Goal: Task Accomplishment & Management: Manage account settings

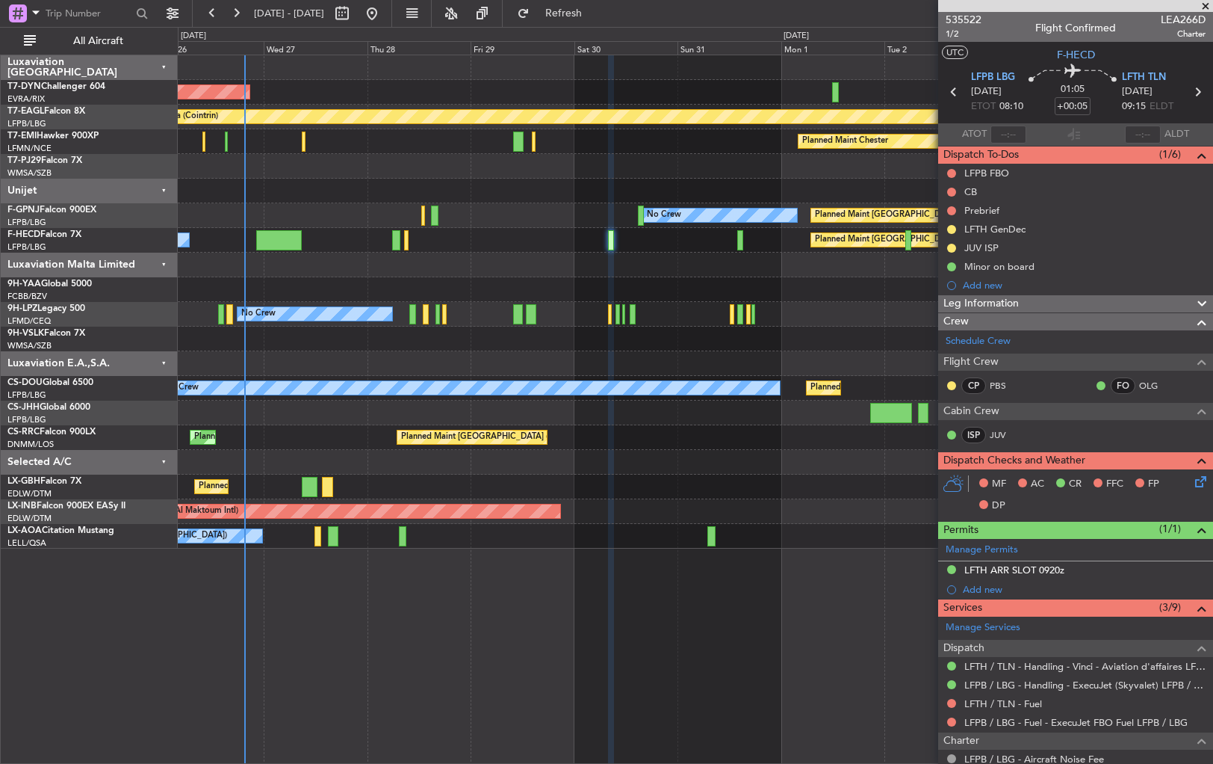
scroll to position [345, 0]
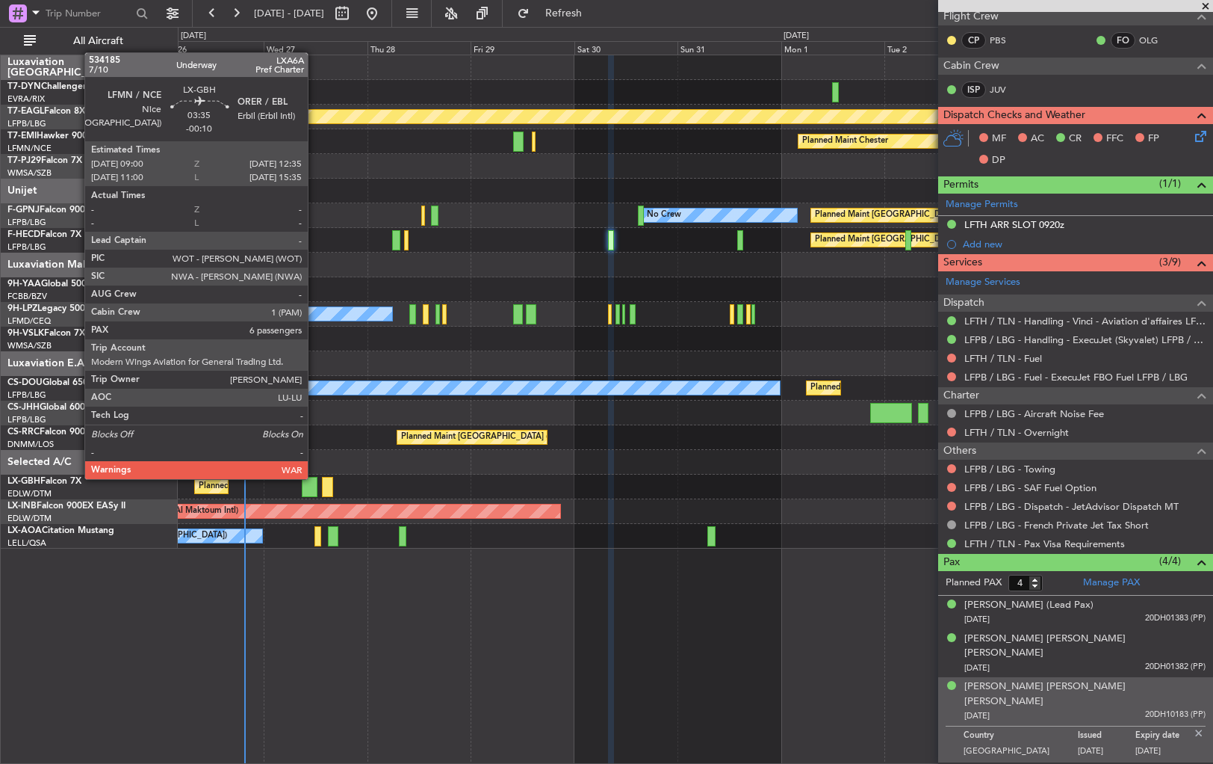
click at [315, 478] on div at bounding box center [310, 487] width 16 height 20
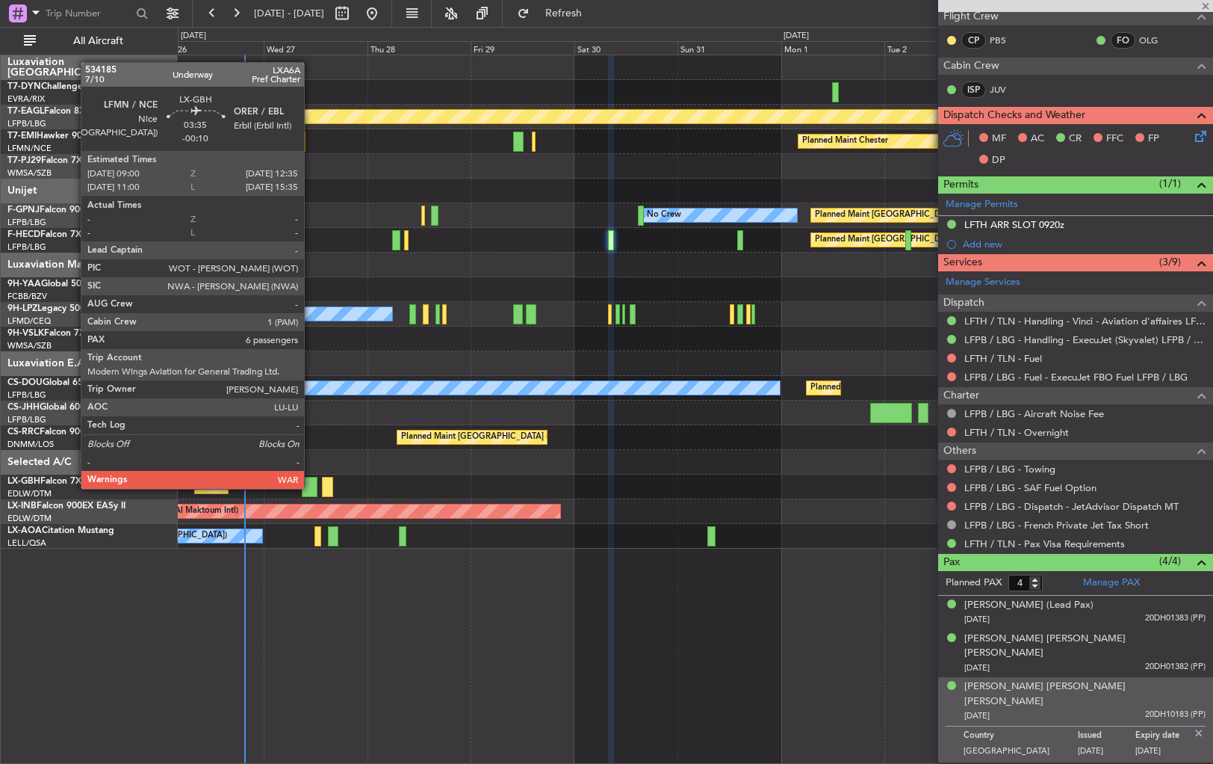
type input "-00:10"
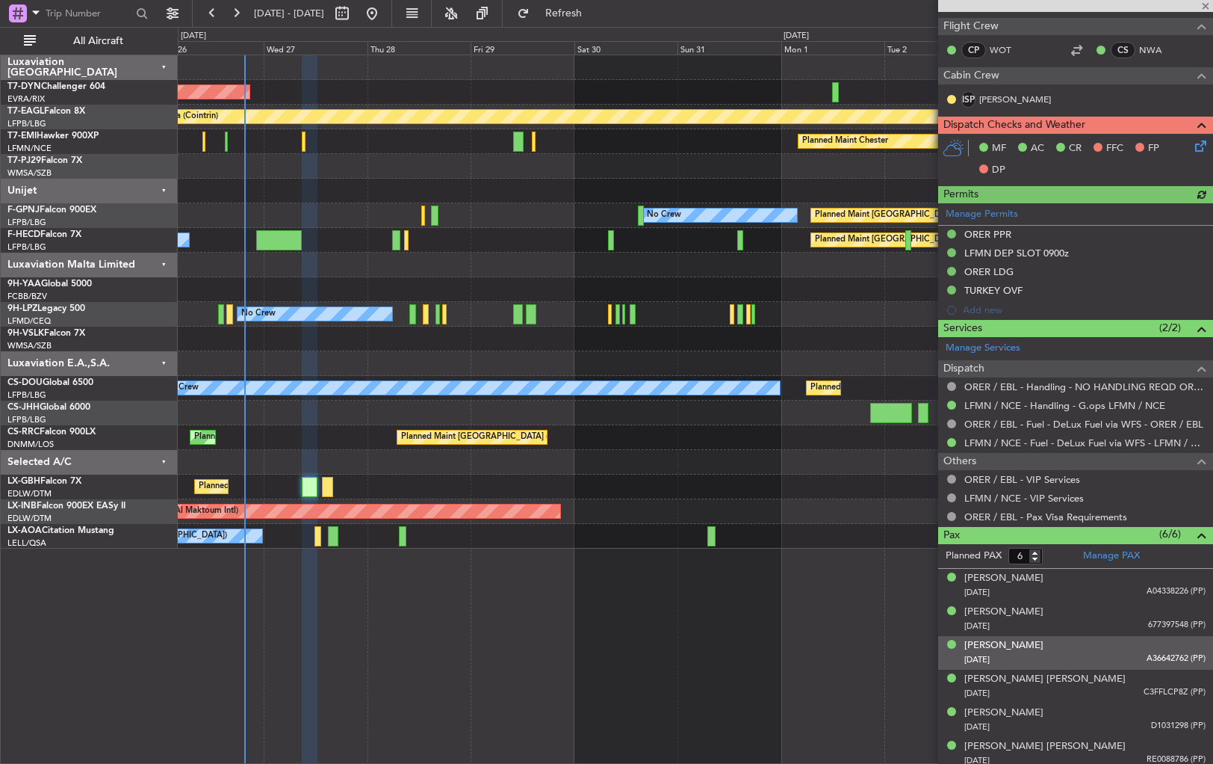
scroll to position [377, 0]
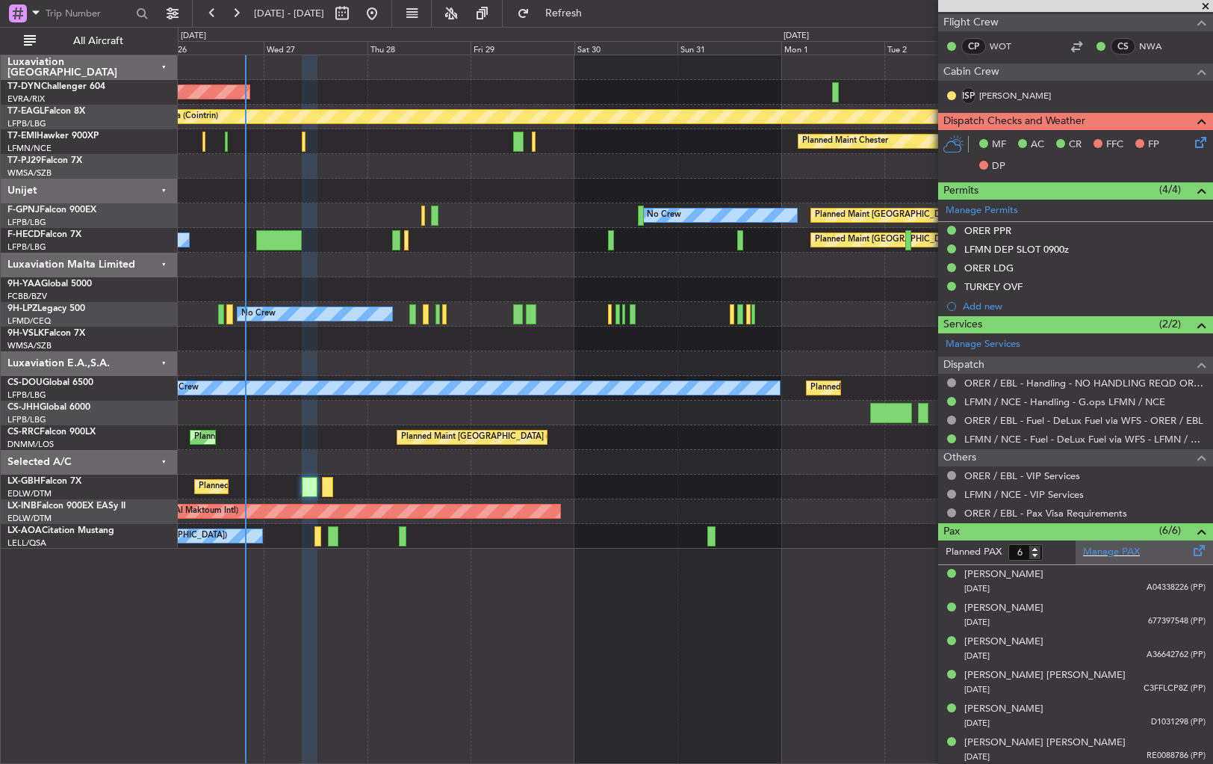
click at [1157, 544] on div "Manage PAX" at bounding box center [1144, 552] width 137 height 24
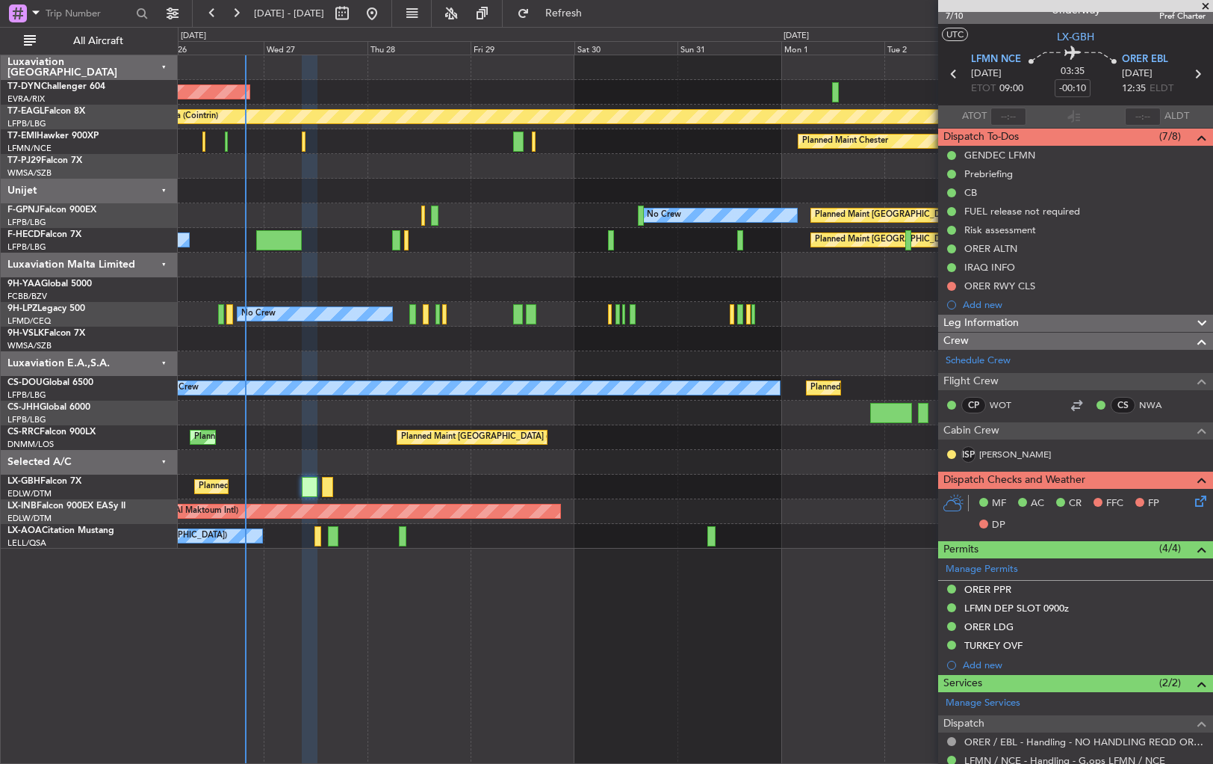
scroll to position [0, 0]
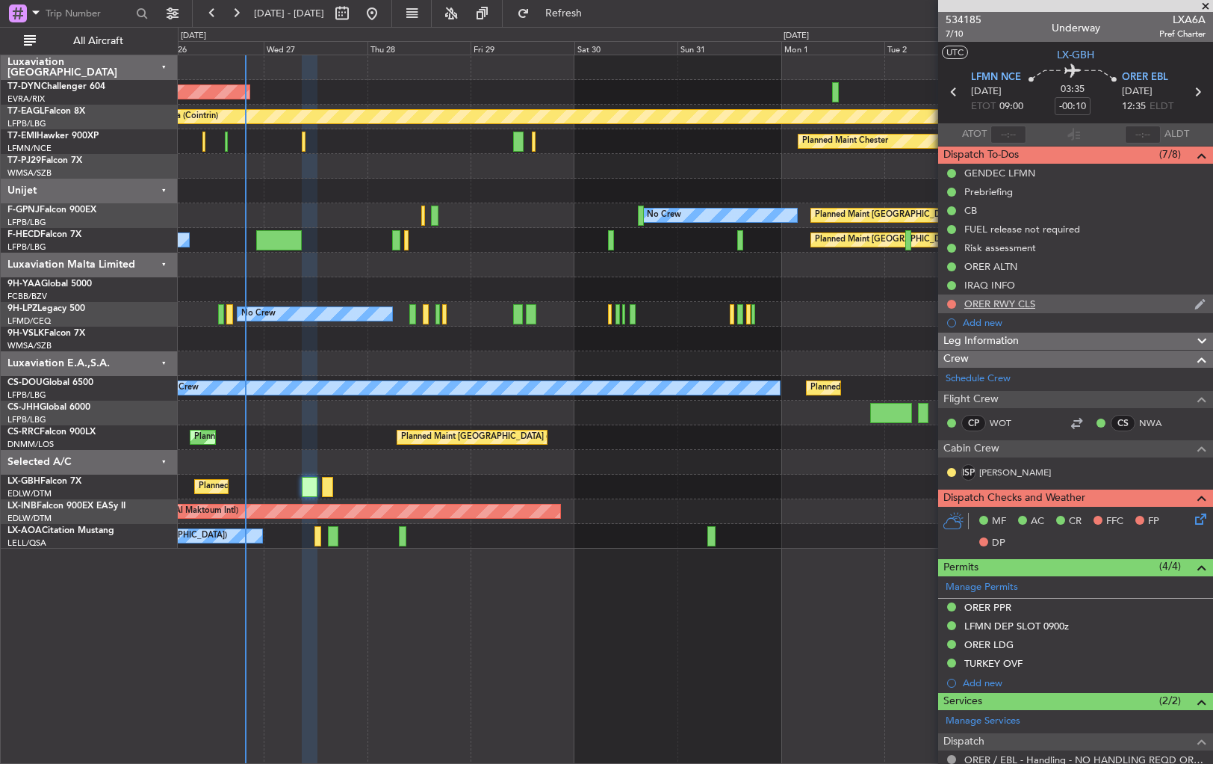
click at [1092, 303] on div "ORER RWY CLS" at bounding box center [1075, 303] width 275 height 19
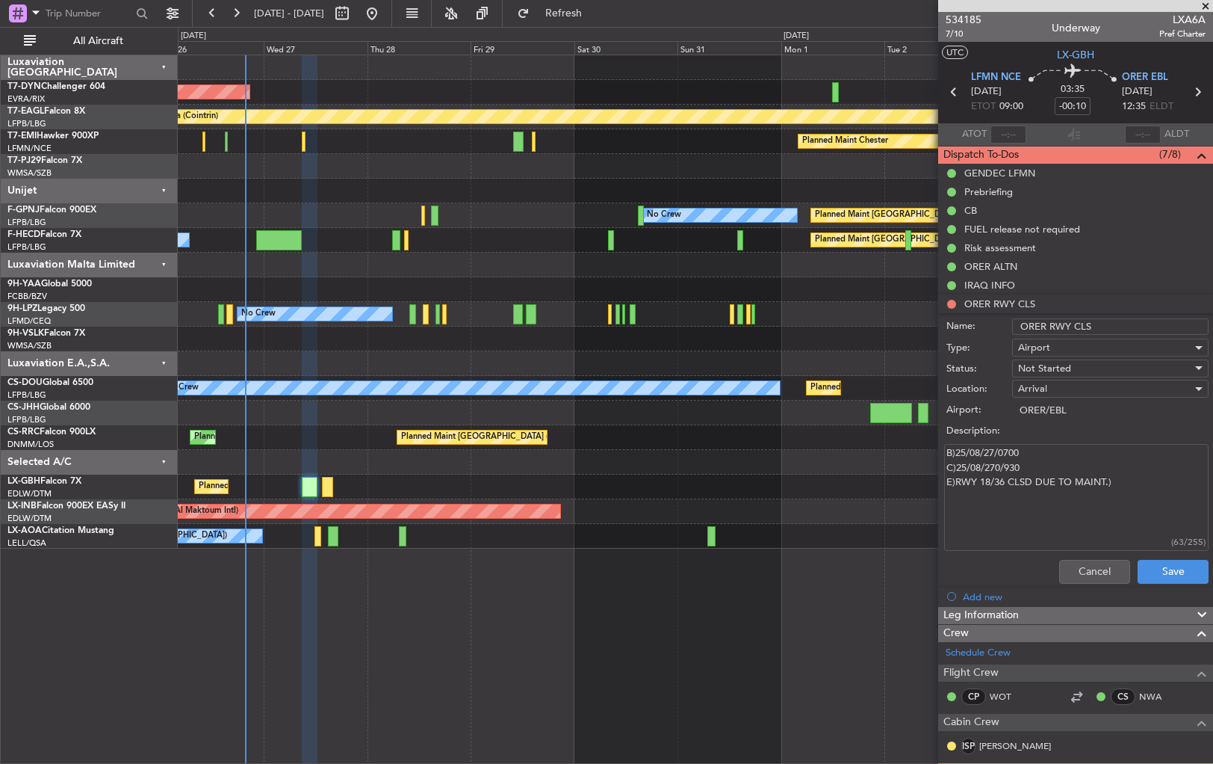
click at [953, 303] on li "ORER RWY CLS Name: ORER RWY CLS Type: Airport Status: Not Started Location: Arr…" at bounding box center [1075, 441] width 275 height 295
click at [1162, 569] on button "Save" at bounding box center [1173, 572] width 71 height 24
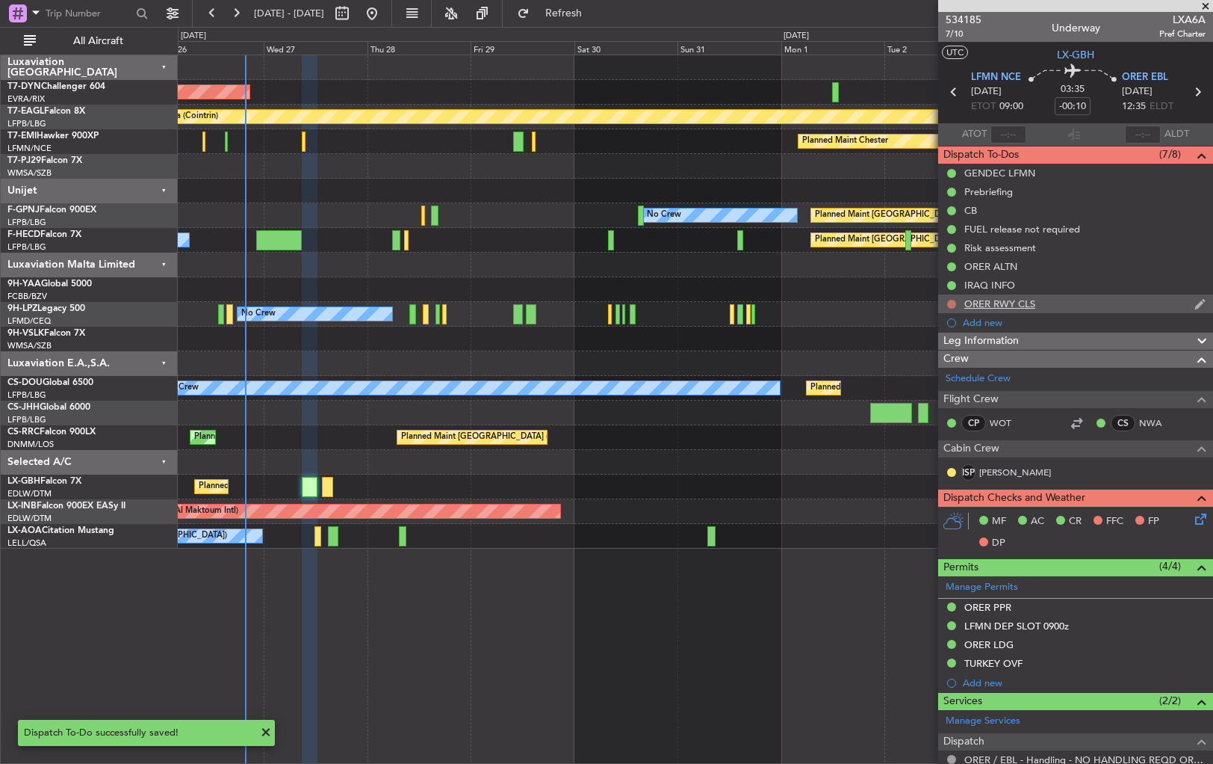
click at [955, 302] on button at bounding box center [951, 304] width 9 height 9
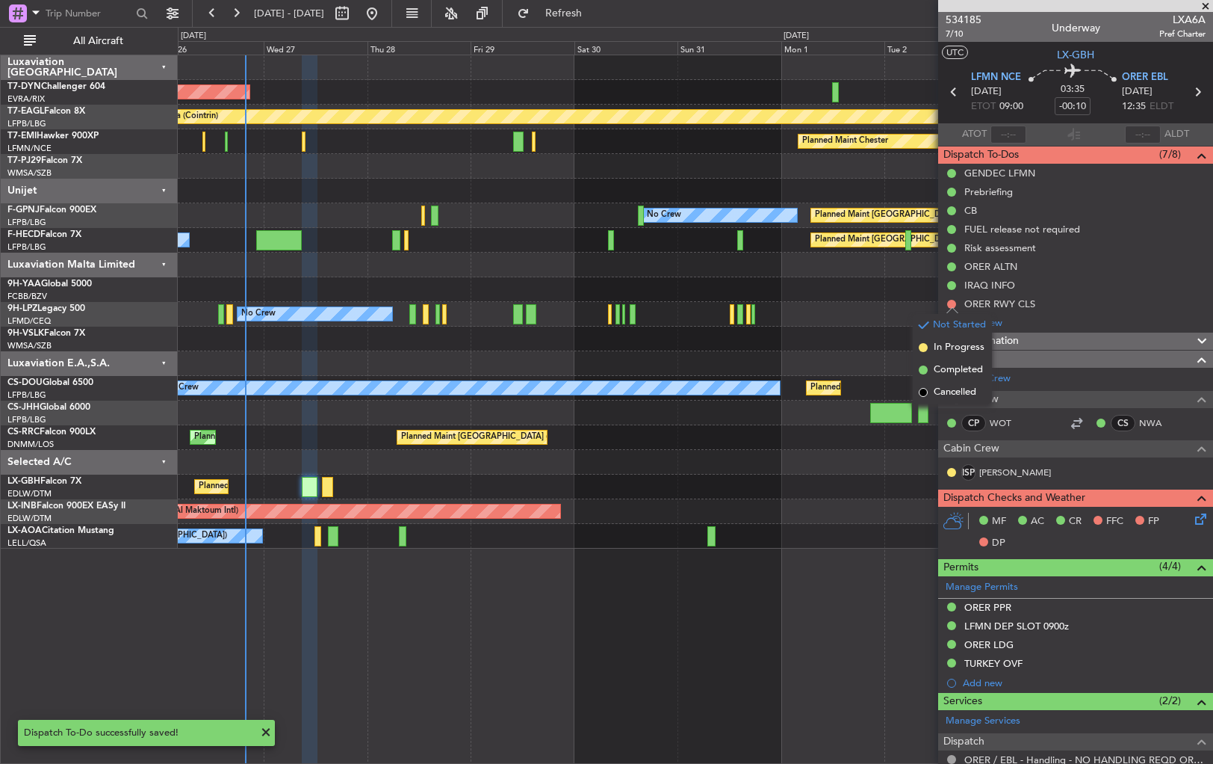
click at [873, 303] on div "No Crew No Crew" at bounding box center [695, 314] width 1035 height 25
click at [786, 468] on div at bounding box center [695, 462] width 1035 height 25
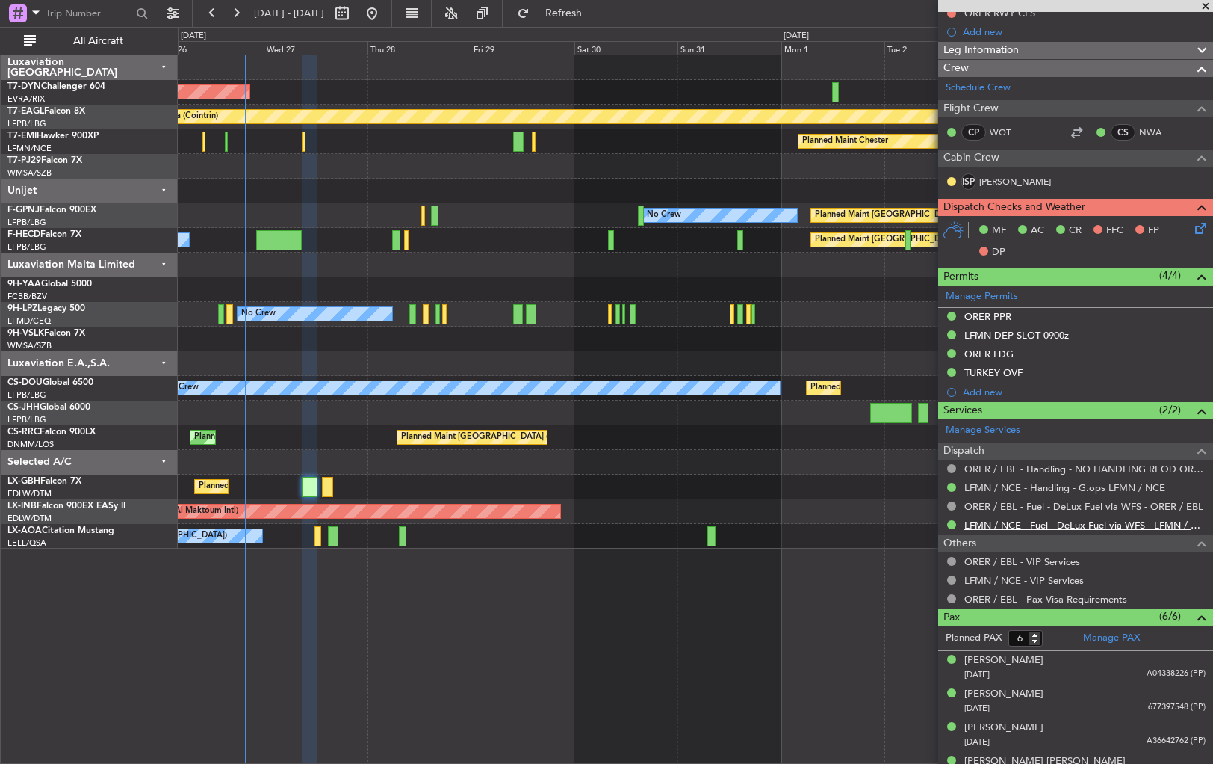
scroll to position [377, 0]
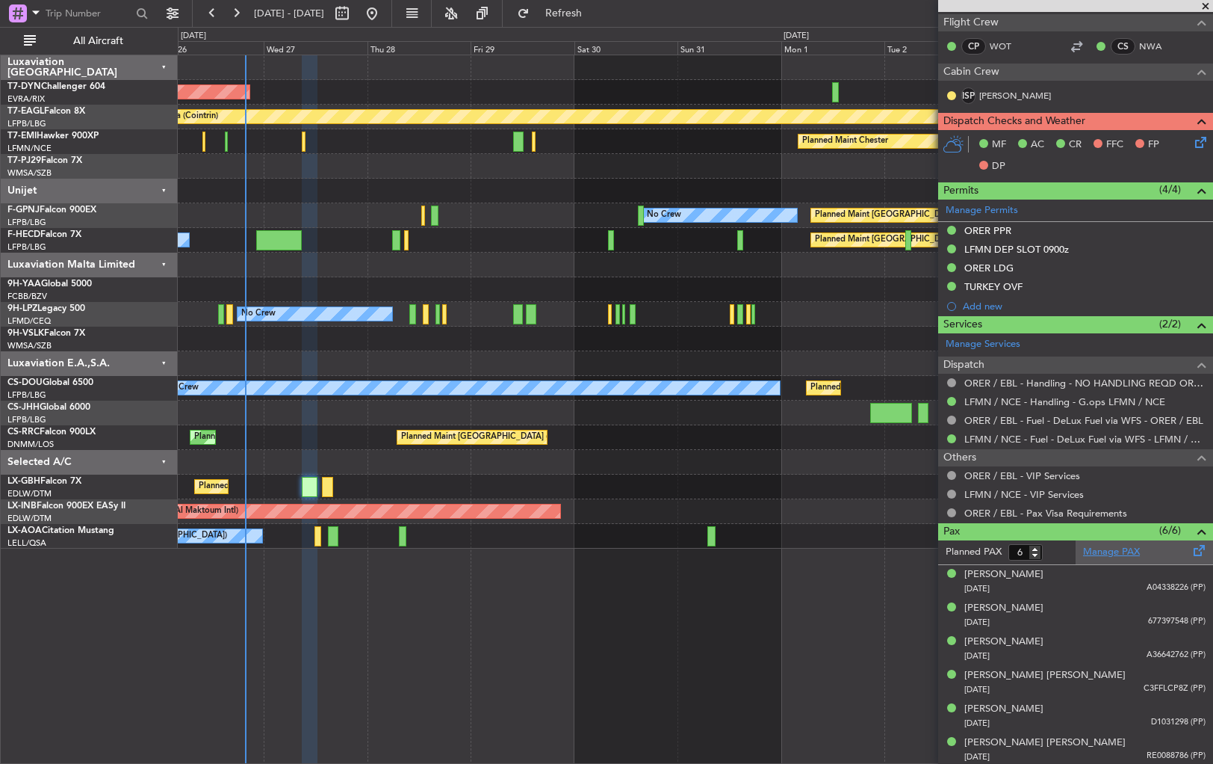
click at [1118, 548] on link "Manage PAX" at bounding box center [1111, 552] width 57 height 15
click at [583, 16] on span "Refresh" at bounding box center [564, 13] width 63 height 10
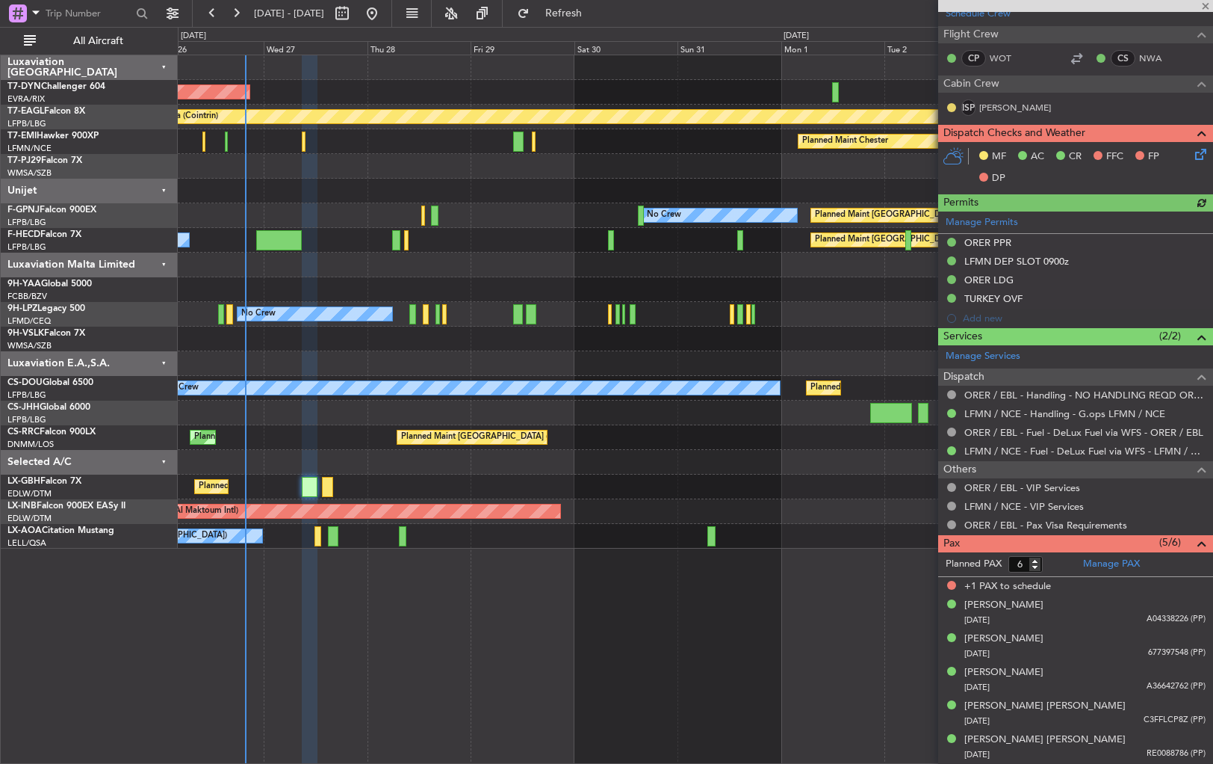
scroll to position [362, 0]
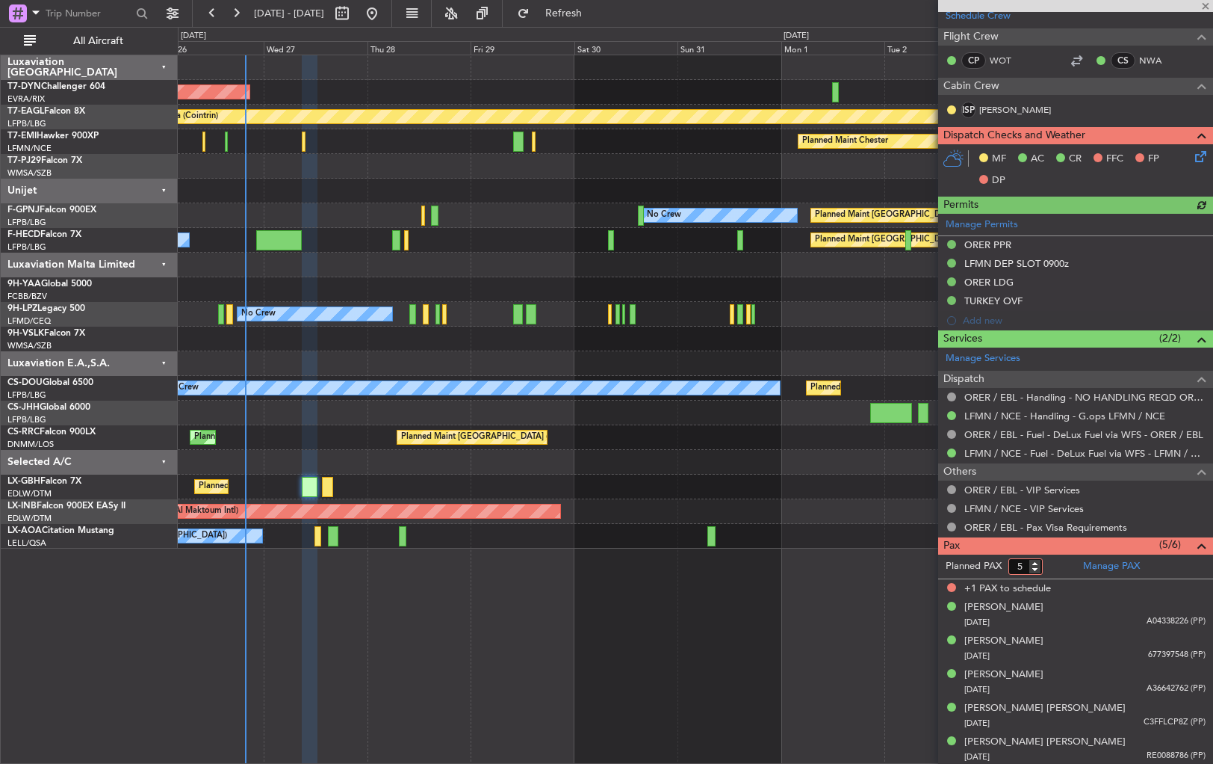
type input "5"
click at [1036, 568] on input "5" at bounding box center [1026, 566] width 34 height 16
click at [595, 15] on span "Refresh" at bounding box center [564, 13] width 63 height 10
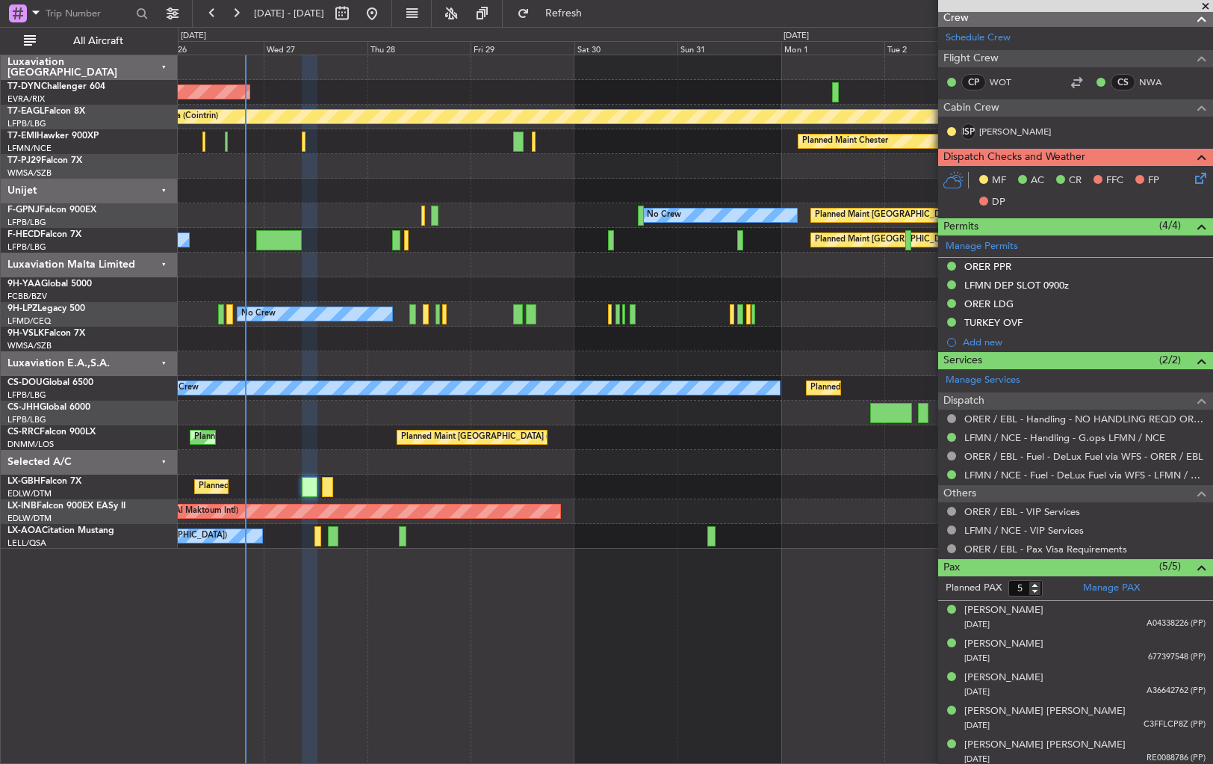
scroll to position [344, 0]
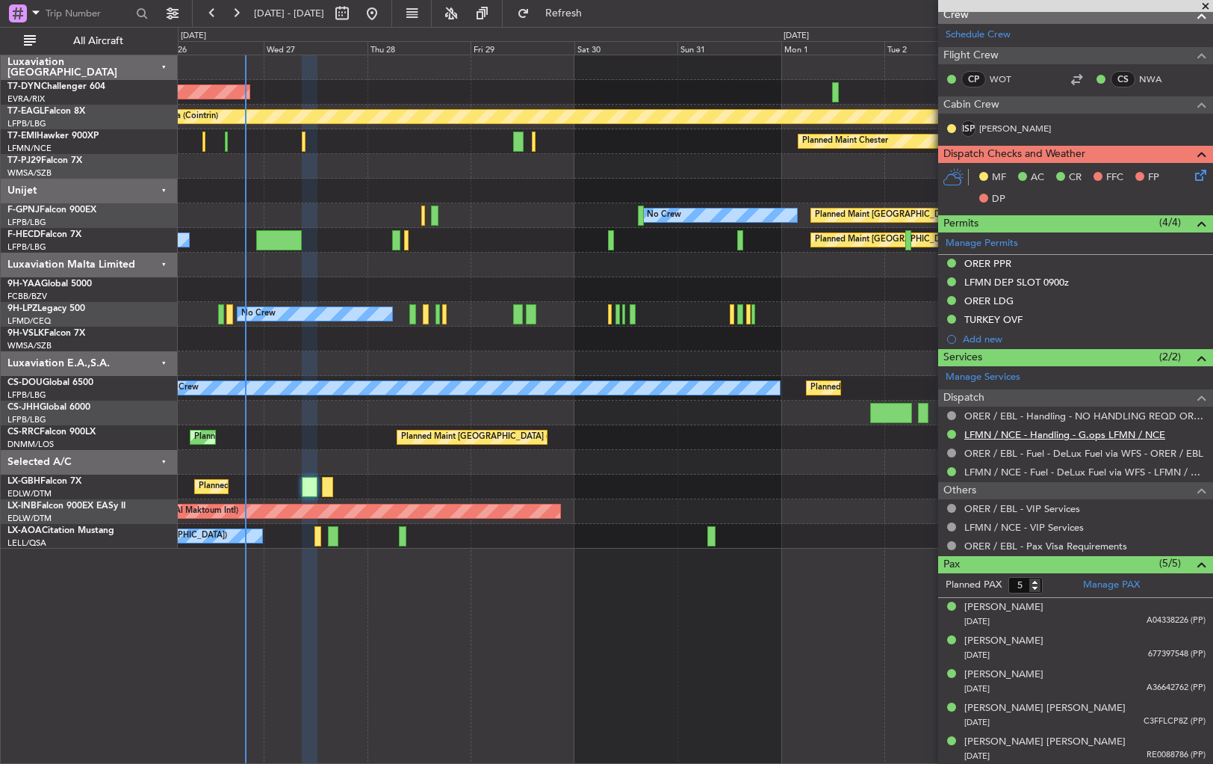
click at [1001, 433] on link "LFMN / NCE - Handling - G.ops LFMN / NCE" at bounding box center [1065, 434] width 201 height 13
click at [1114, 616] on div "[DATE] A04338226 (PP)" at bounding box center [1085, 621] width 241 height 15
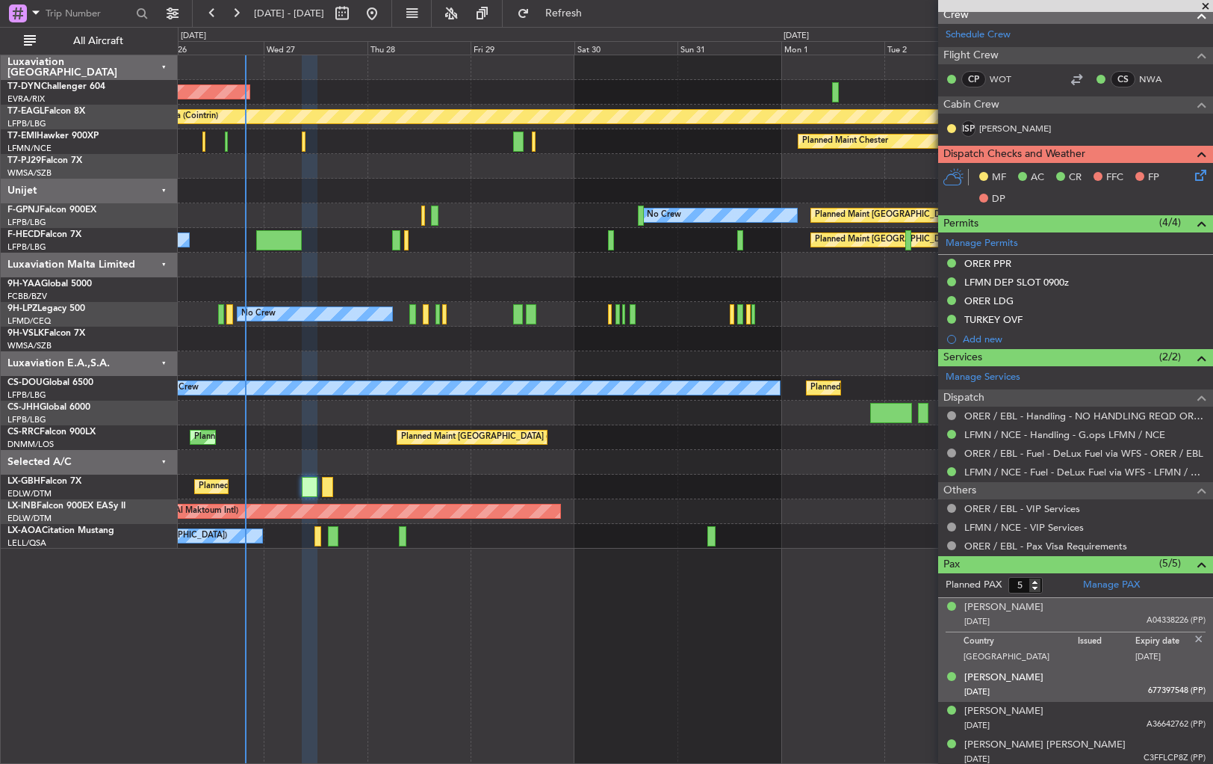
click at [1100, 677] on div "[PERSON_NAME] [DATE] 677397548 (PP)" at bounding box center [1085, 684] width 241 height 29
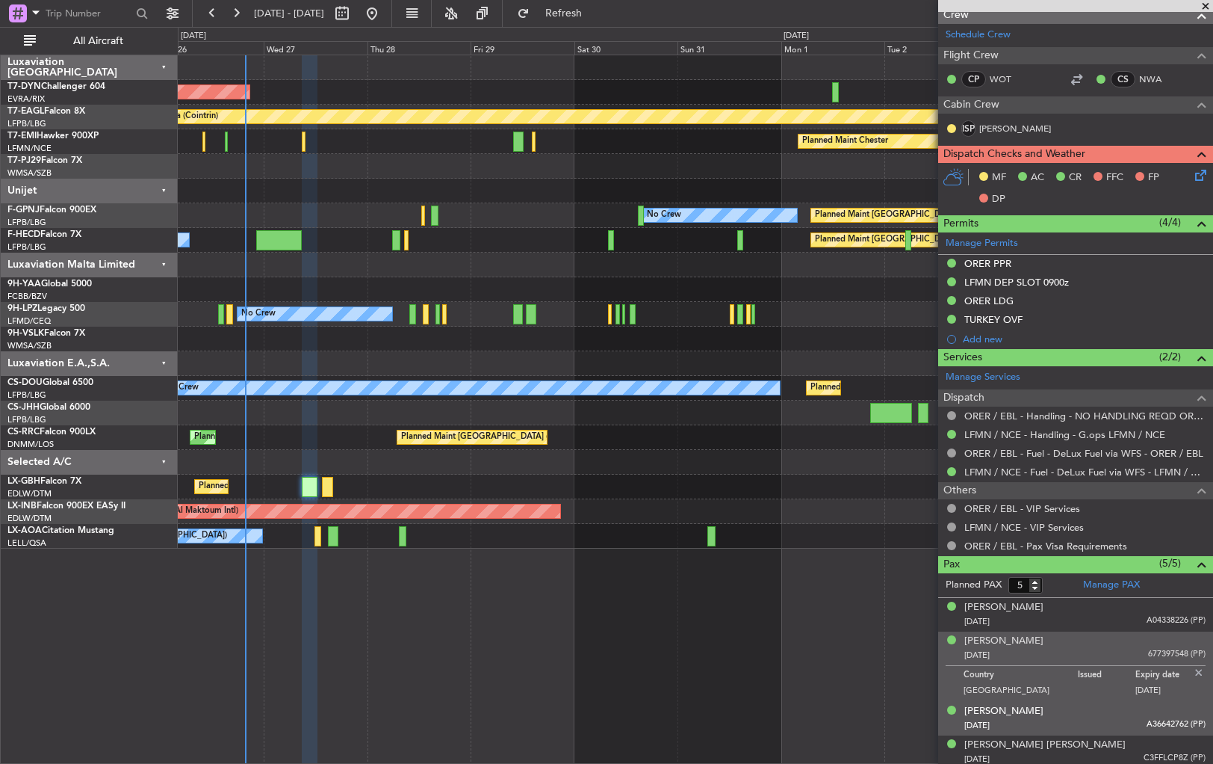
click at [1109, 723] on div "[DATE] A36642762 (PP)" at bounding box center [1085, 725] width 241 height 15
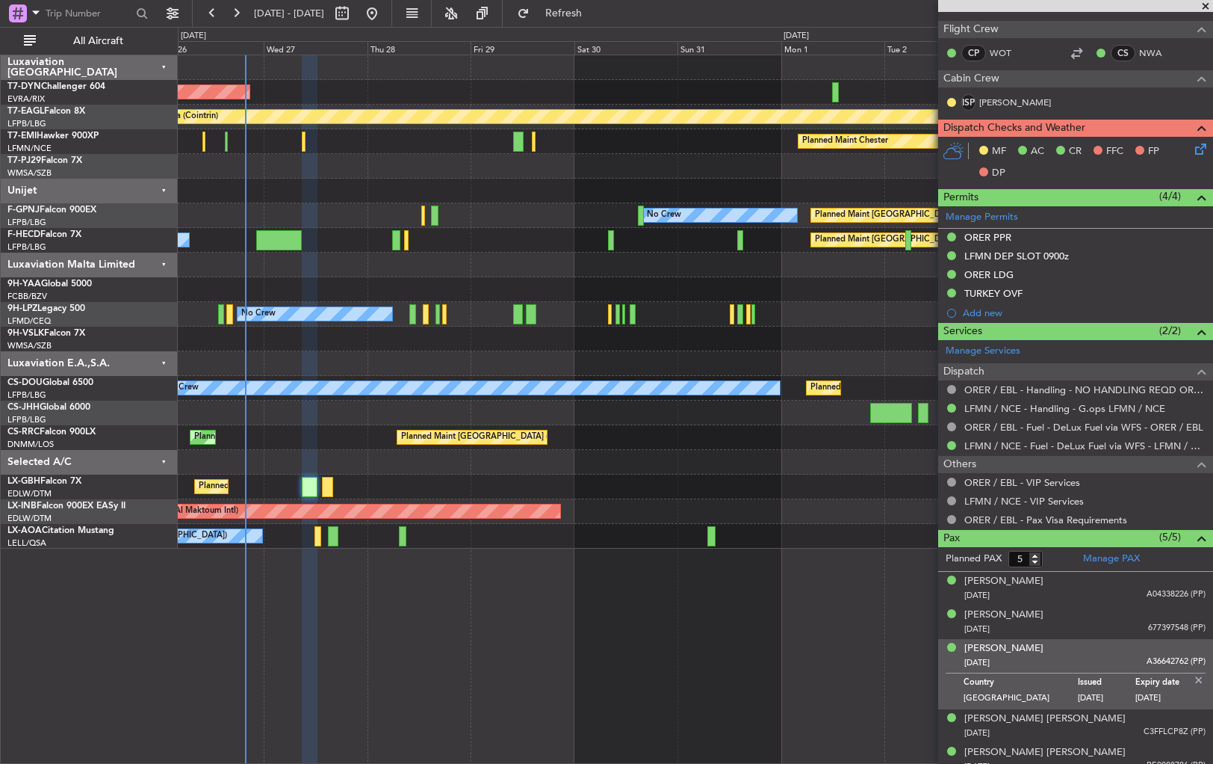
scroll to position [380, 0]
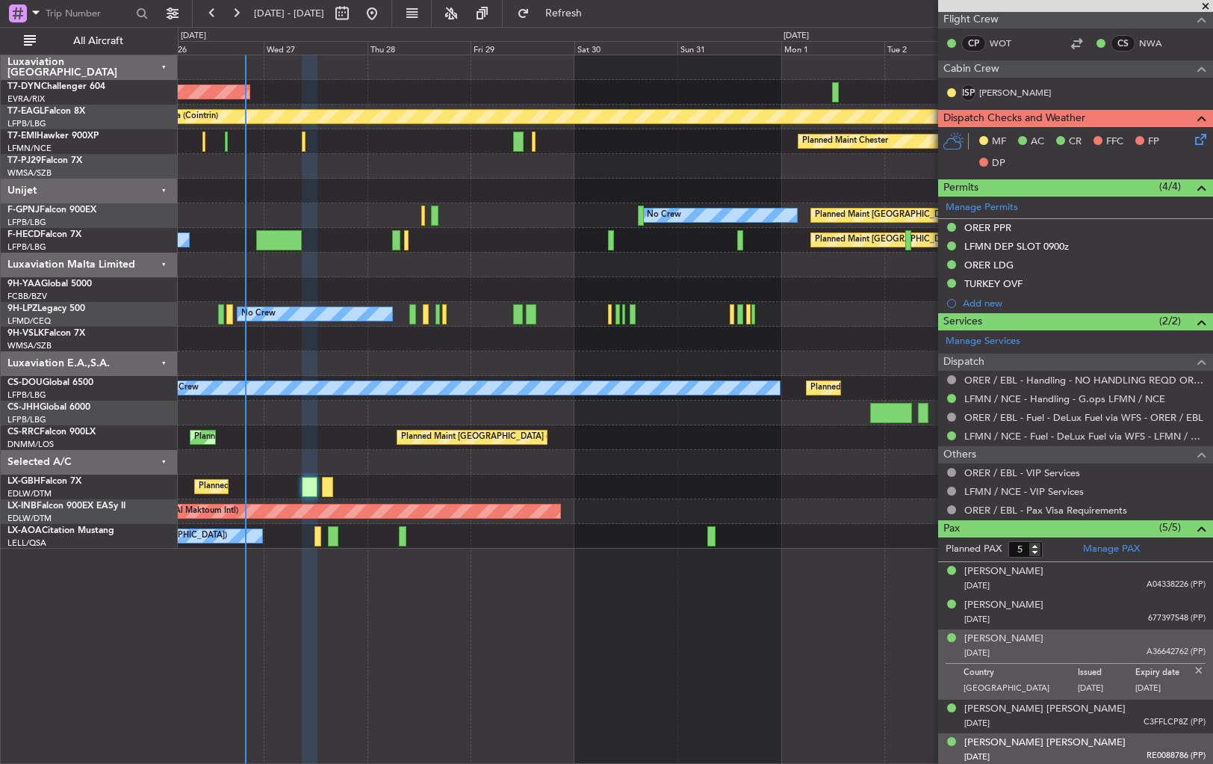
click at [1127, 742] on div "[PERSON_NAME] [DATE] RE0088786 (PP)" at bounding box center [1085, 749] width 241 height 29
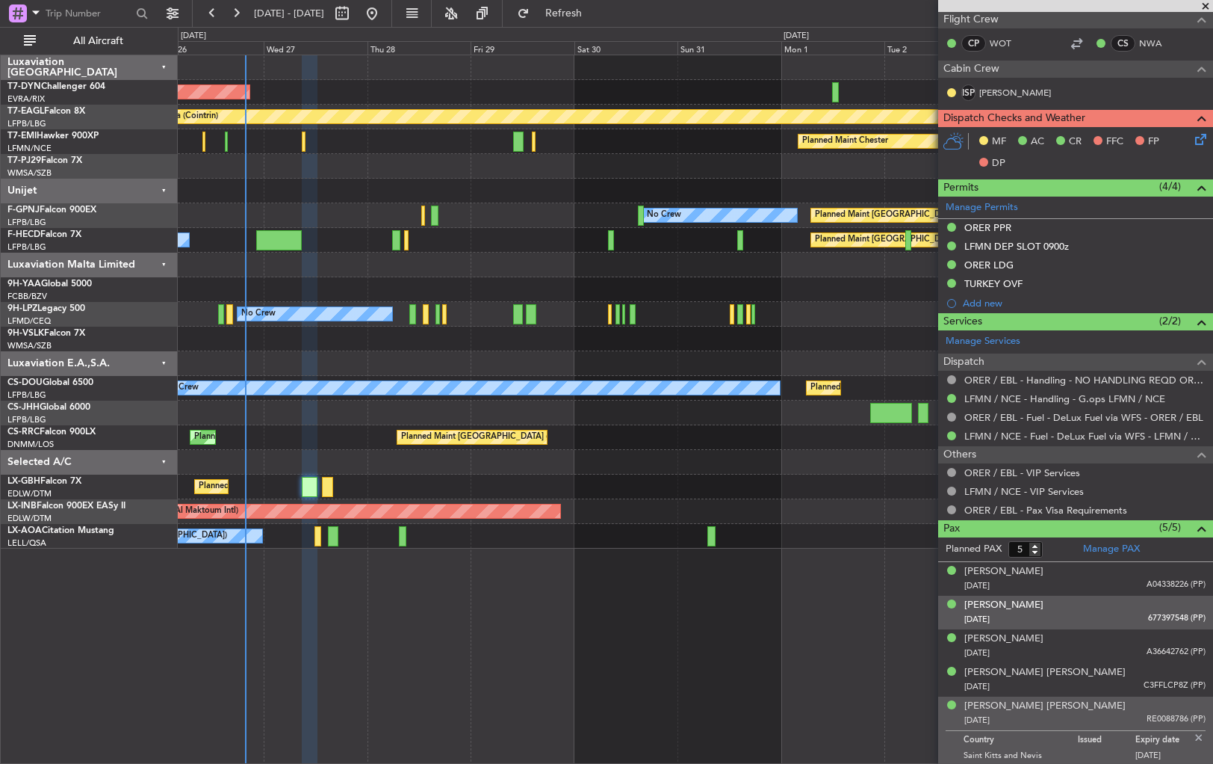
click at [1076, 619] on div "[DATE] 677397548 (PP)" at bounding box center [1085, 619] width 241 height 15
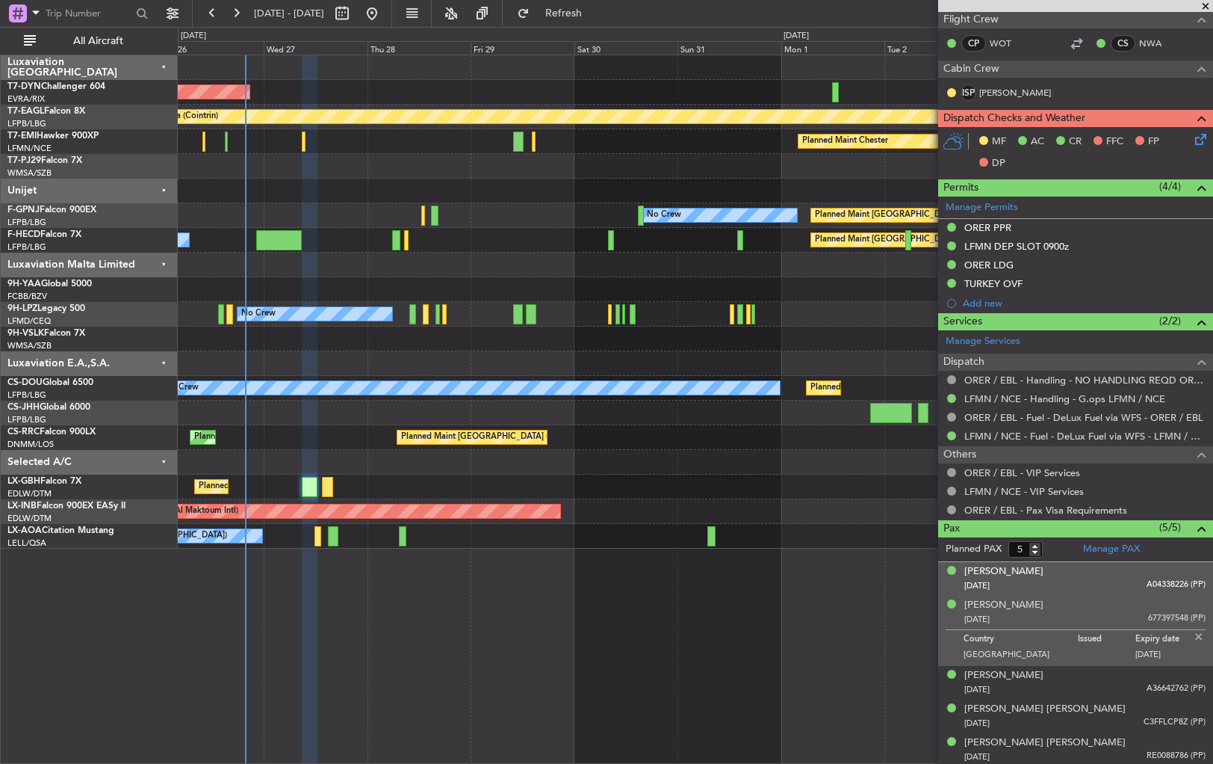
click at [1100, 586] on div "[DATE] A04338226 (PP)" at bounding box center [1085, 585] width 241 height 15
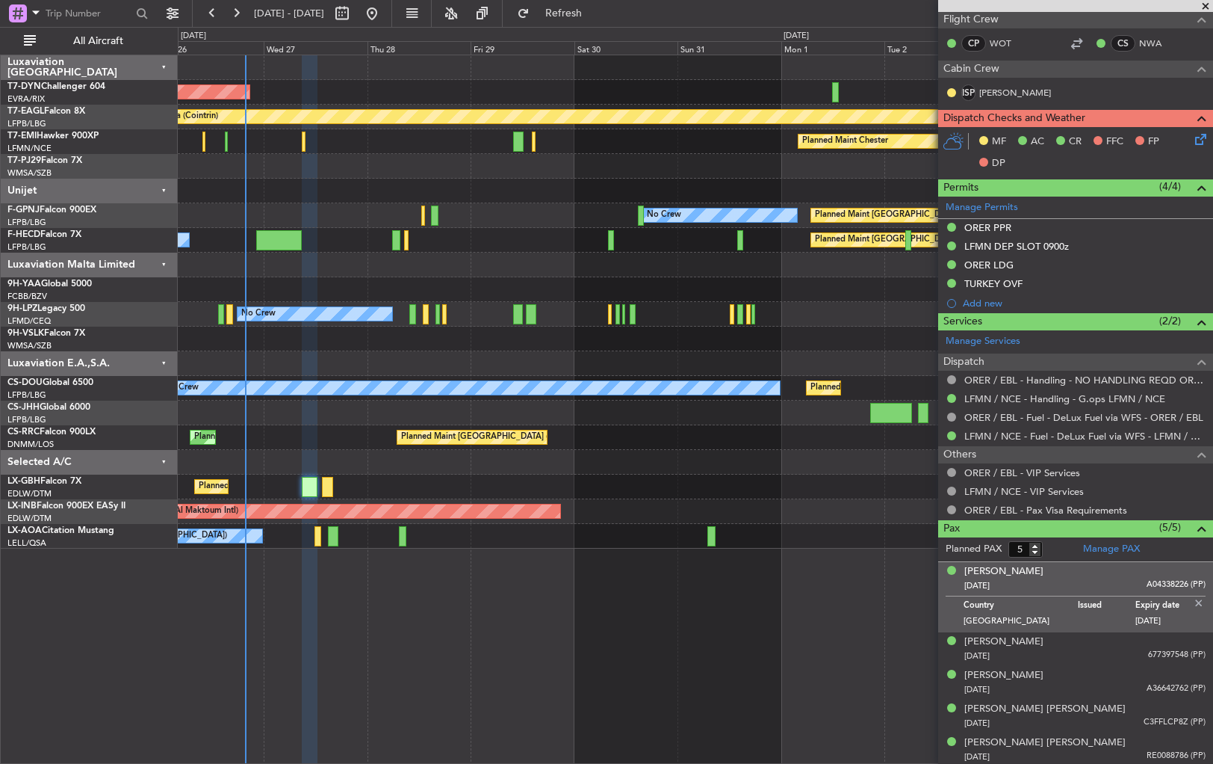
click at [1098, 616] on p at bounding box center [1107, 622] width 58 height 15
click at [1095, 648] on div "[DATE] 677397548 (PP)" at bounding box center [1085, 655] width 241 height 15
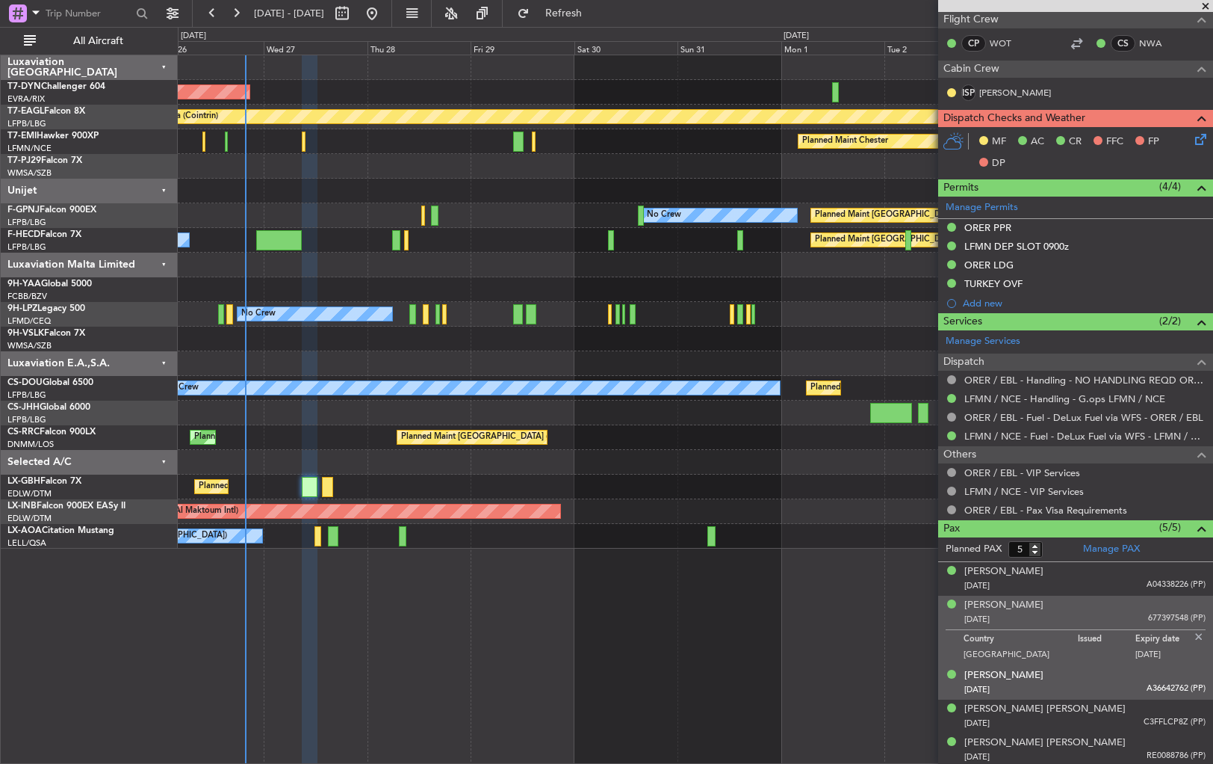
click at [1091, 683] on div "[DATE] A36642762 (PP)" at bounding box center [1085, 689] width 241 height 15
click at [1092, 612] on div "[DATE] 677397548 (PP)" at bounding box center [1085, 619] width 241 height 15
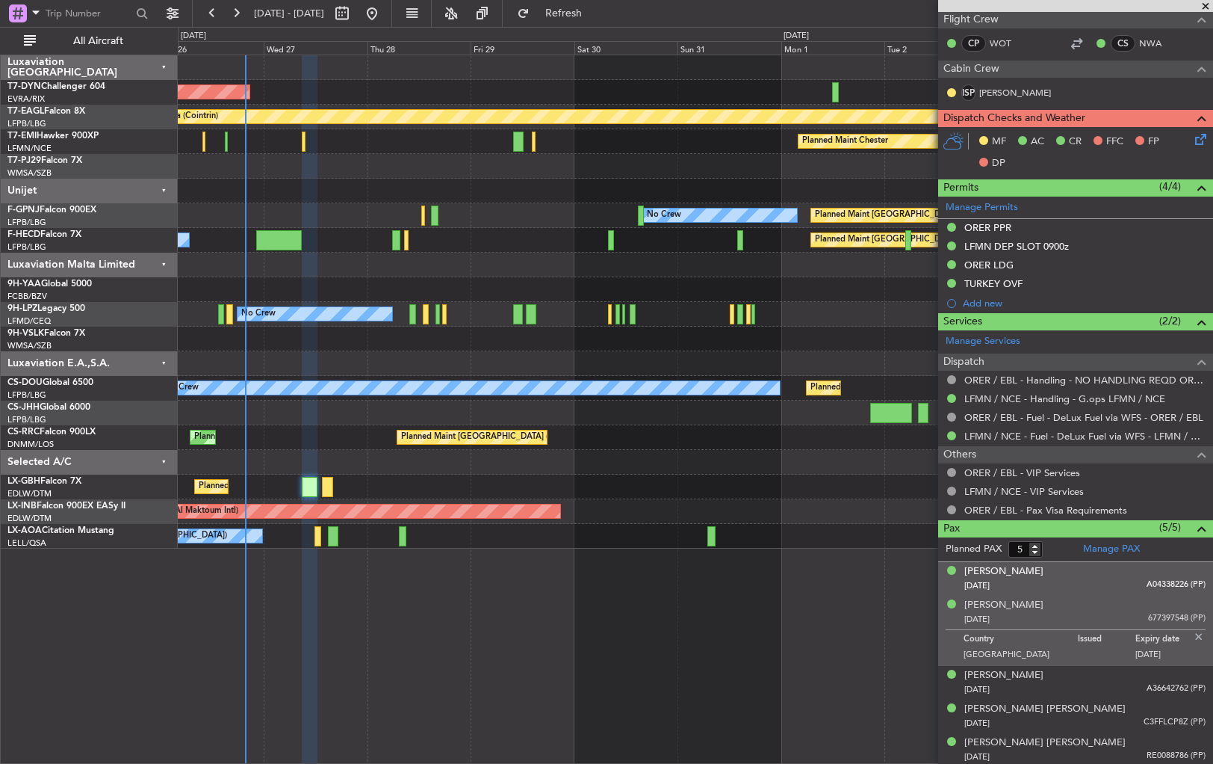
click at [1101, 579] on div "[DATE] A04338226 (PP)" at bounding box center [1085, 585] width 241 height 15
click at [1104, 648] on div "[DATE] 677397548 (PP)" at bounding box center [1085, 655] width 241 height 15
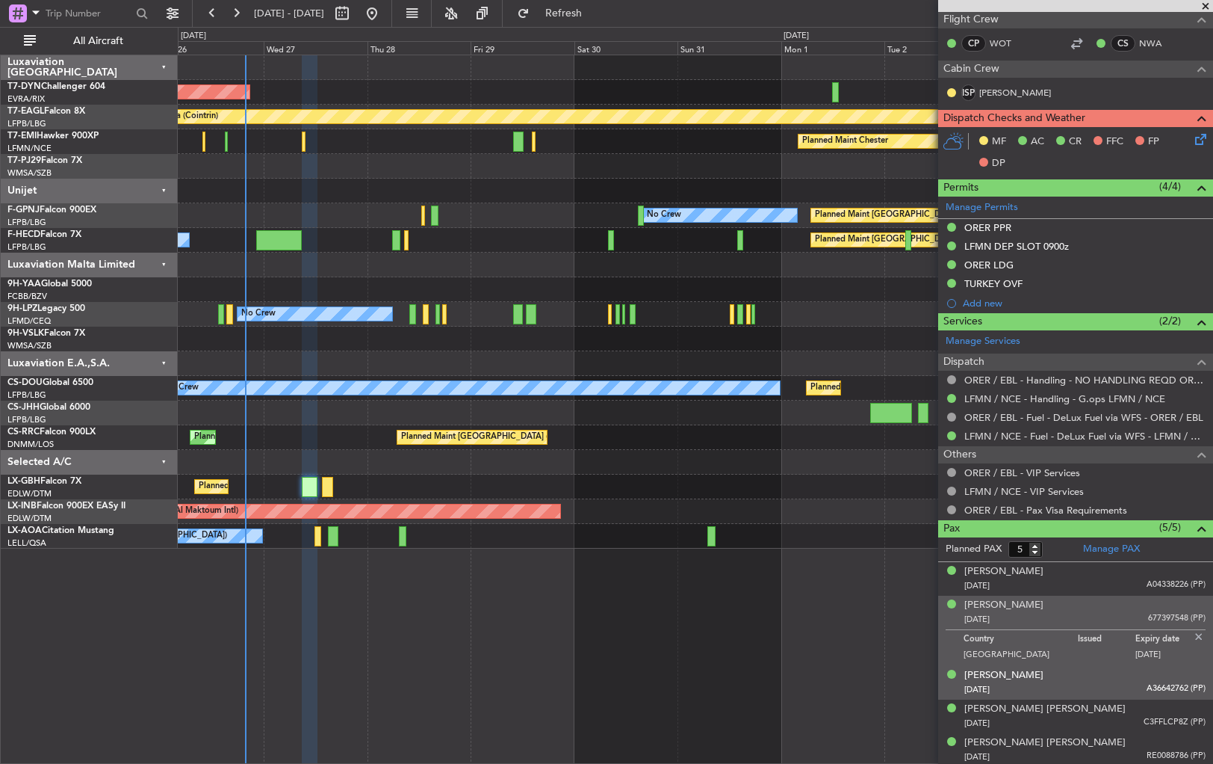
click at [1101, 675] on div "[PERSON_NAME] [DATE] A36642762 (PP)" at bounding box center [1085, 682] width 241 height 29
click at [1085, 612] on div "[DATE] 677397548 (PP)" at bounding box center [1085, 619] width 241 height 15
click at [1089, 676] on div "[PERSON_NAME] [DATE] A36642762 (PP)" at bounding box center [1085, 682] width 241 height 29
click at [1097, 604] on div "[PERSON_NAME] [DATE] 677397548 (PP)" at bounding box center [1085, 612] width 241 height 29
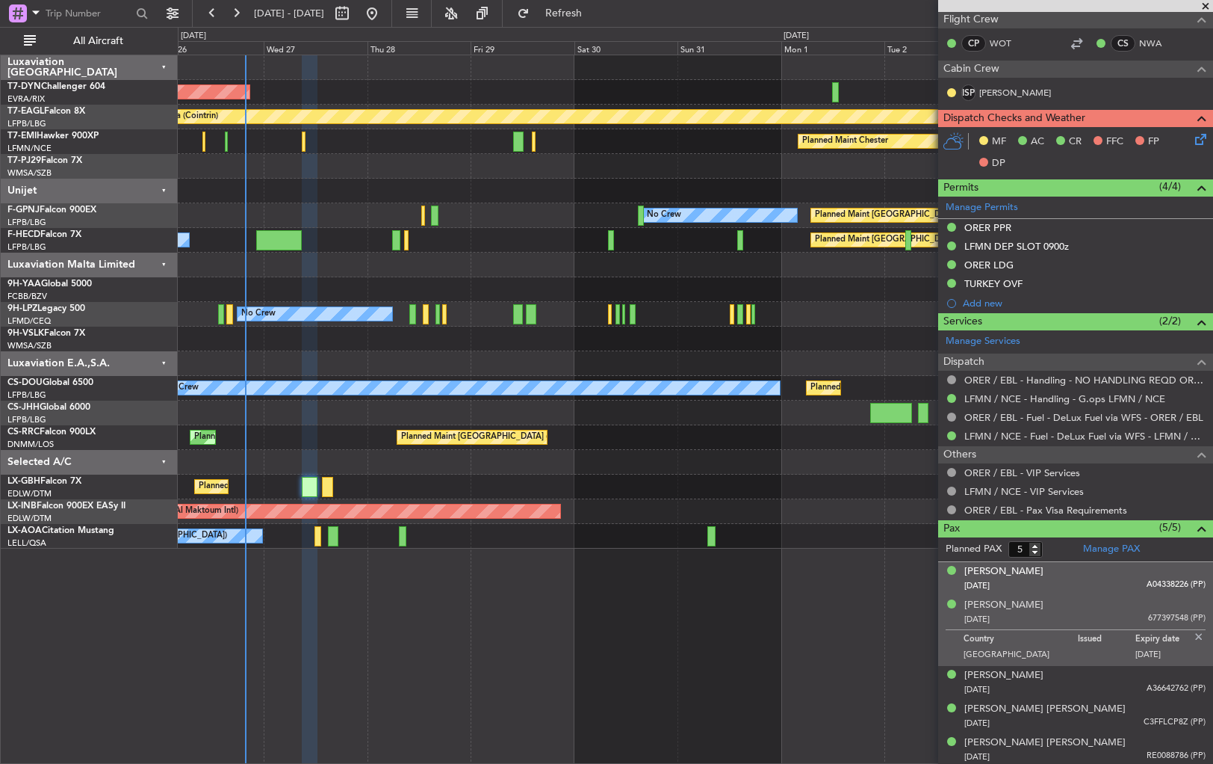
click at [1106, 578] on div "[DATE] A04338226 (PP)" at bounding box center [1085, 585] width 241 height 15
click at [1093, 648] on div "[DATE] 677397548 (PP)" at bounding box center [1085, 655] width 241 height 15
click at [1112, 578] on div "[DATE] A04338226 (PP)" at bounding box center [1085, 585] width 241 height 15
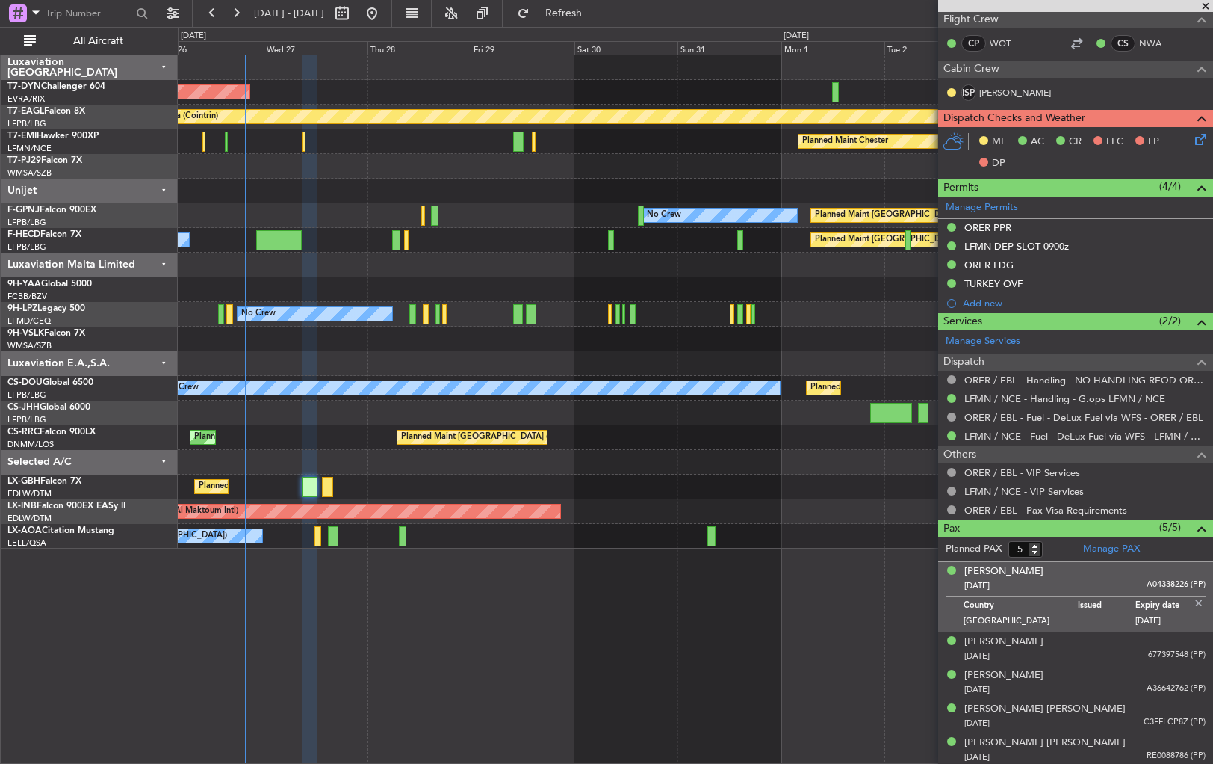
click at [1103, 615] on p at bounding box center [1107, 622] width 58 height 15
click at [1102, 638] on div "[PERSON_NAME] [DATE] 677397548 (PP)" at bounding box center [1085, 648] width 241 height 29
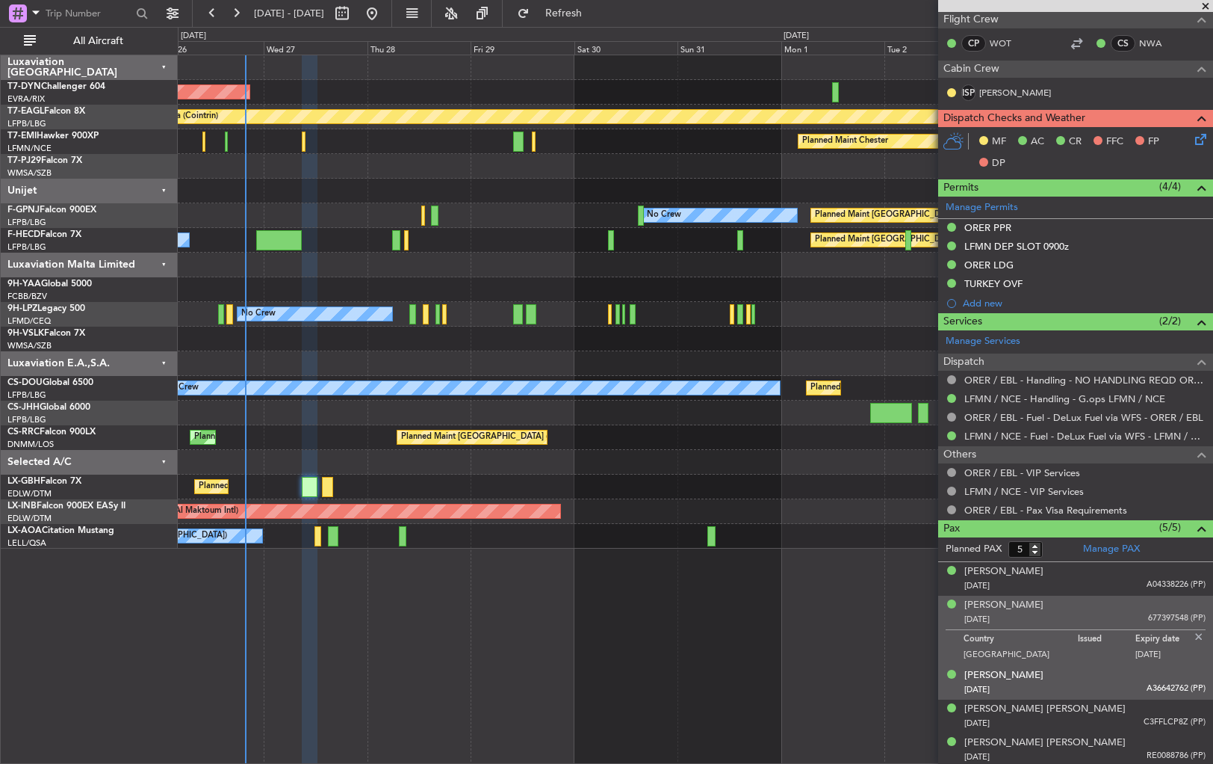
click at [1088, 675] on div "[PERSON_NAME] [DATE] A36642762 (PP)" at bounding box center [1085, 682] width 241 height 29
click at [1079, 607] on div "[PERSON_NAME] [DATE] 677397548 (PP)" at bounding box center [1085, 612] width 241 height 29
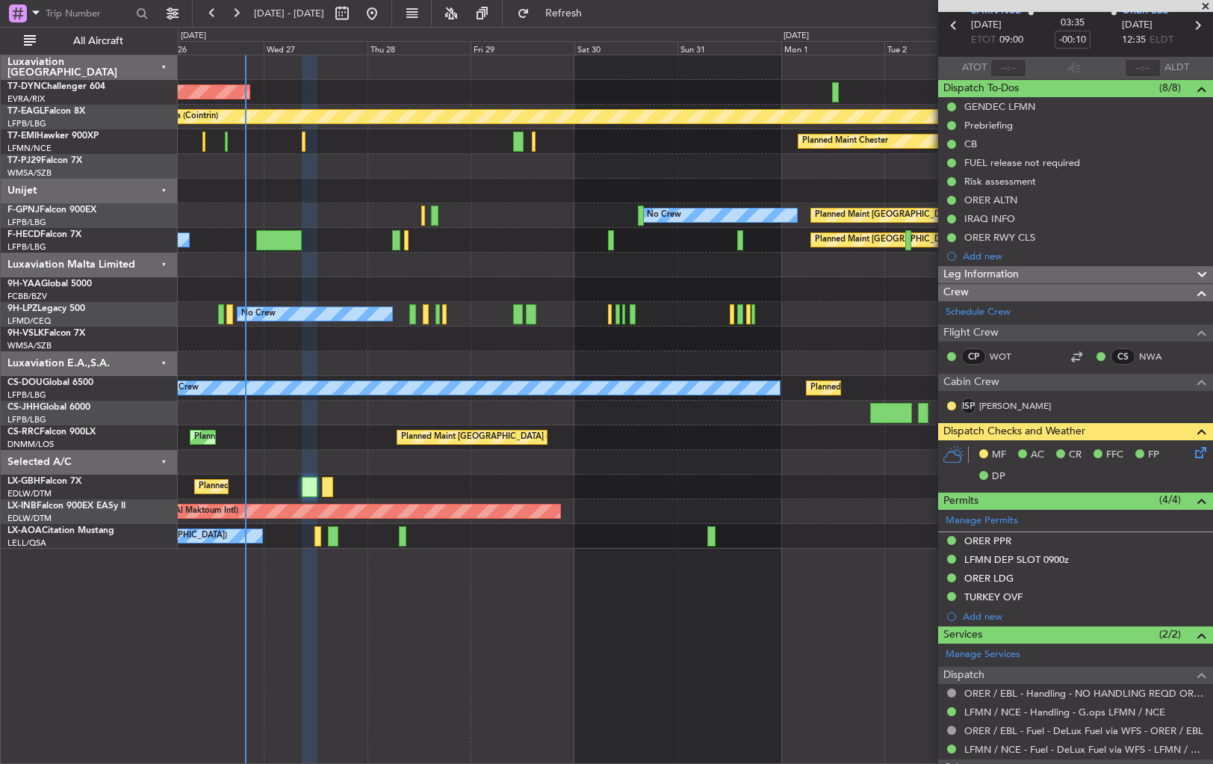
scroll to position [0, 0]
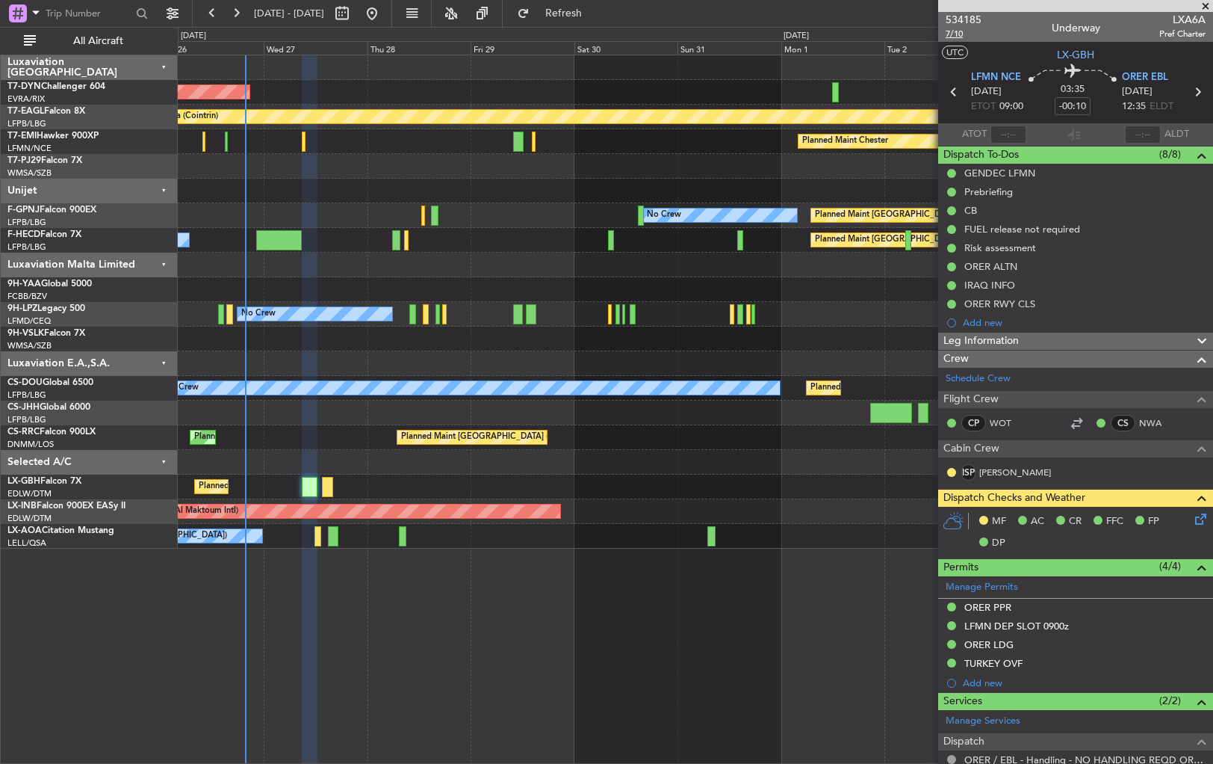
click at [950, 34] on span "7/10" at bounding box center [964, 34] width 36 height 13
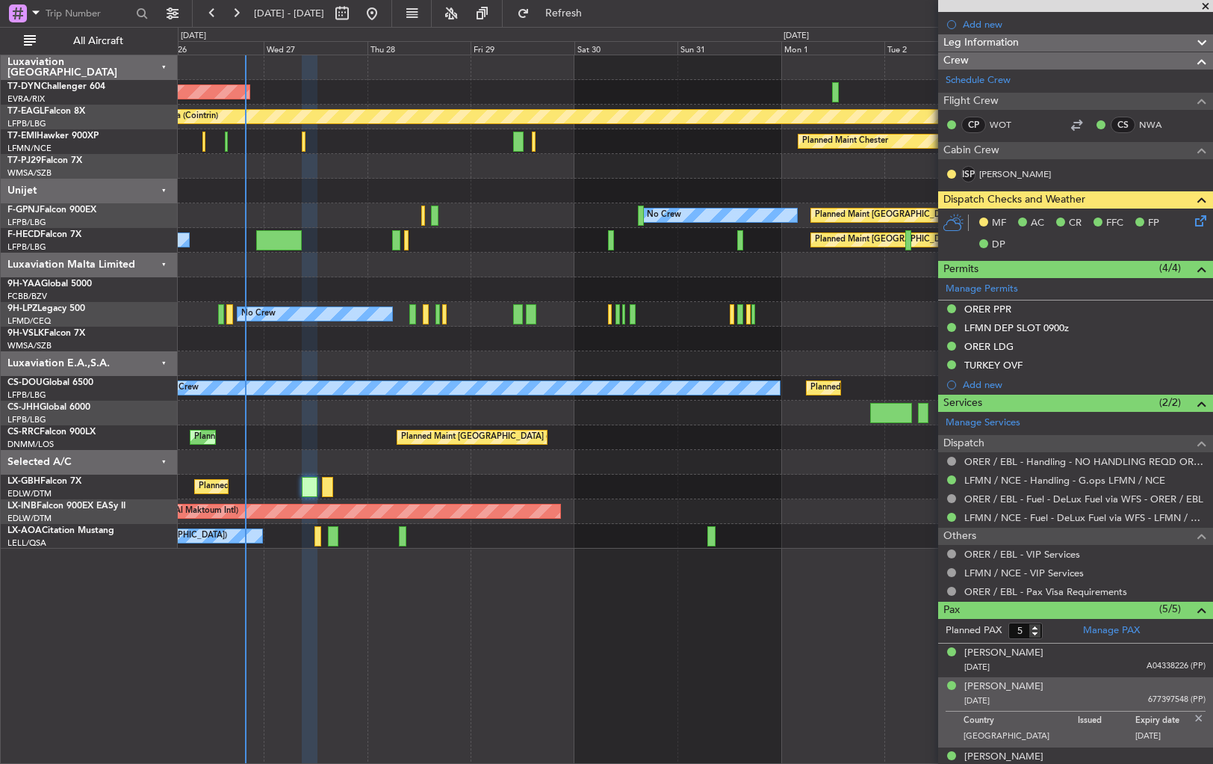
scroll to position [299, 0]
click at [1072, 481] on link "LFMN / NCE - Handling - G.ops LFMN / NCE" at bounding box center [1065, 479] width 201 height 13
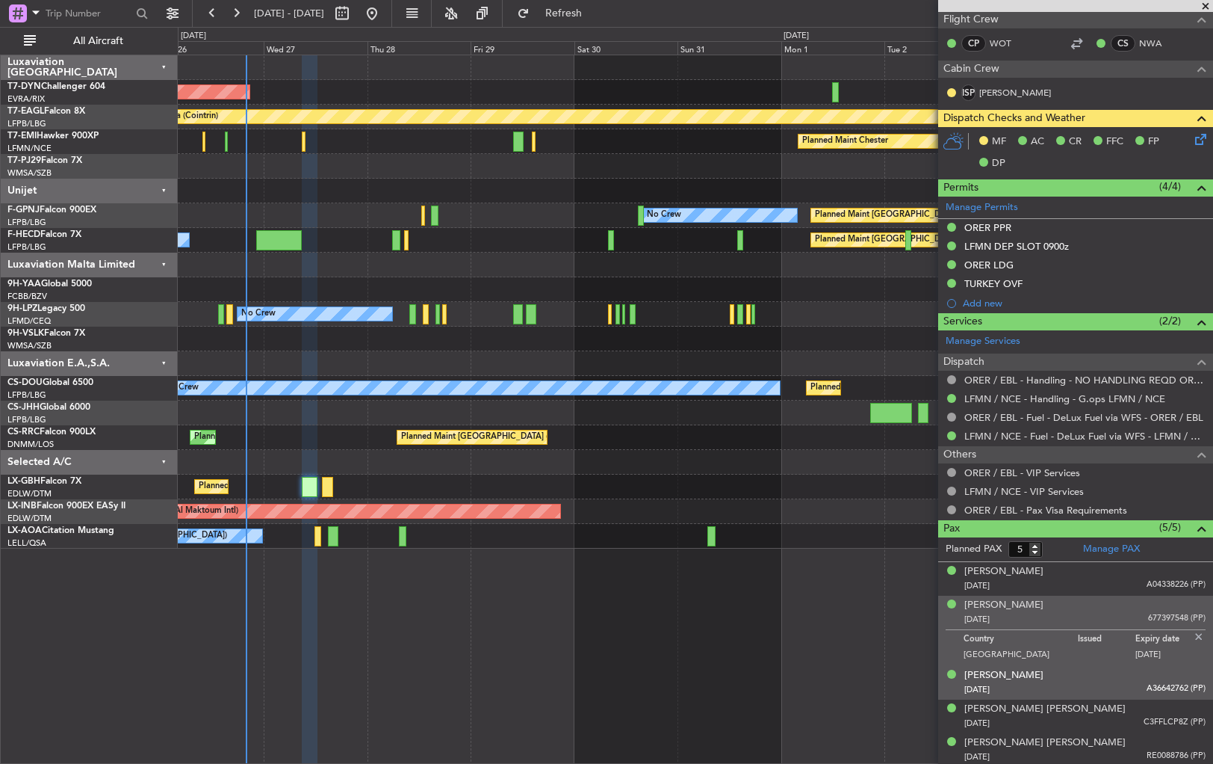
click at [1052, 678] on div "[PERSON_NAME] [DATE] A36642762 (PP)" at bounding box center [1085, 682] width 241 height 29
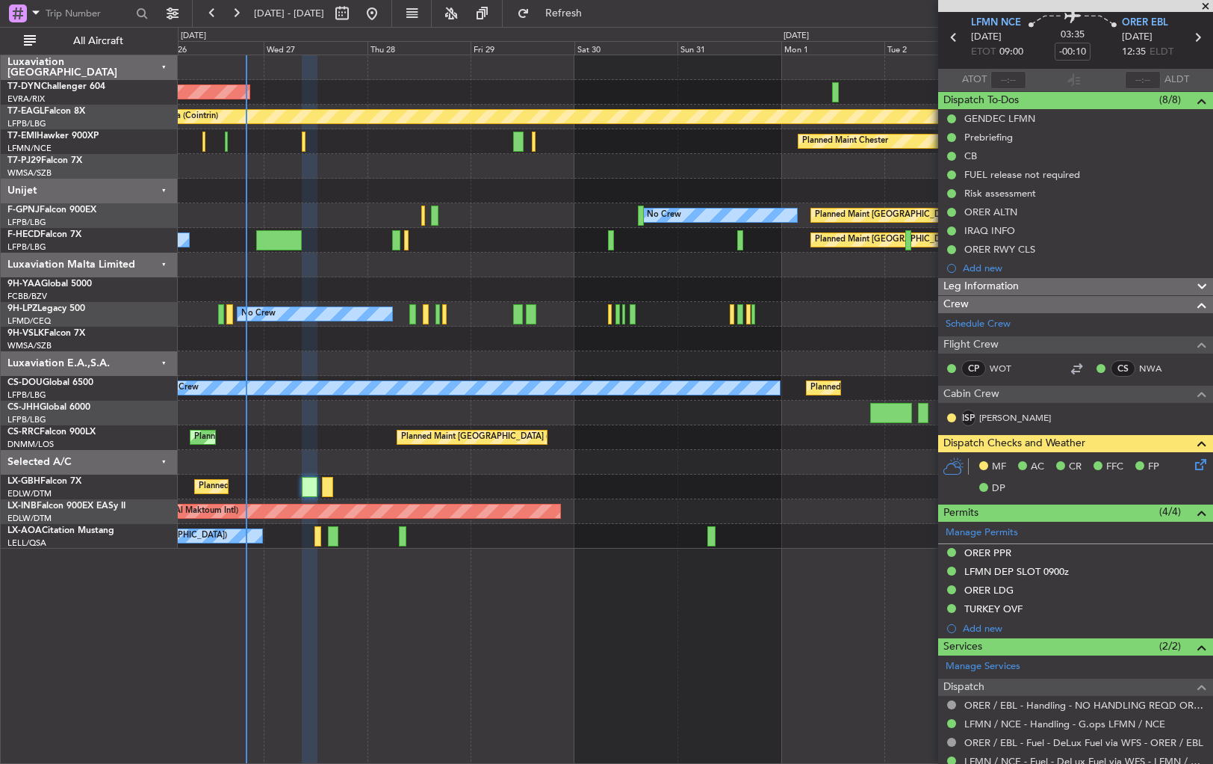
scroll to position [0, 0]
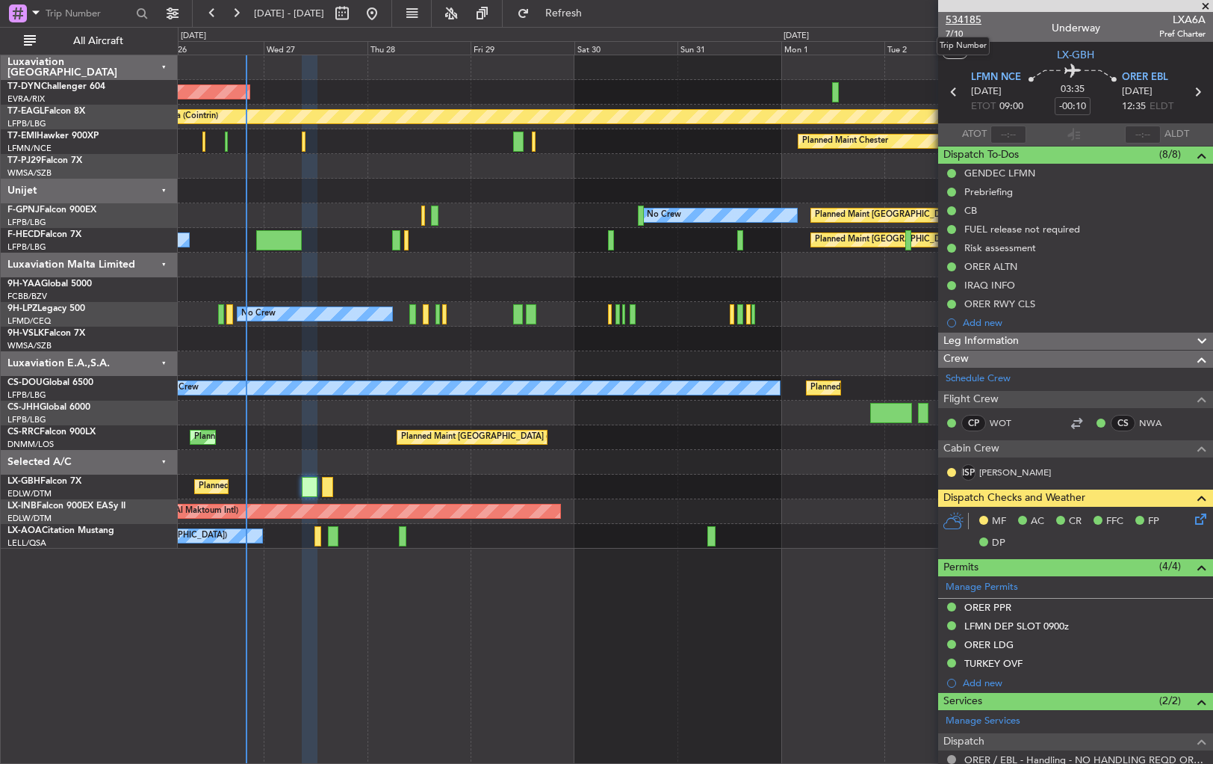
click at [966, 19] on span "534185" at bounding box center [964, 20] width 36 height 16
click at [1192, 517] on icon at bounding box center [1198, 516] width 12 height 12
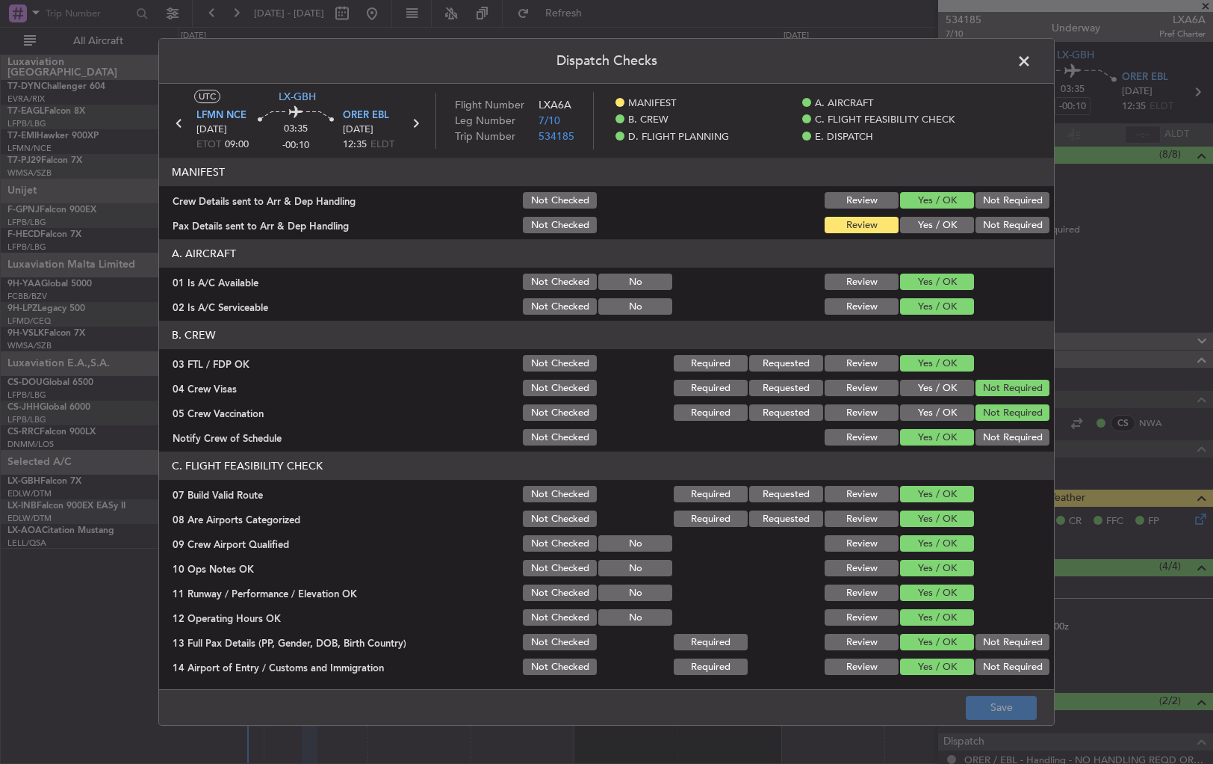
click at [944, 226] on button "Yes / OK" at bounding box center [937, 225] width 74 height 16
click at [1016, 704] on button "Save" at bounding box center [1001, 708] width 71 height 24
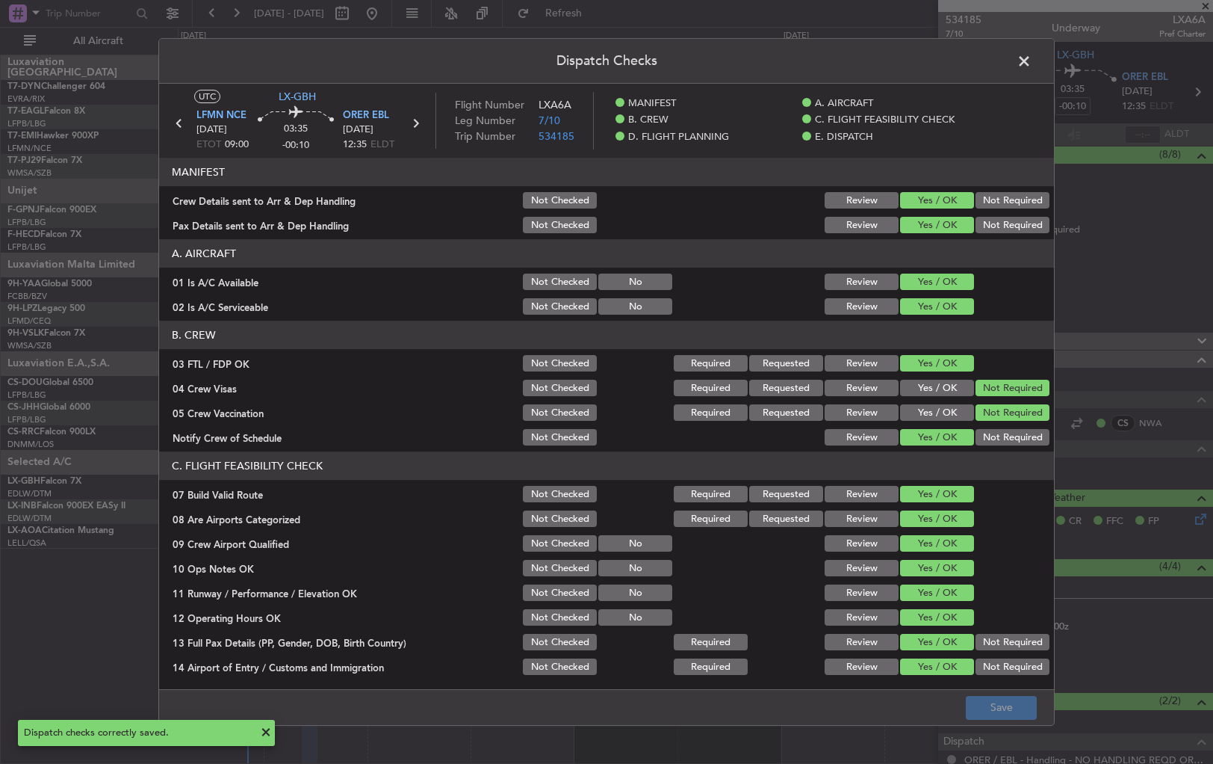
click at [1032, 61] on span at bounding box center [1032, 65] width 0 height 30
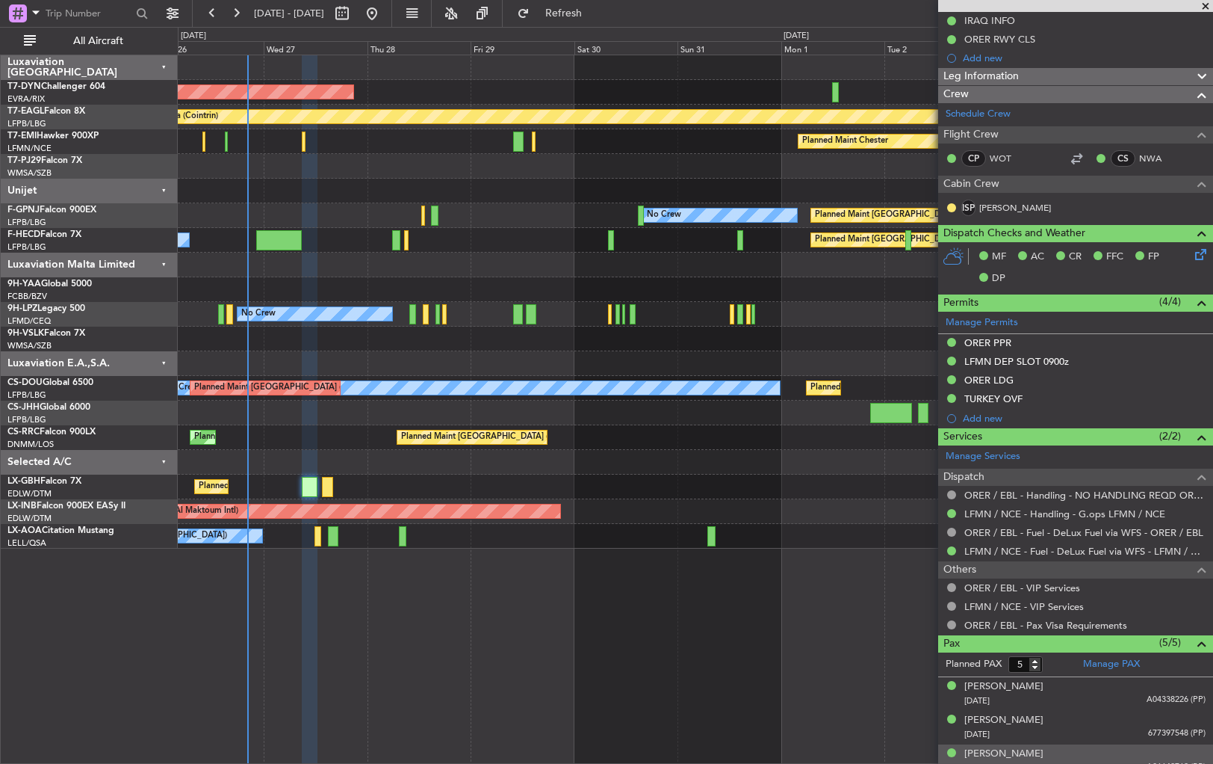
scroll to position [380, 0]
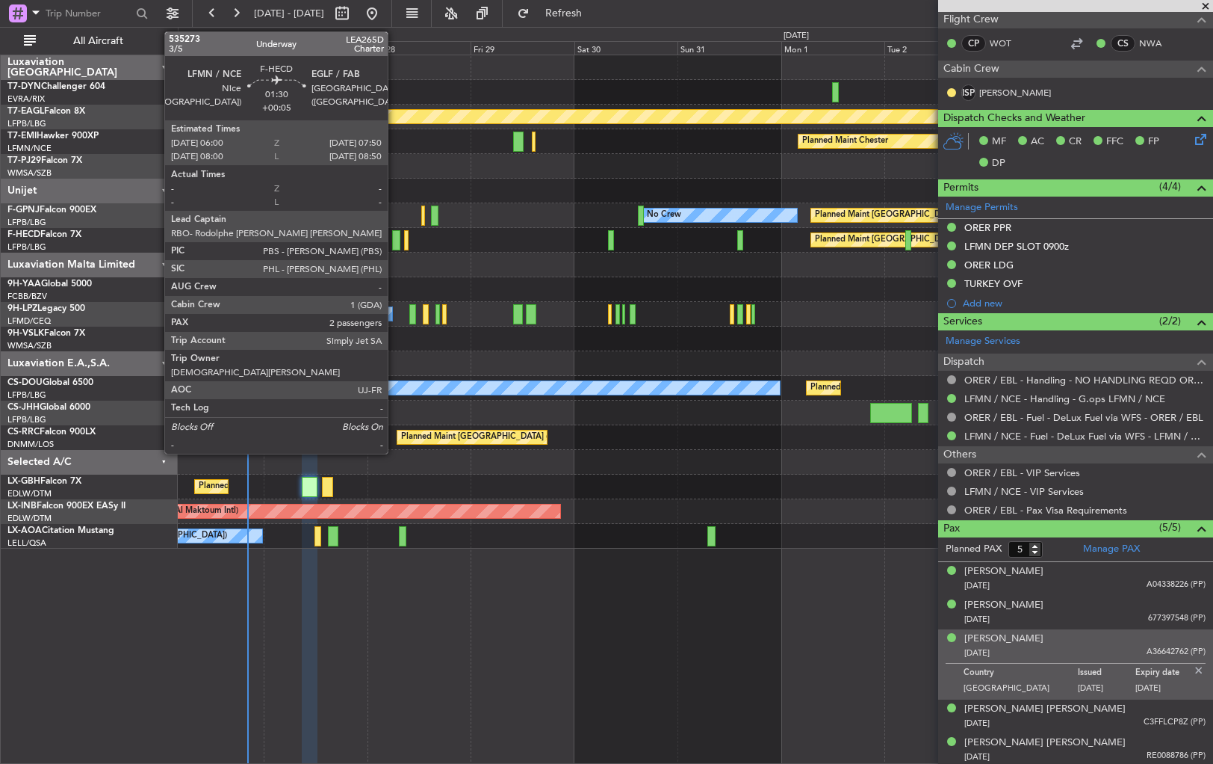
click at [394, 238] on div at bounding box center [396, 240] width 8 height 20
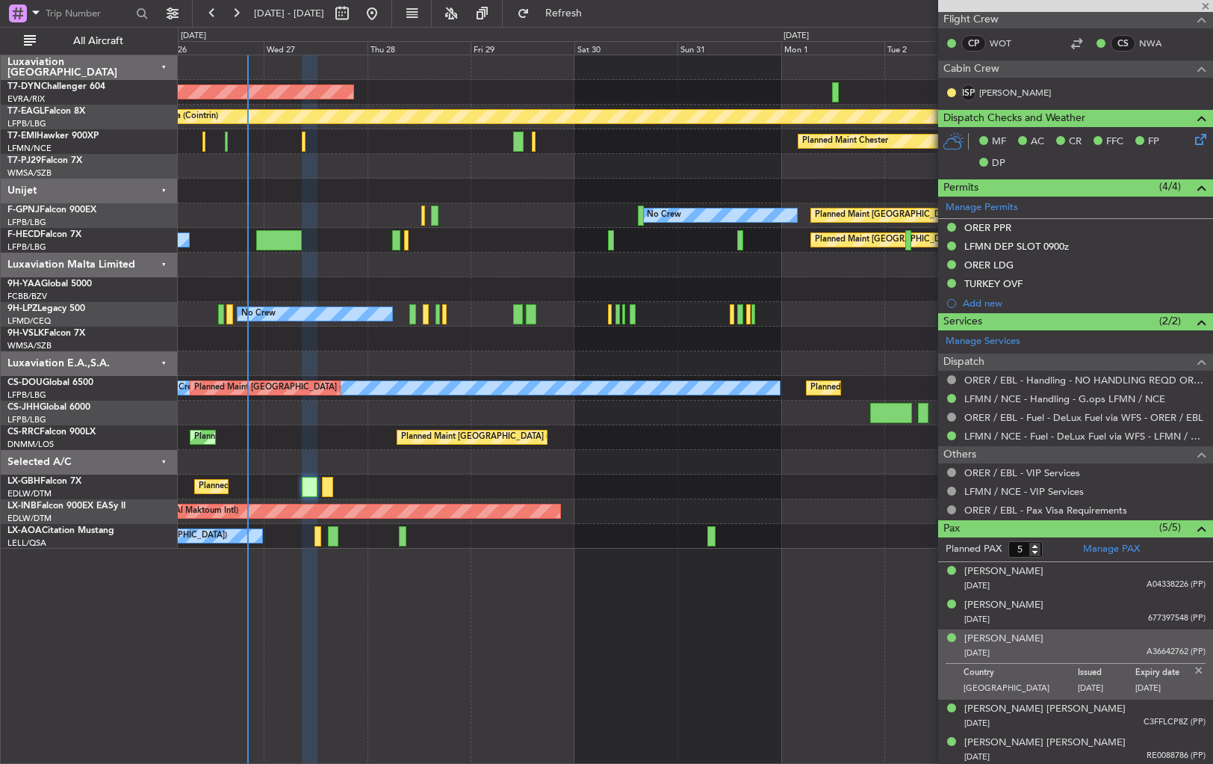
type input "+00:05"
type input "2"
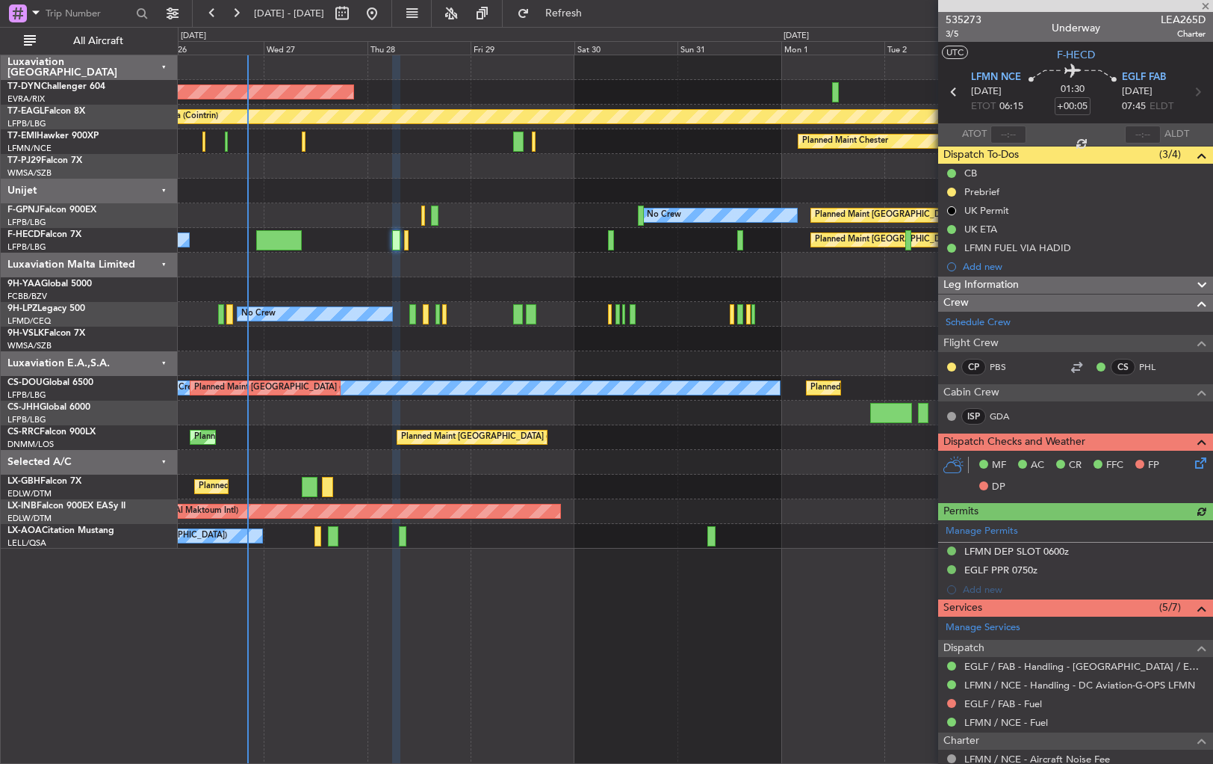
scroll to position [223, 0]
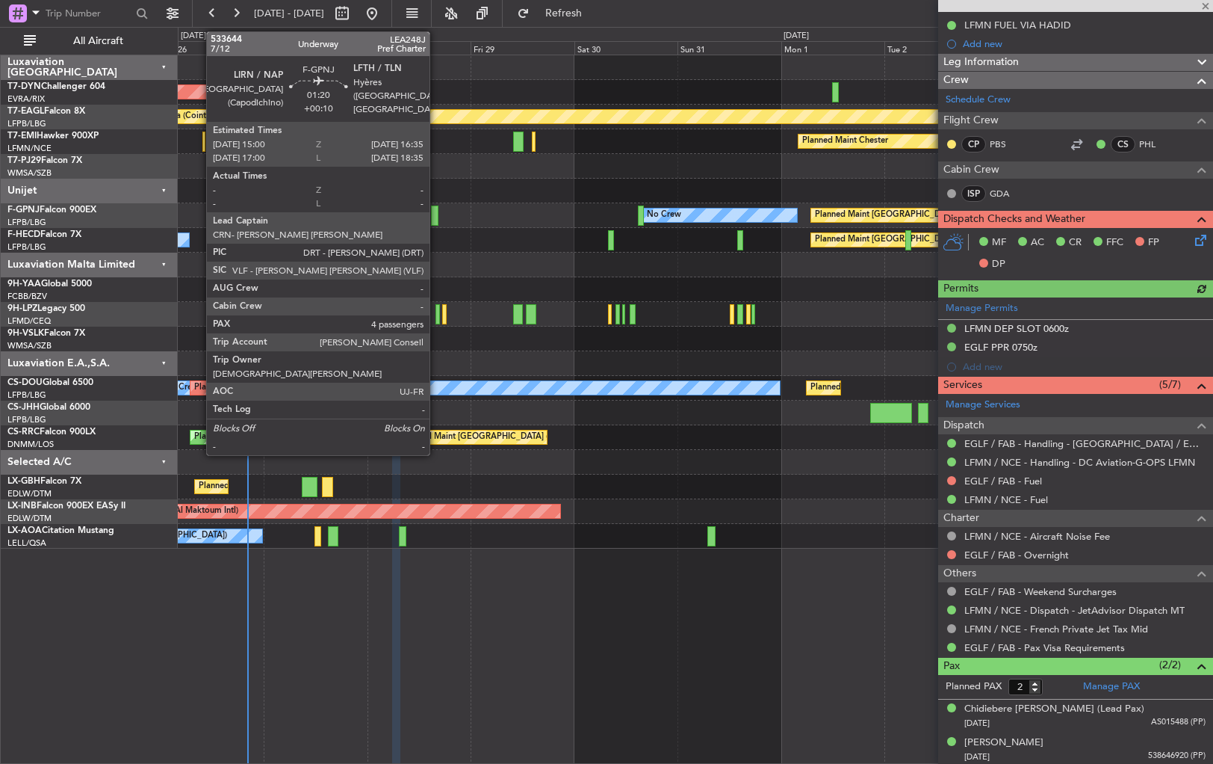
click at [436, 210] on div at bounding box center [434, 215] width 7 height 20
type input "+00:10"
type input "4"
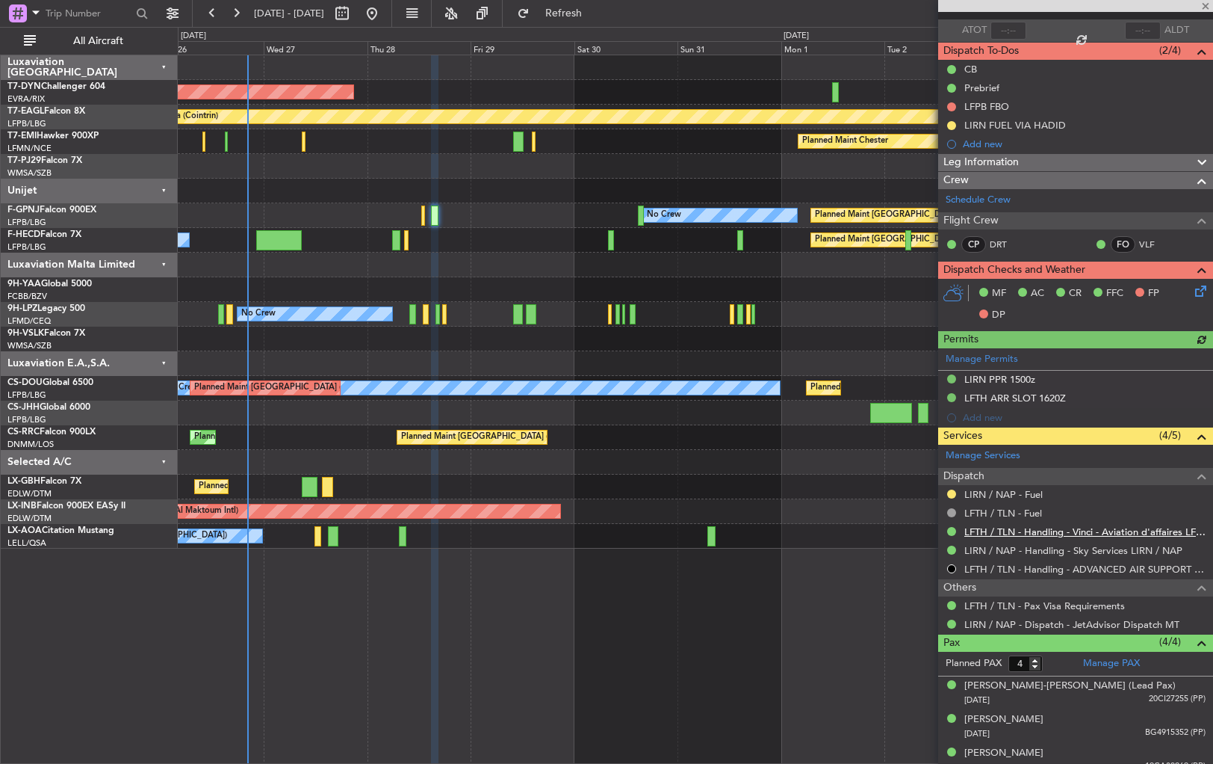
scroll to position [149, 0]
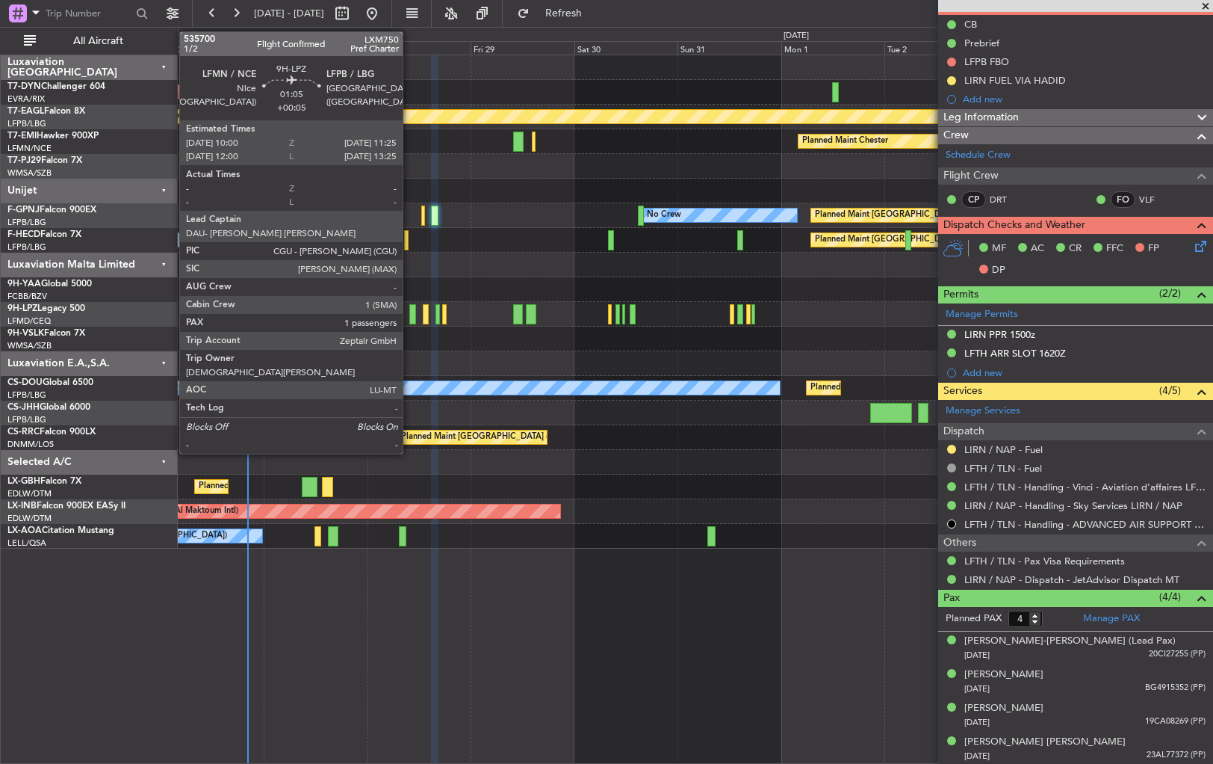
click at [409, 310] on div at bounding box center [412, 314] width 7 height 20
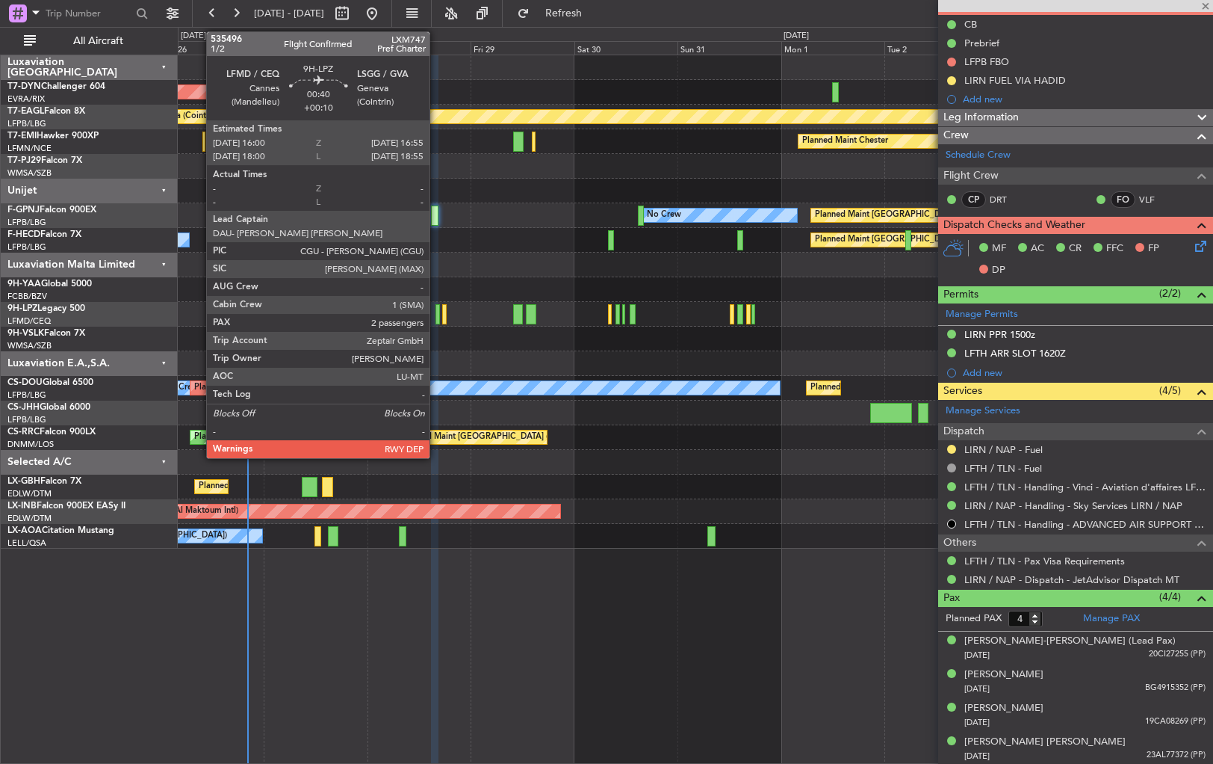
type input "+00:05"
type input "1"
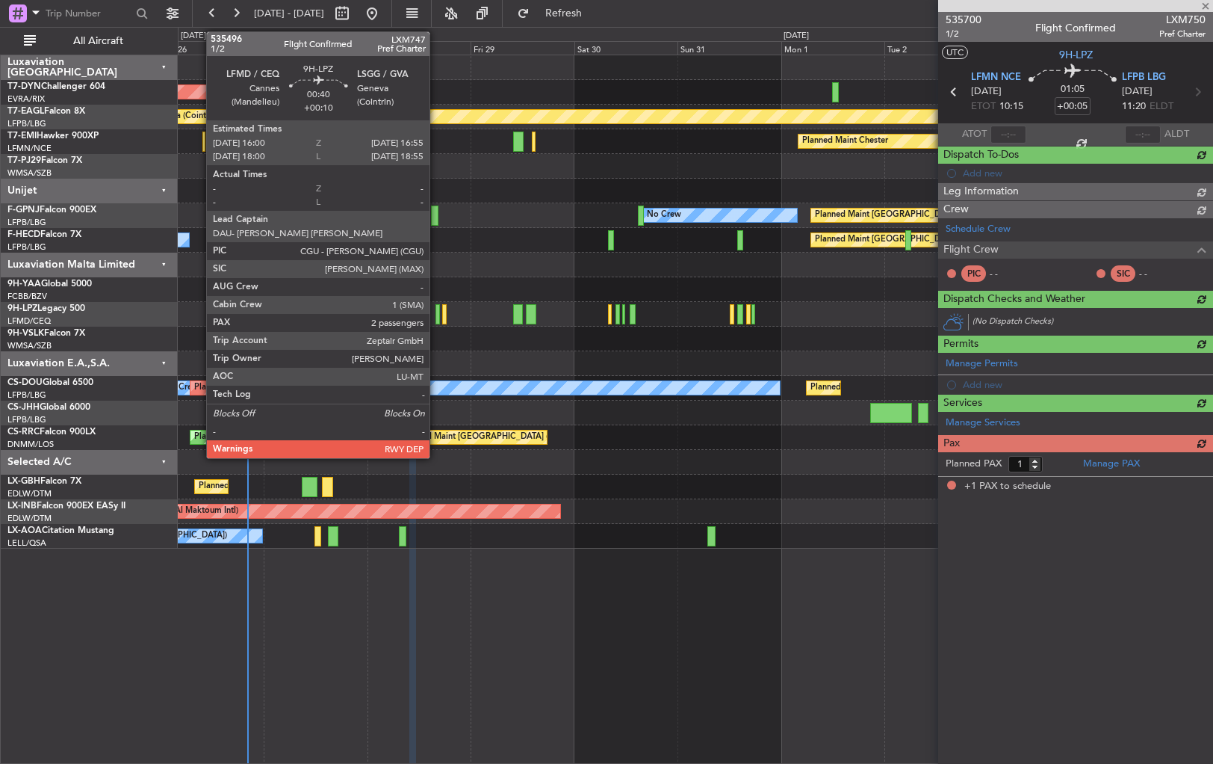
scroll to position [0, 0]
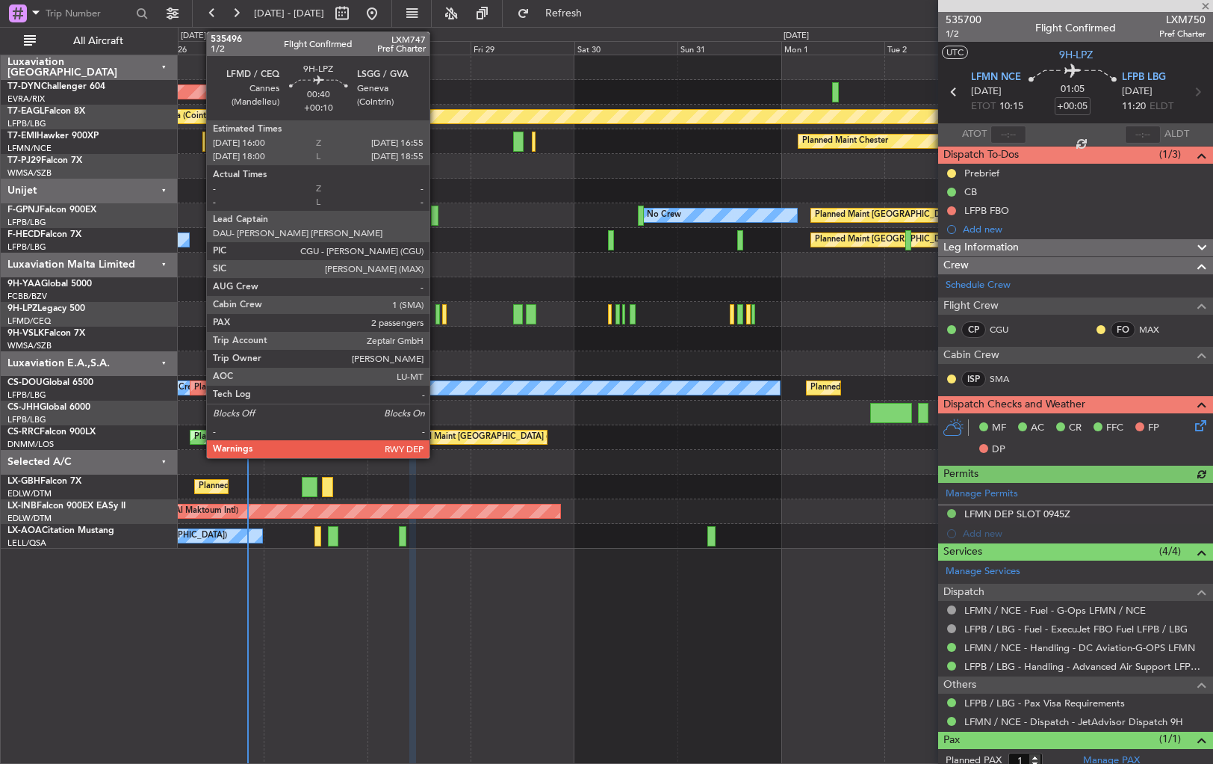
click at [436, 313] on div at bounding box center [438, 314] width 4 height 20
type input "+00:10"
type input "2"
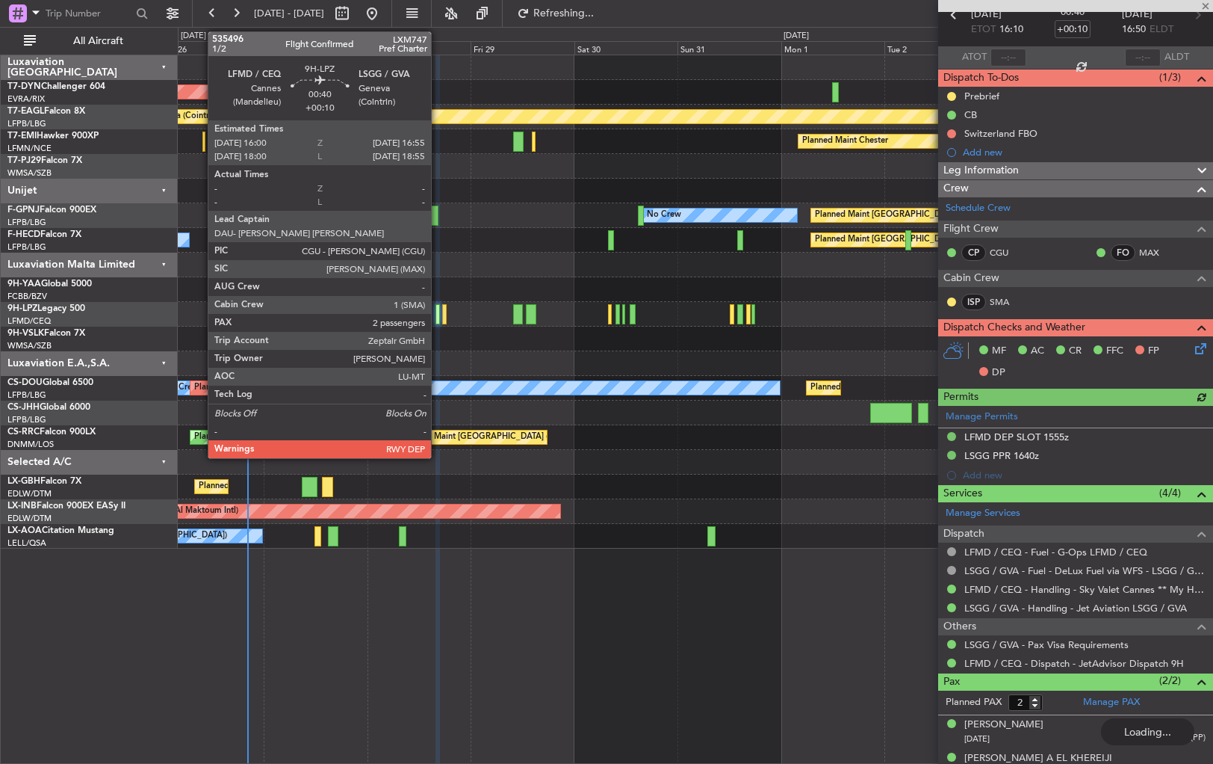
type input "+00:05"
type input "1"
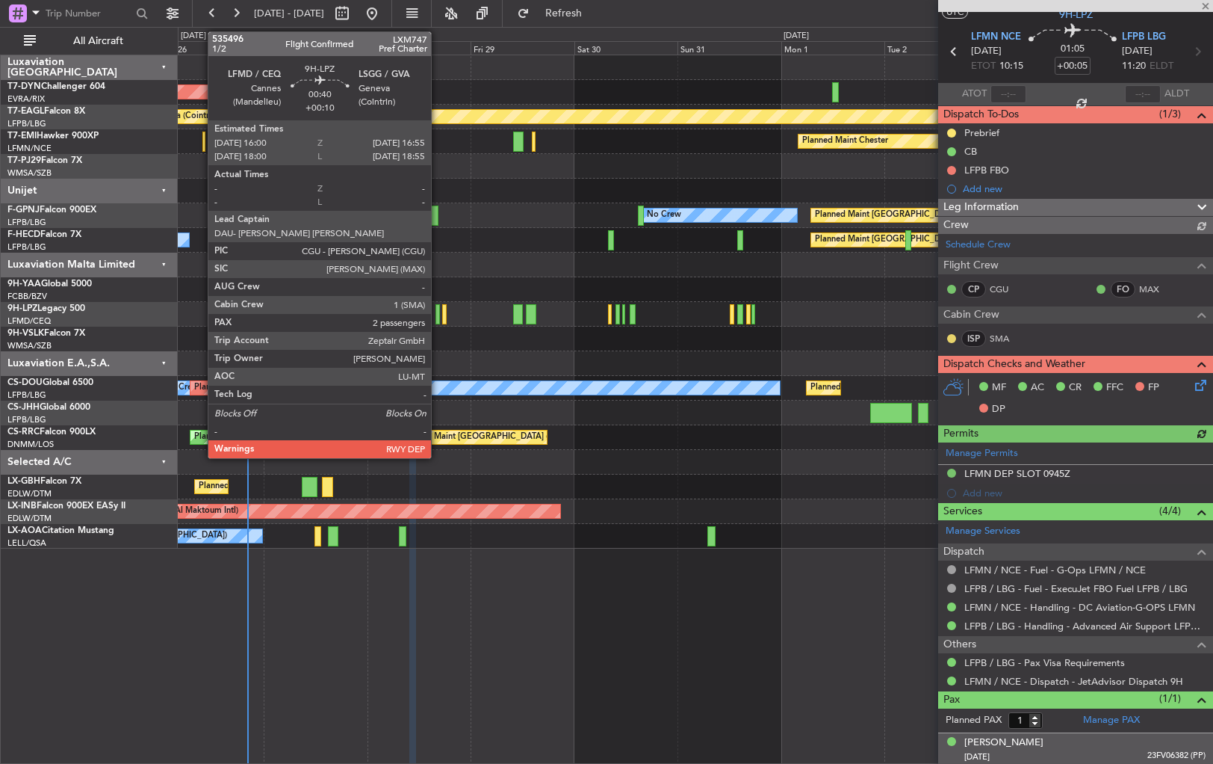
scroll to position [67, 0]
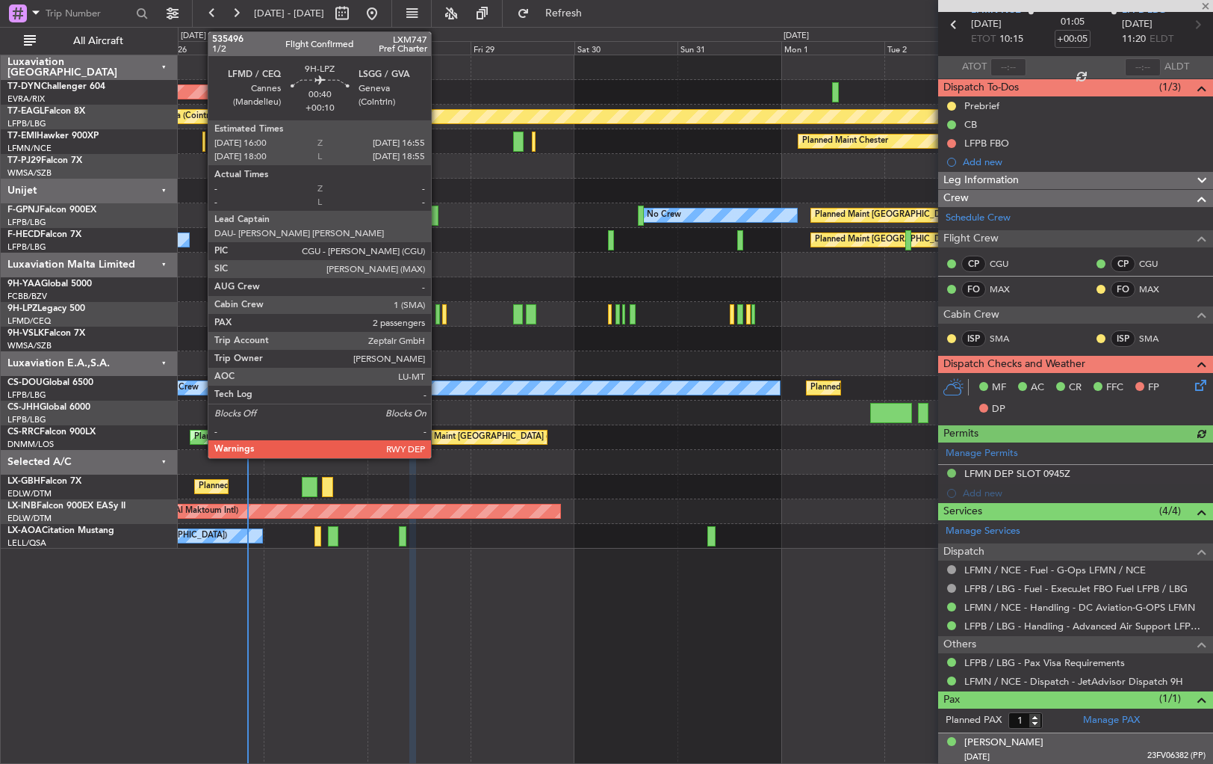
click at [1083, 740] on div "[PERSON_NAME] [DATE] 23FV06382 (PP)" at bounding box center [1085, 749] width 241 height 29
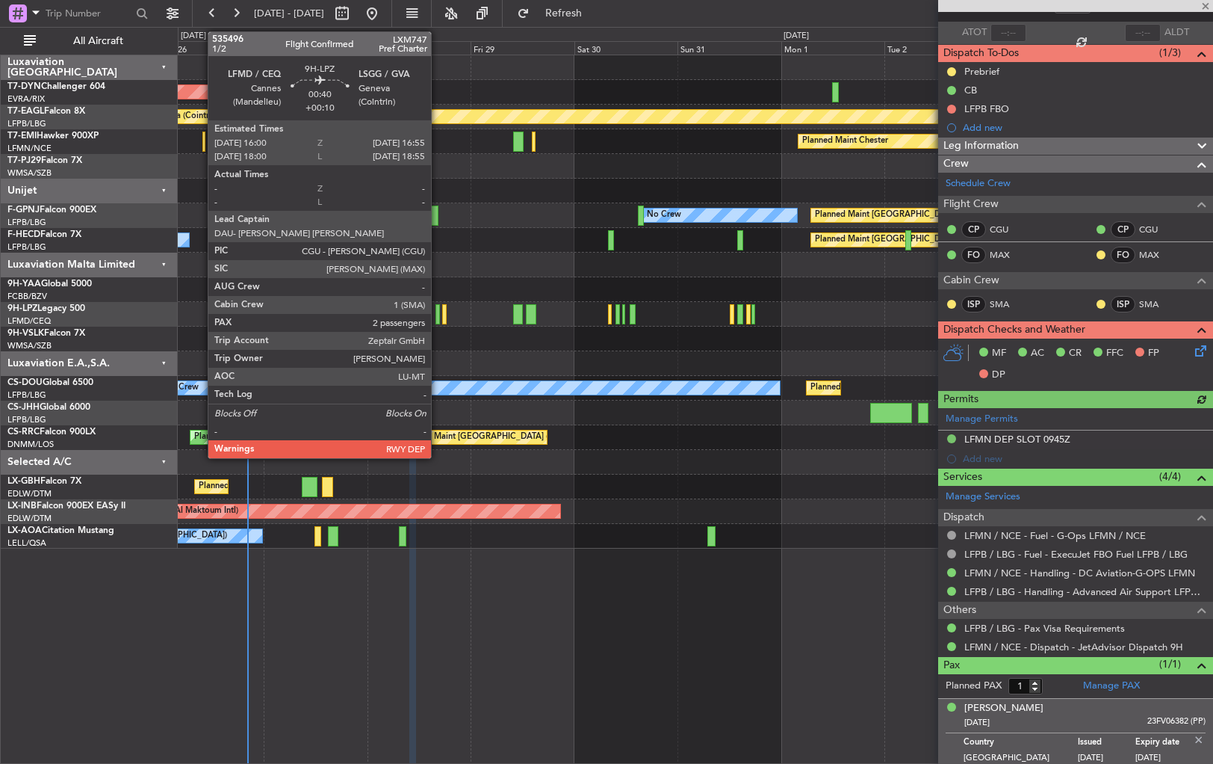
scroll to position [104, 0]
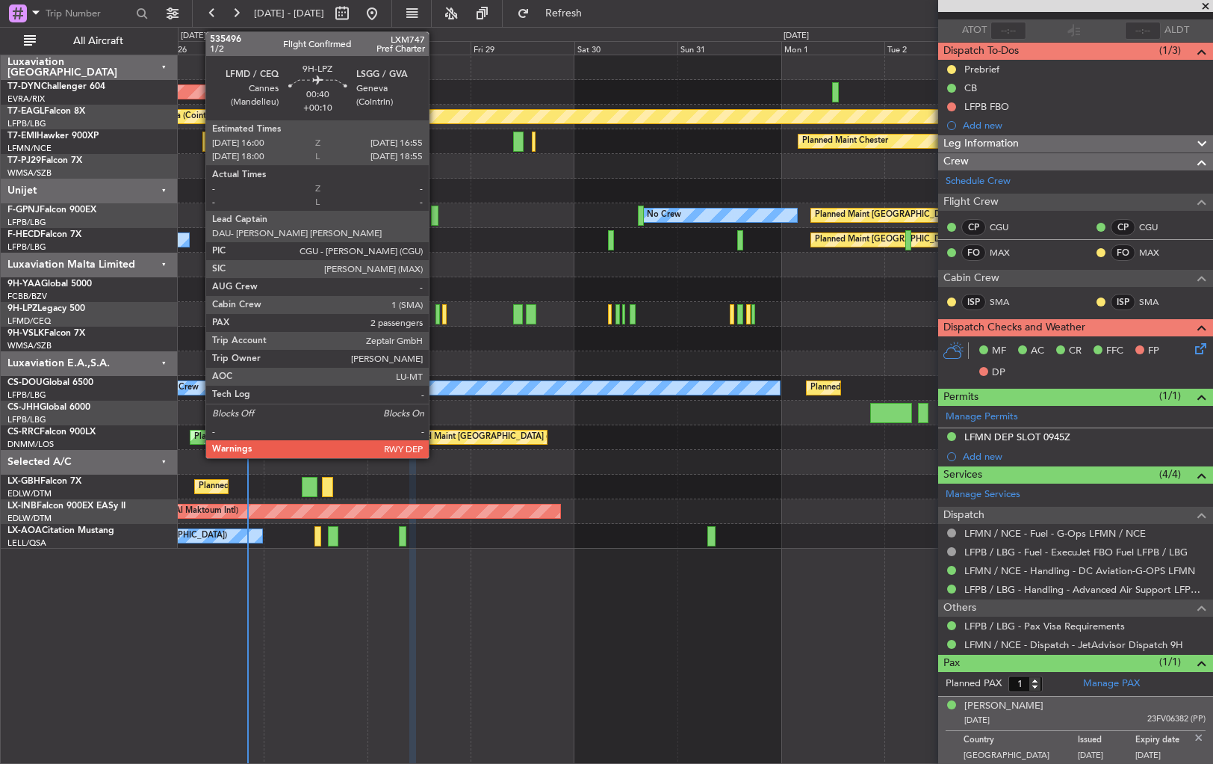
click at [436, 313] on div at bounding box center [438, 314] width 4 height 20
type input "+00:10"
type input "2"
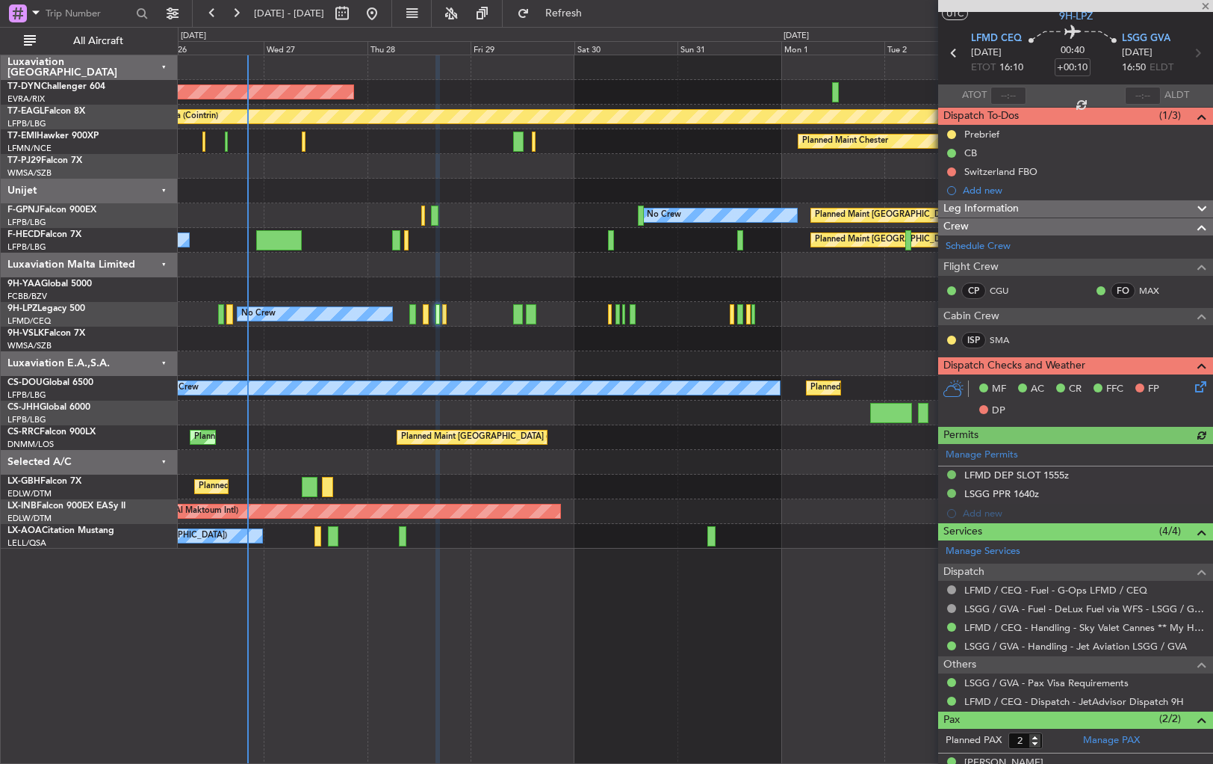
scroll to position [93, 0]
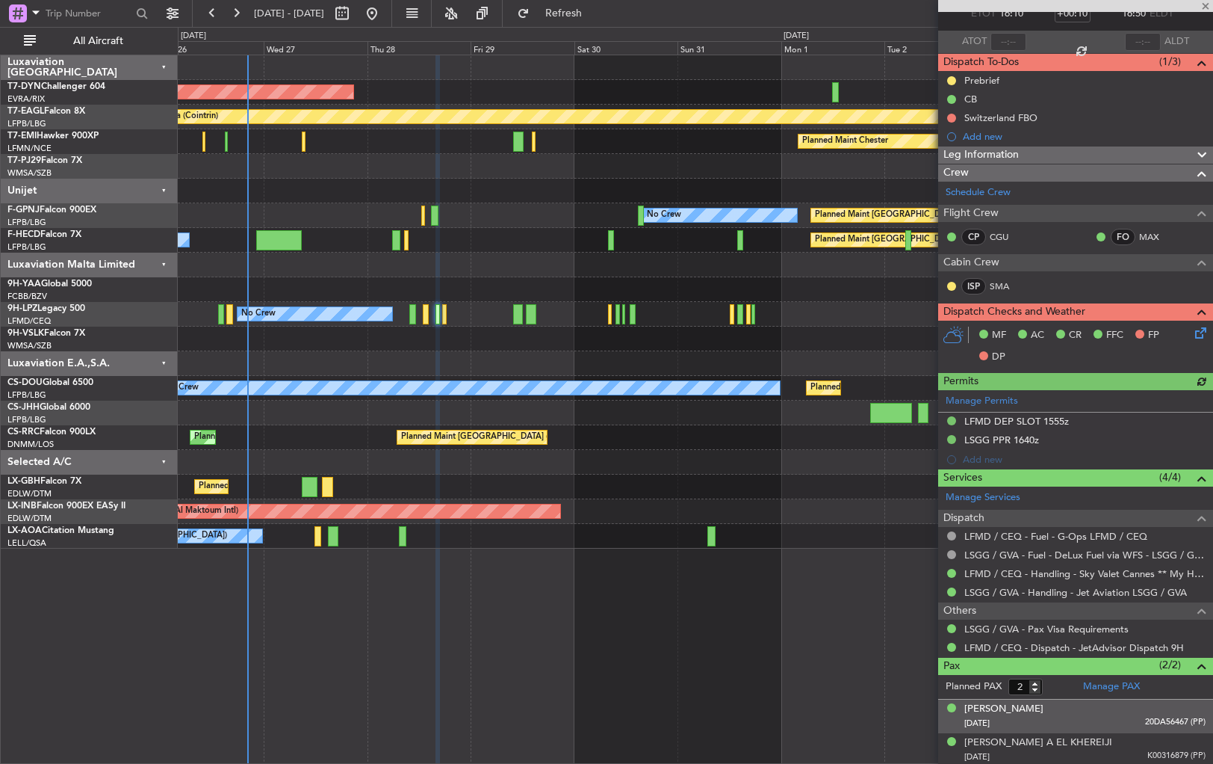
click at [1075, 706] on div "[PERSON_NAME] [DATE] 20DA56467 (PP)" at bounding box center [1085, 716] width 241 height 29
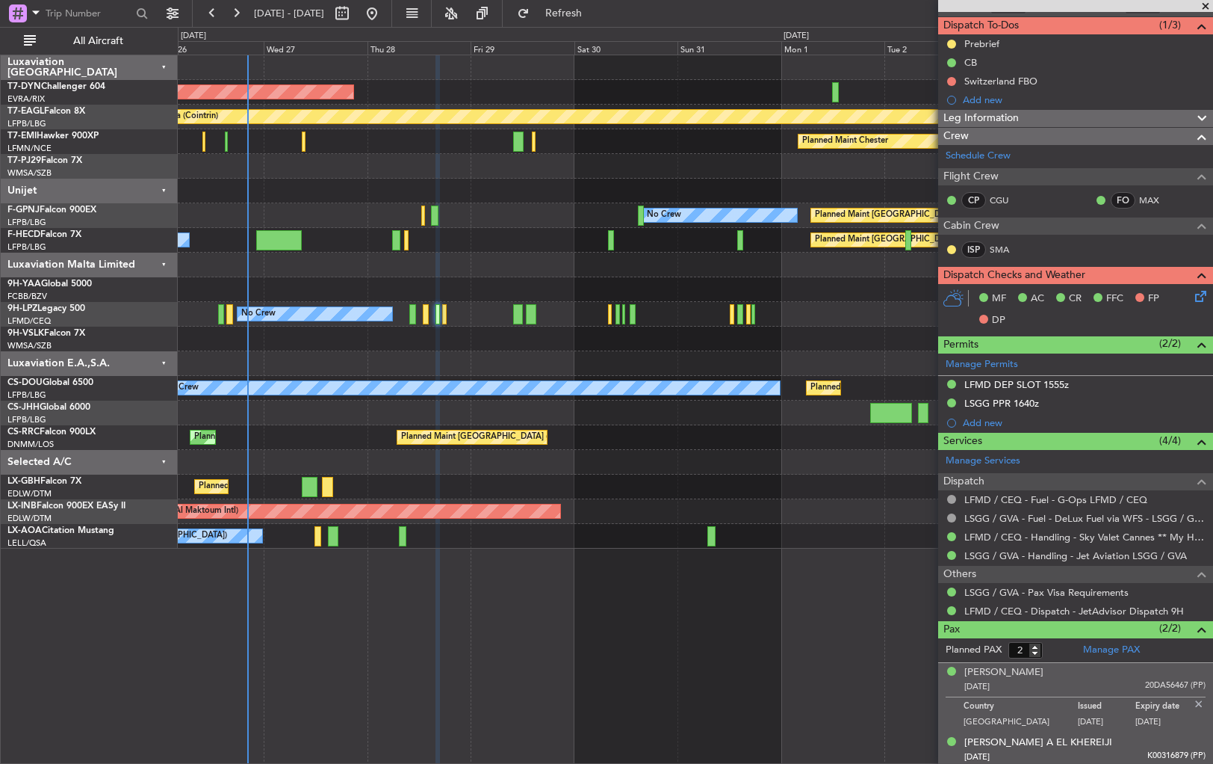
click at [1106, 750] on div "[DATE] K00316879 (PP)" at bounding box center [1085, 756] width 241 height 15
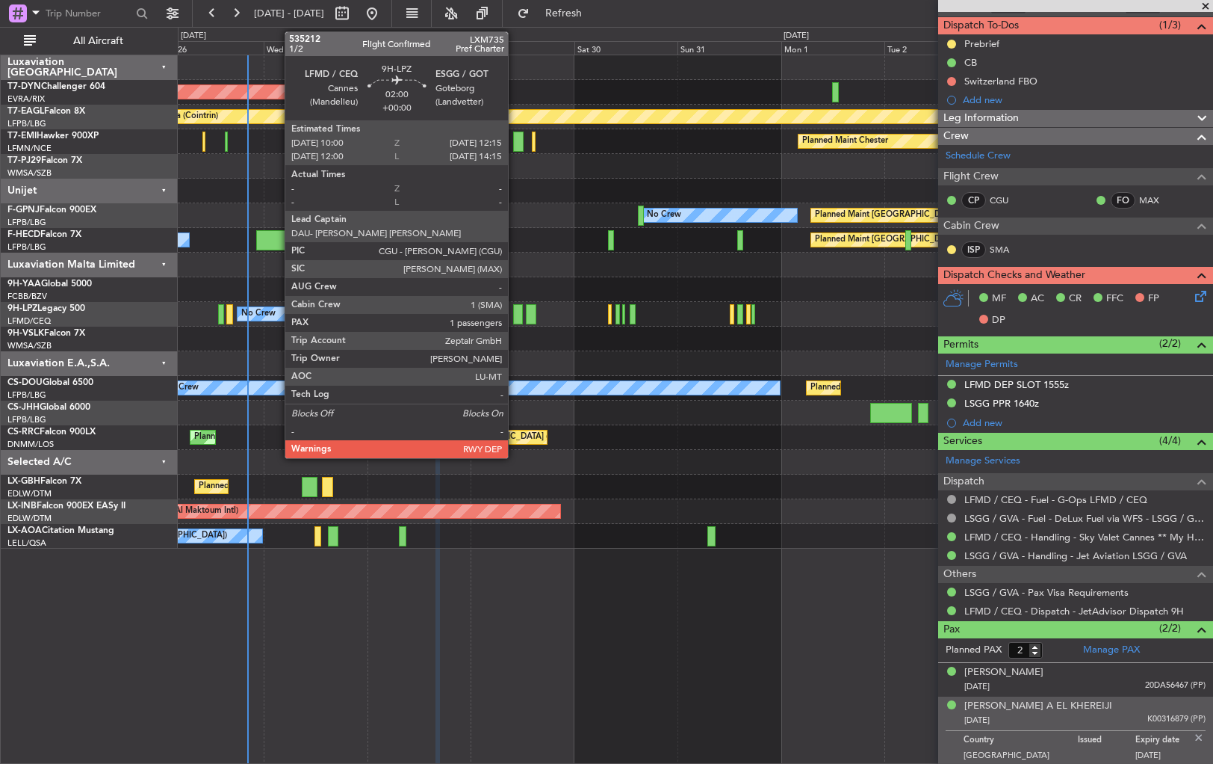
click at [515, 313] on div at bounding box center [518, 314] width 10 height 20
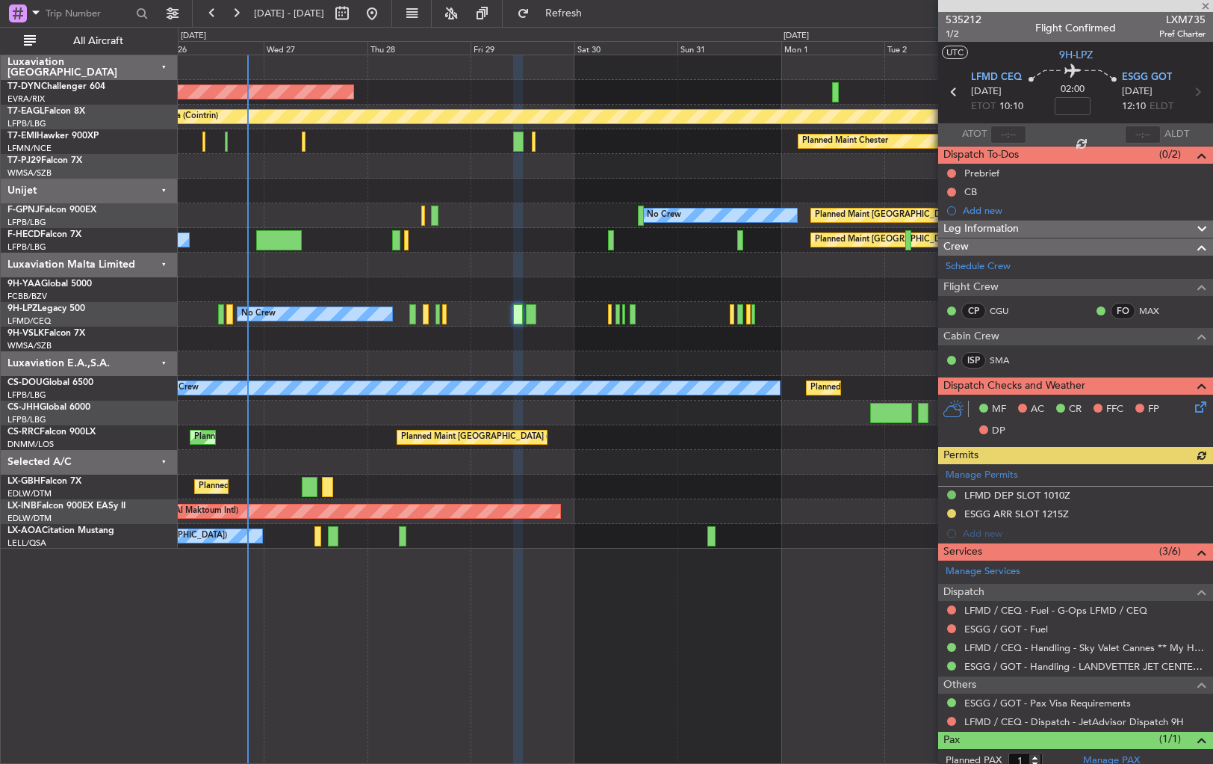
scroll to position [40, 0]
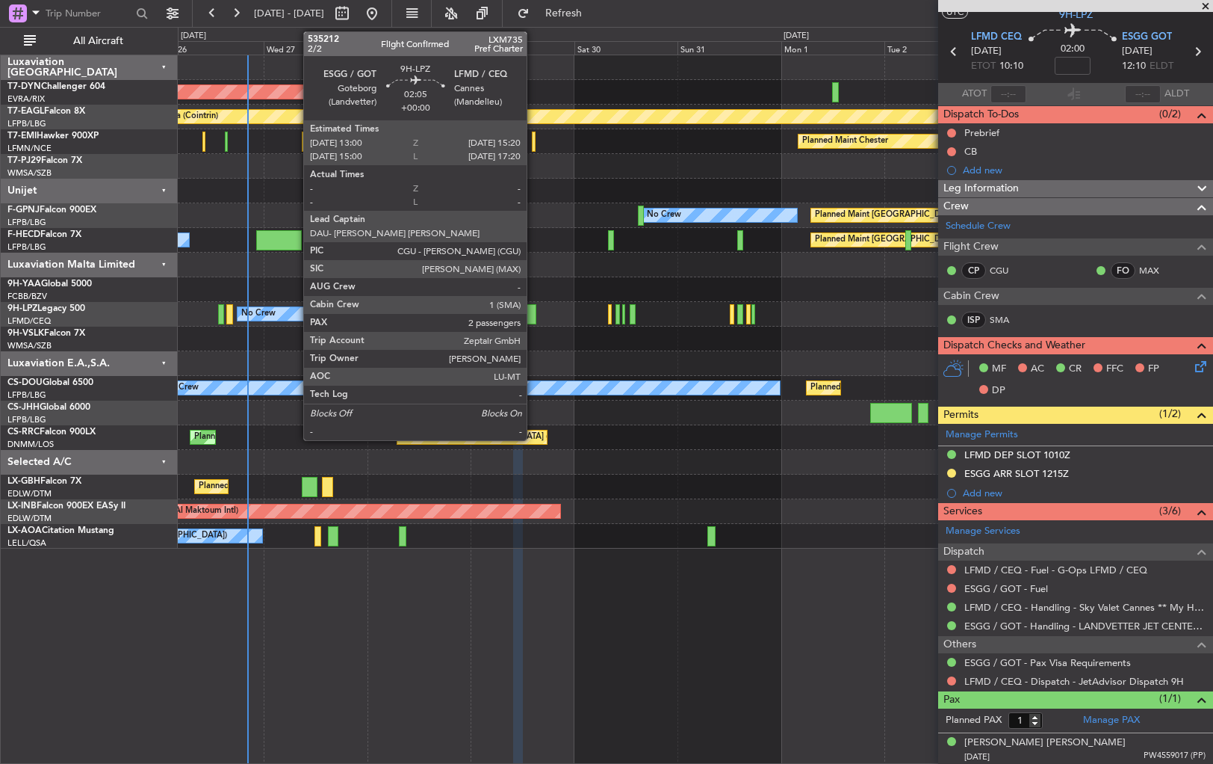
click at [533, 317] on div at bounding box center [531, 314] width 10 height 20
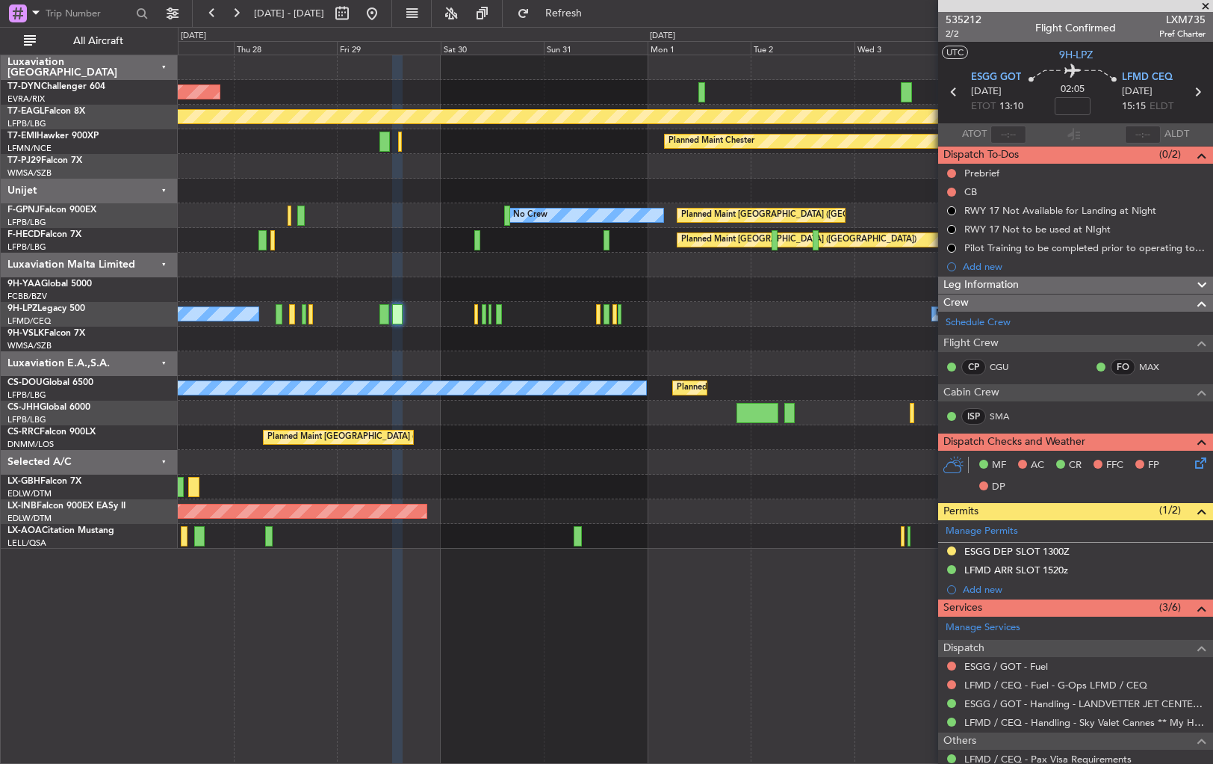
click at [487, 348] on div "AOG Maint Riga (Riga Intl) Planned Maint Geneva ([GEOGRAPHIC_DATA]) Planned Mai…" at bounding box center [695, 301] width 1035 height 493
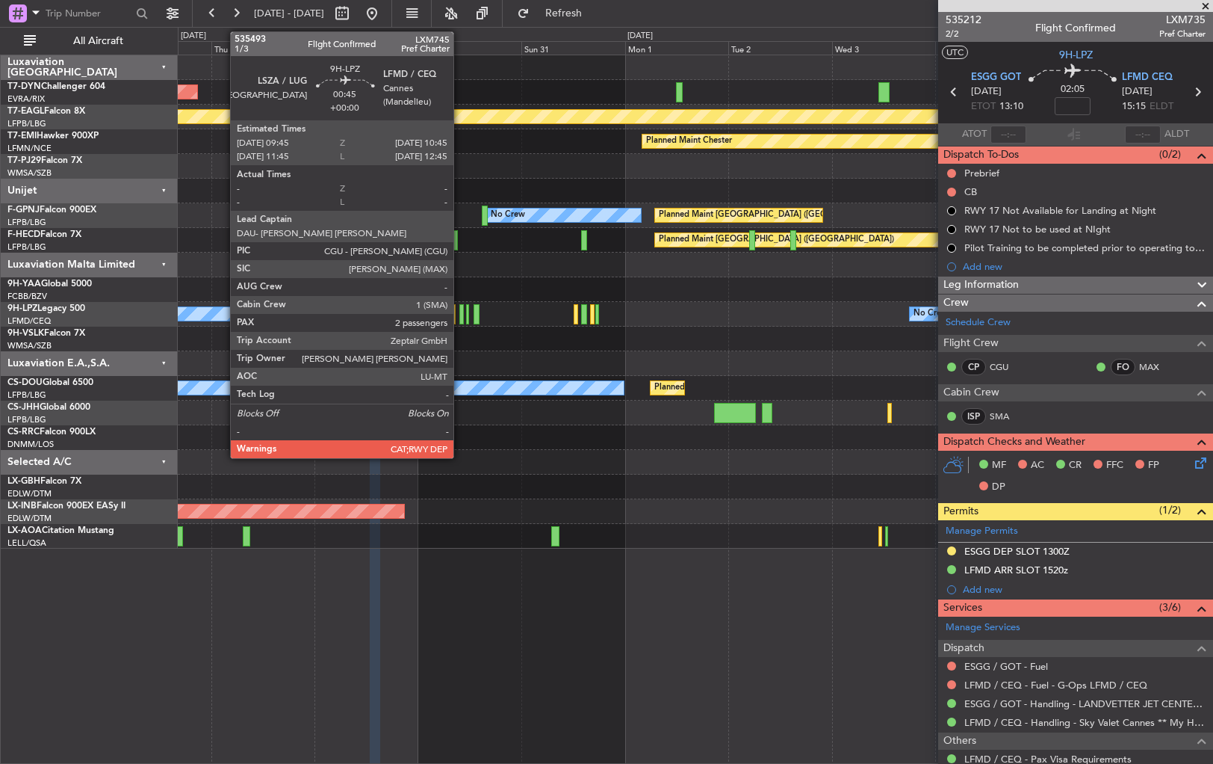
click at [460, 311] on div at bounding box center [461, 314] width 4 height 20
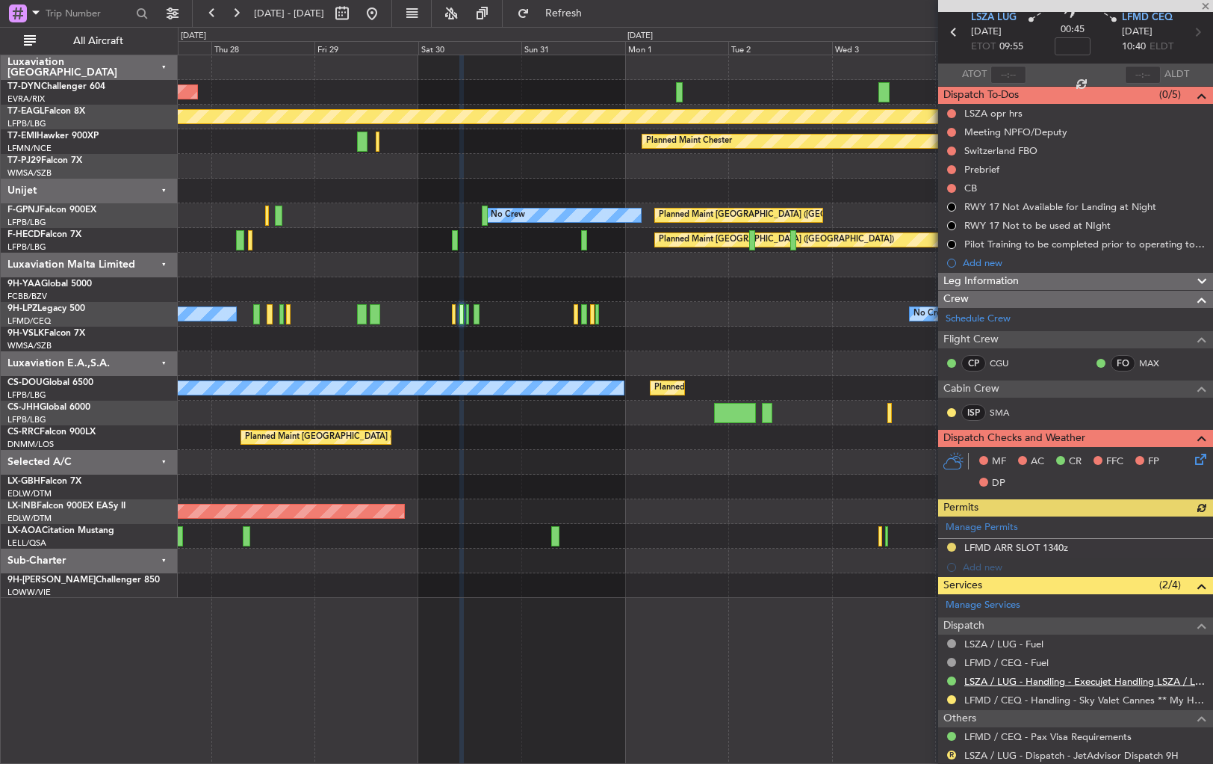
scroll to position [167, 0]
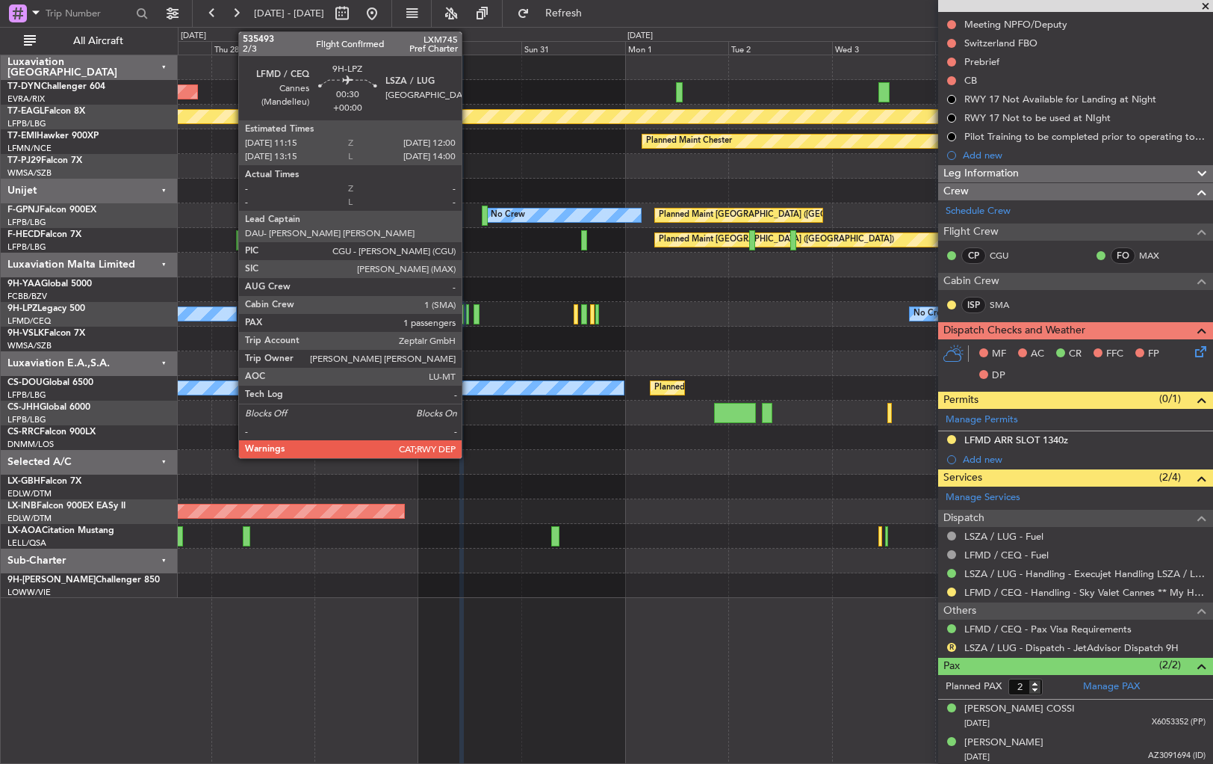
click at [468, 316] on div at bounding box center [468, 314] width 4 height 20
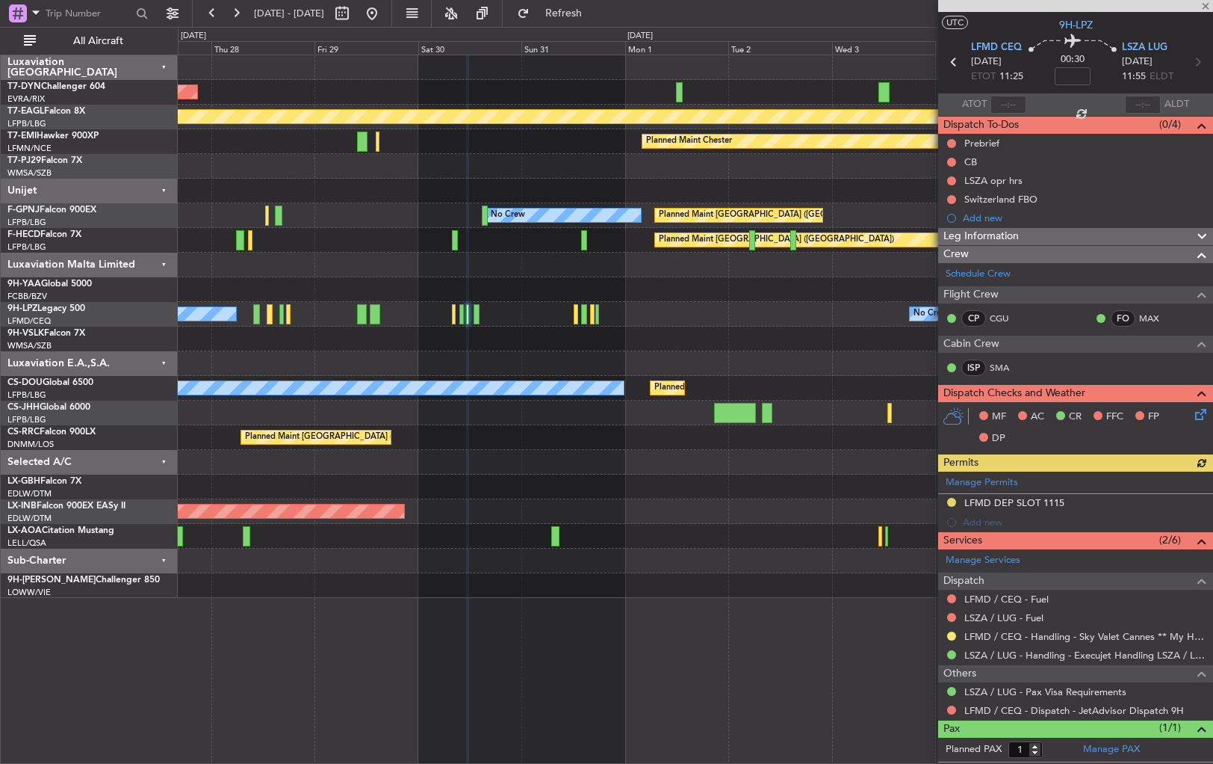
scroll to position [60, 0]
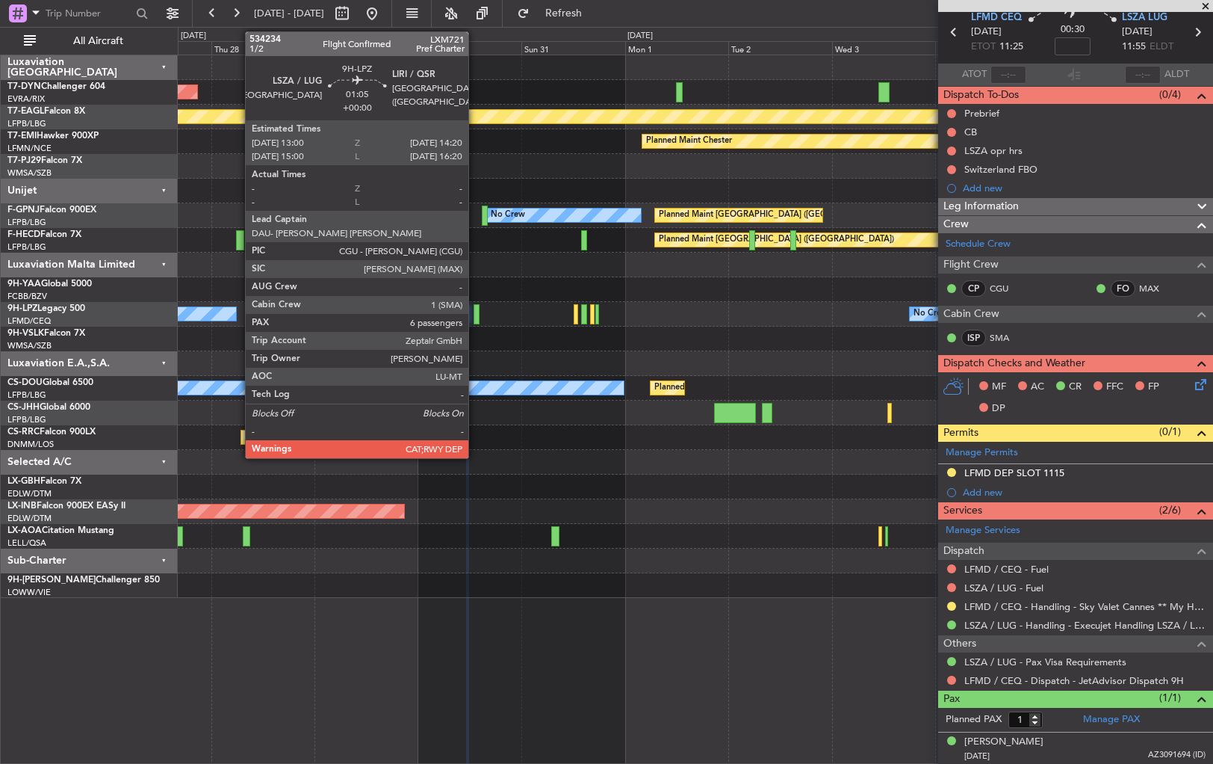
click at [475, 311] on div at bounding box center [477, 314] width 6 height 20
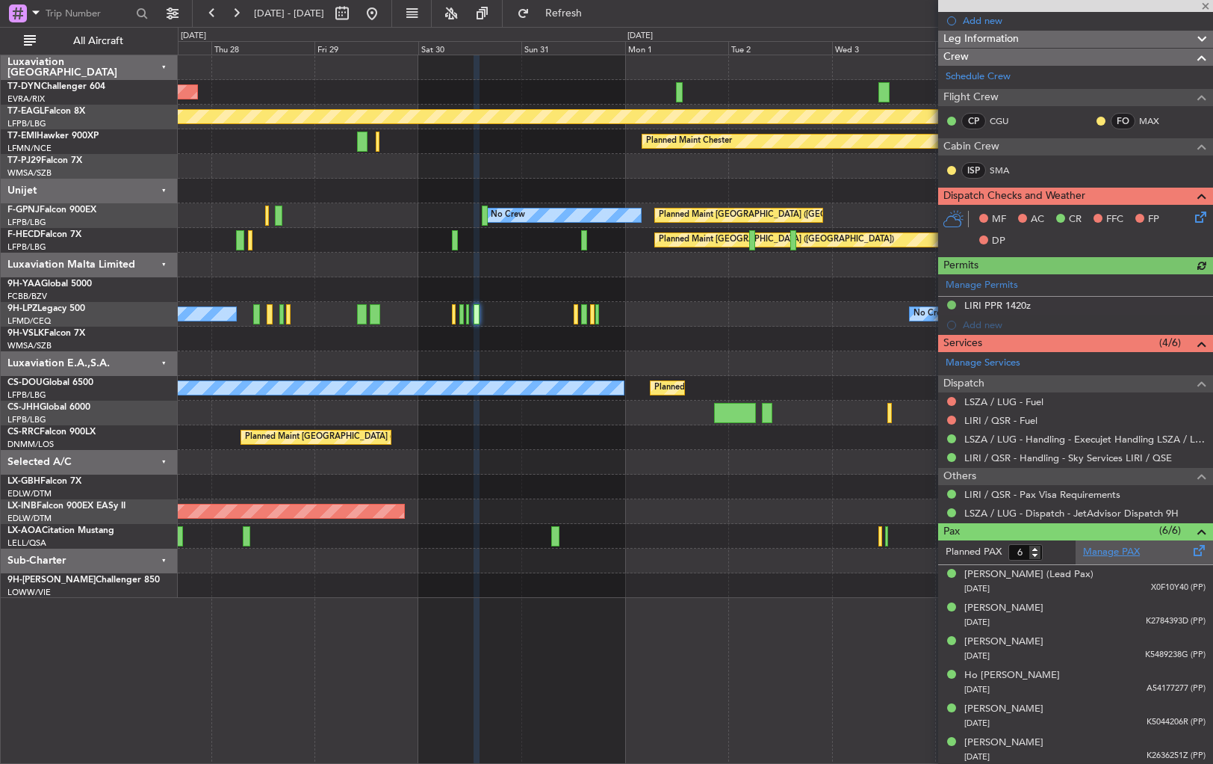
scroll to position [302, 0]
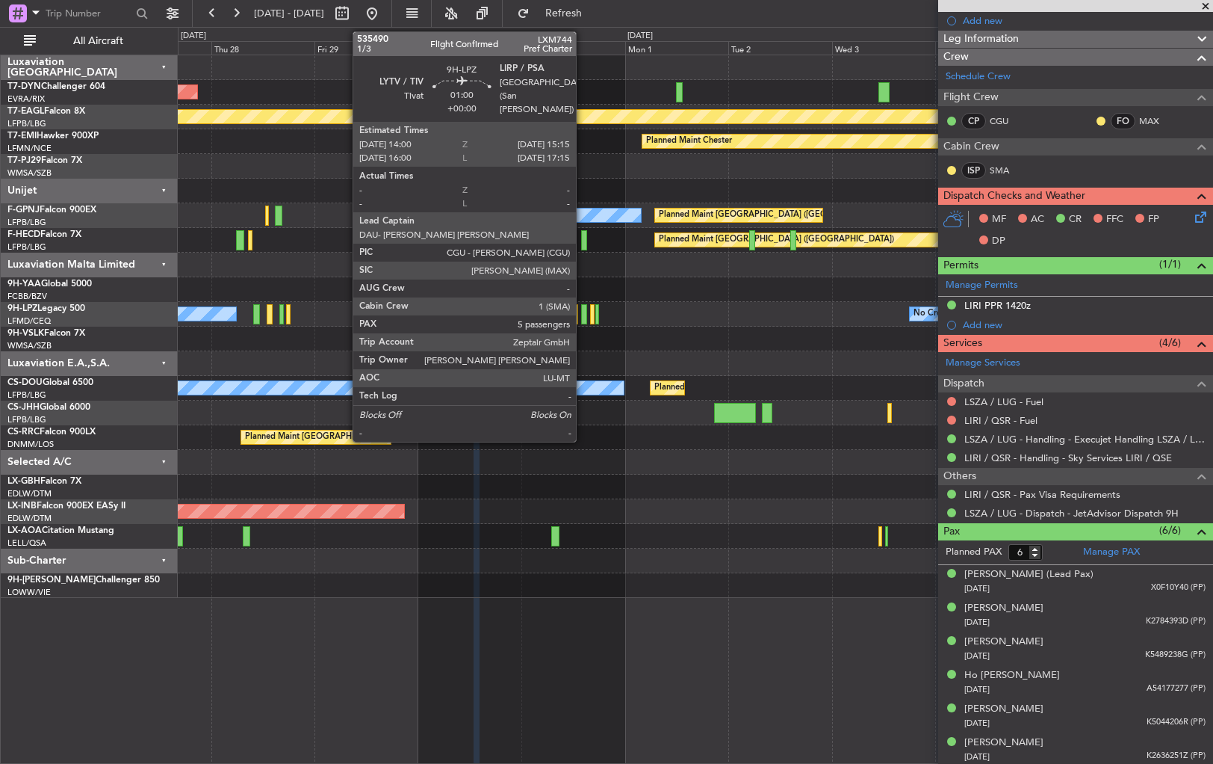
click at [583, 317] on div at bounding box center [584, 314] width 6 height 20
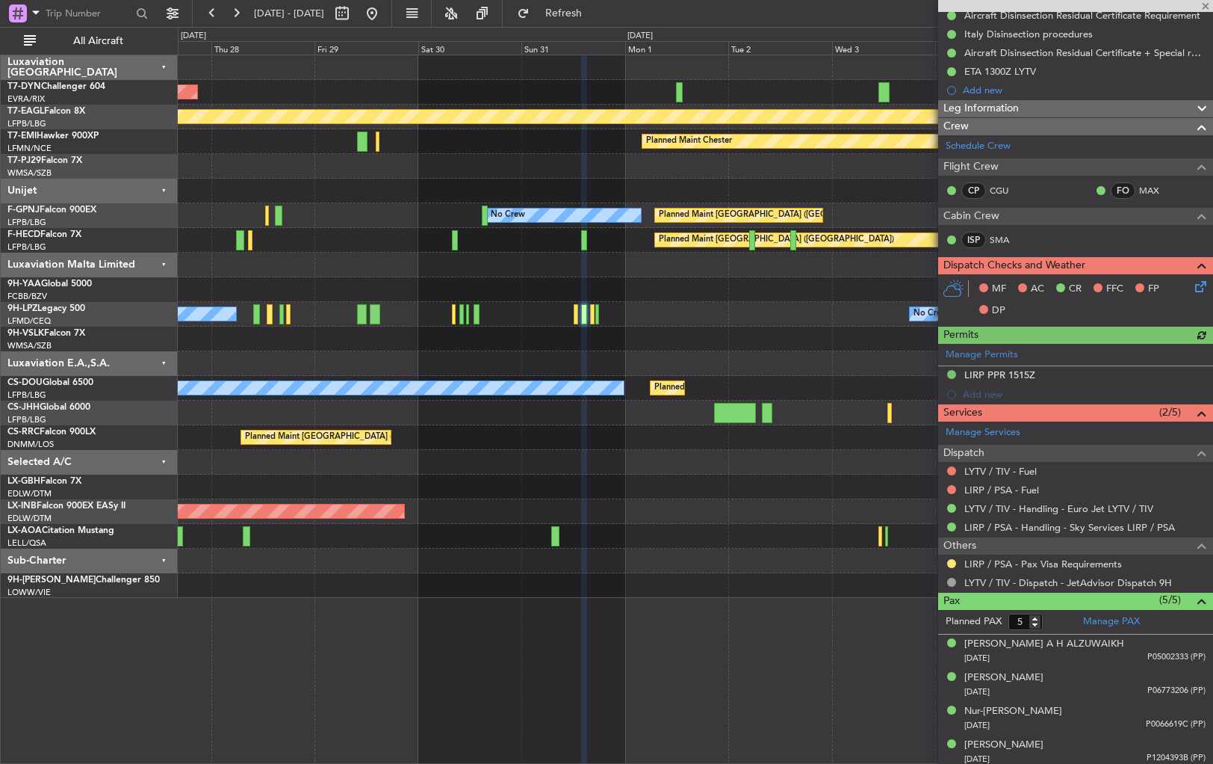
scroll to position [231, 0]
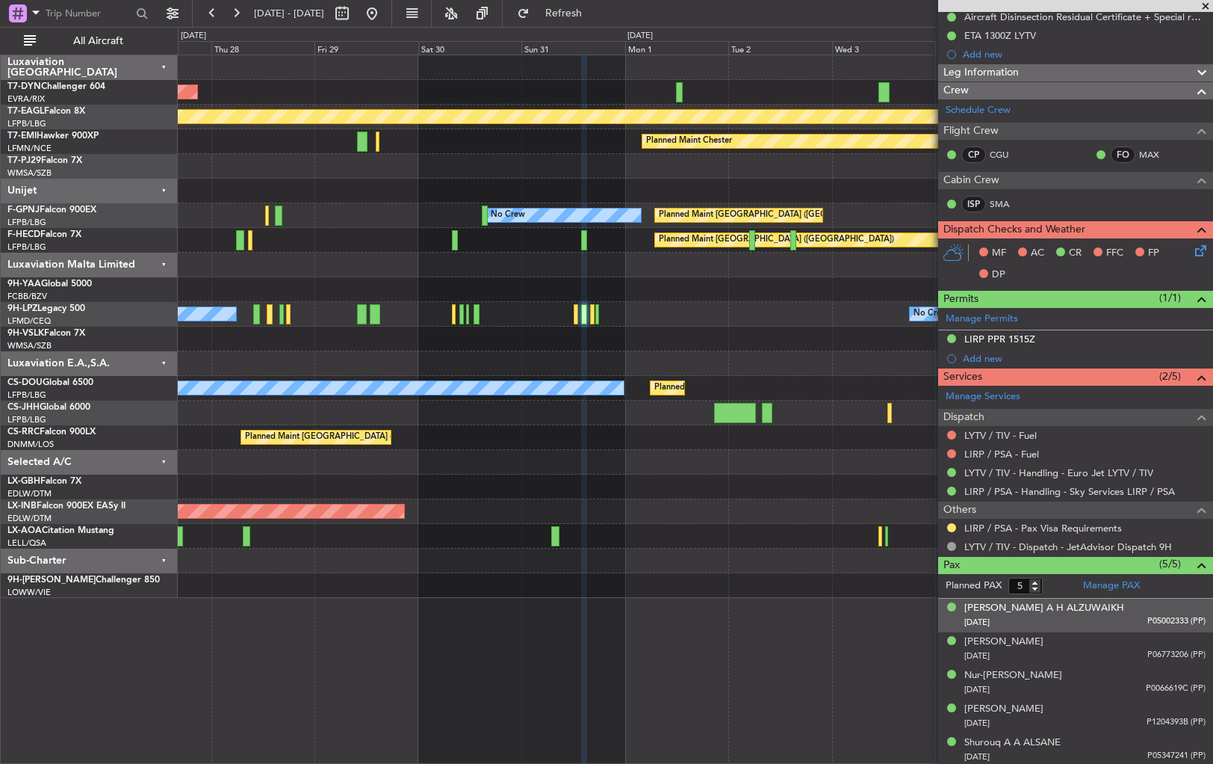
click at [1132, 616] on div "[DATE] P05002333 (PP)" at bounding box center [1085, 622] width 241 height 15
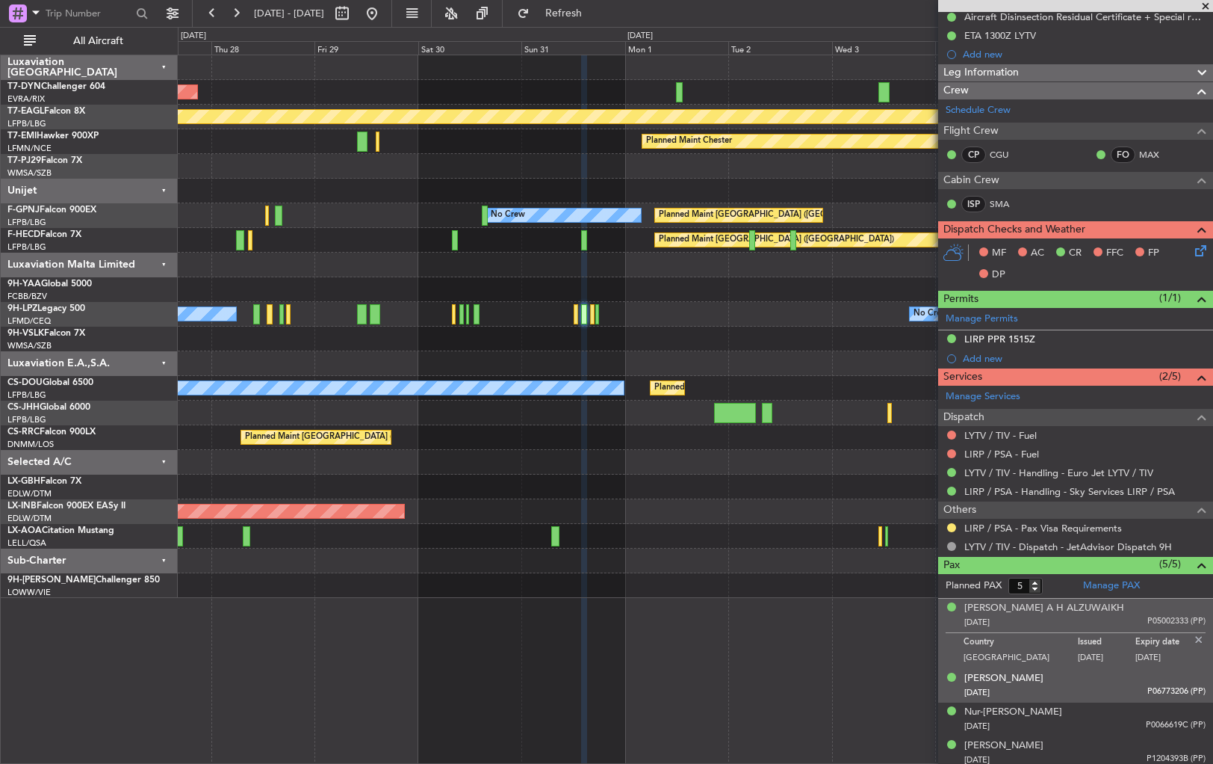
click at [1129, 671] on div "[PERSON_NAME] [PERSON_NAME] [DATE] P06773206 (PP)" at bounding box center [1085, 685] width 241 height 29
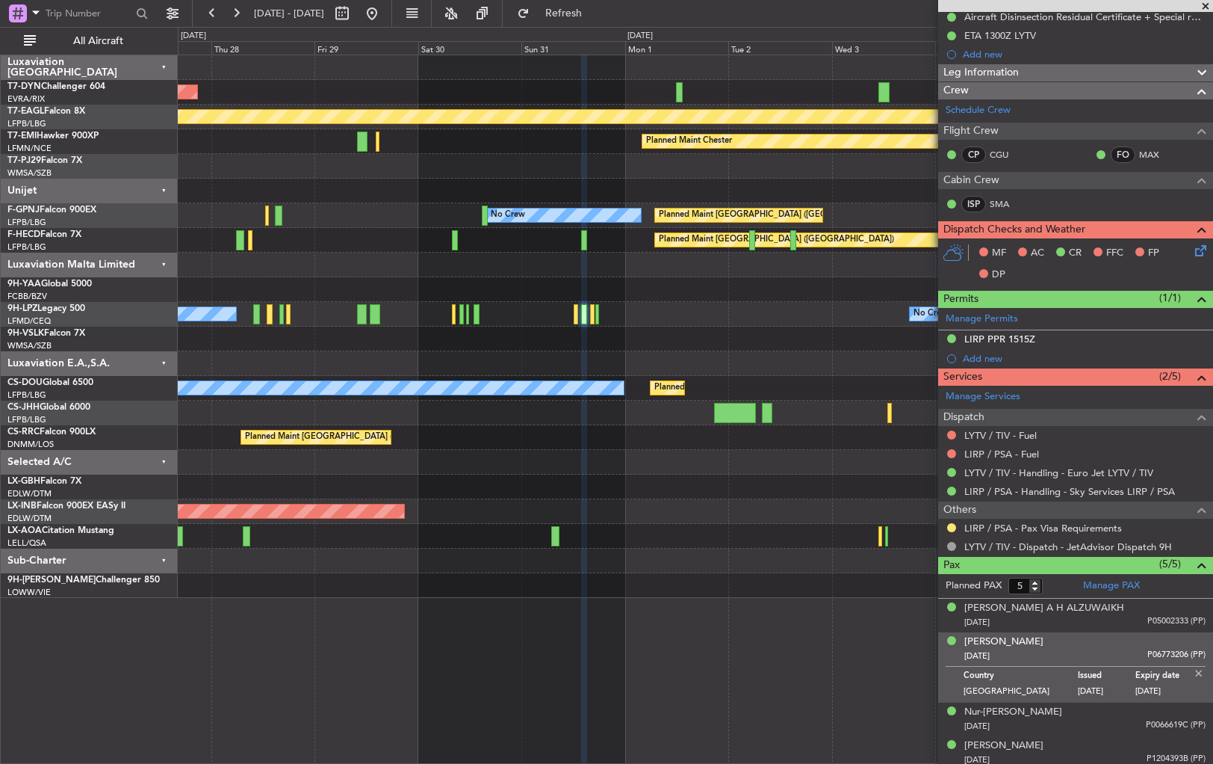
scroll to position [0, 0]
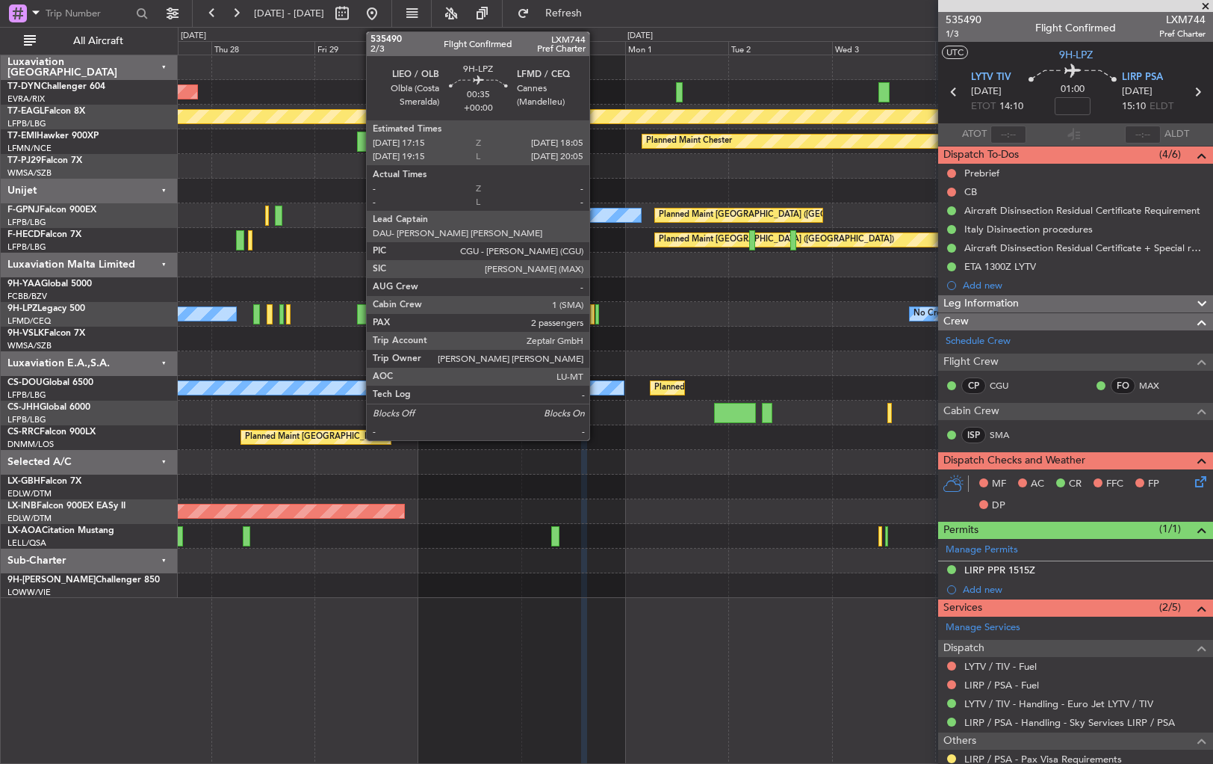
click at [596, 313] on div at bounding box center [597, 314] width 4 height 20
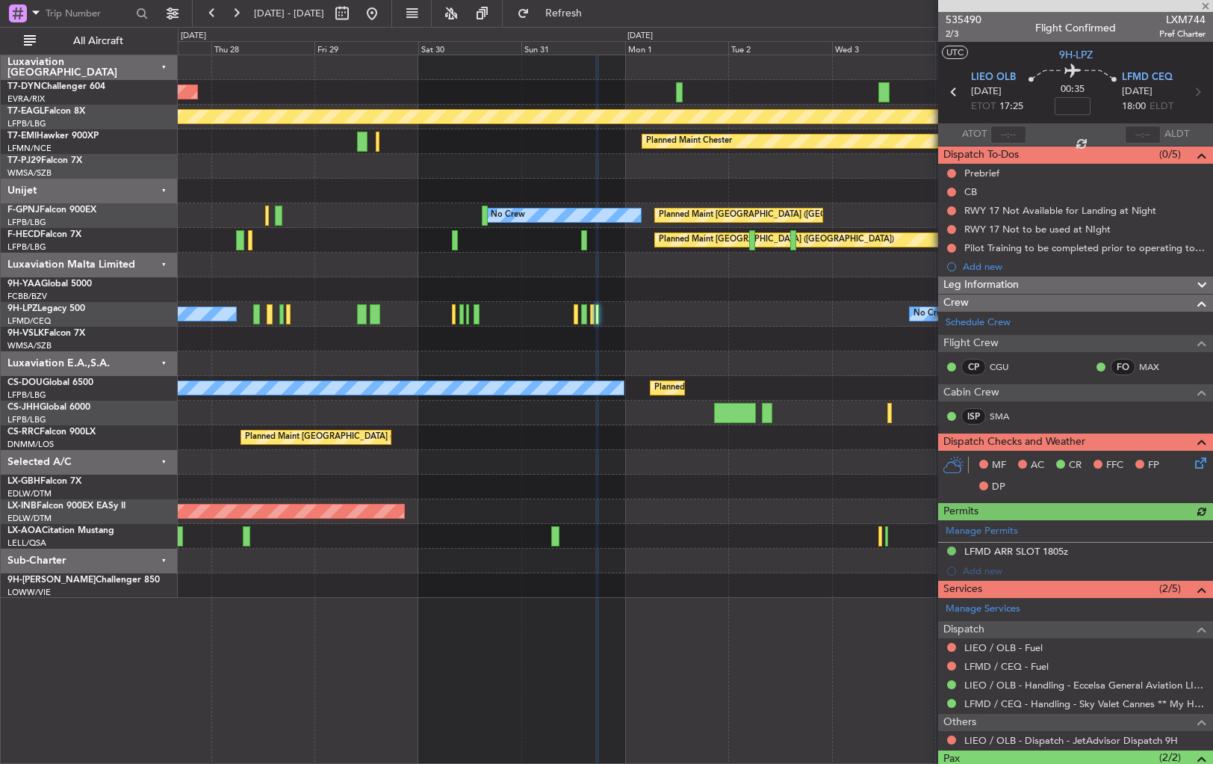
scroll to position [93, 0]
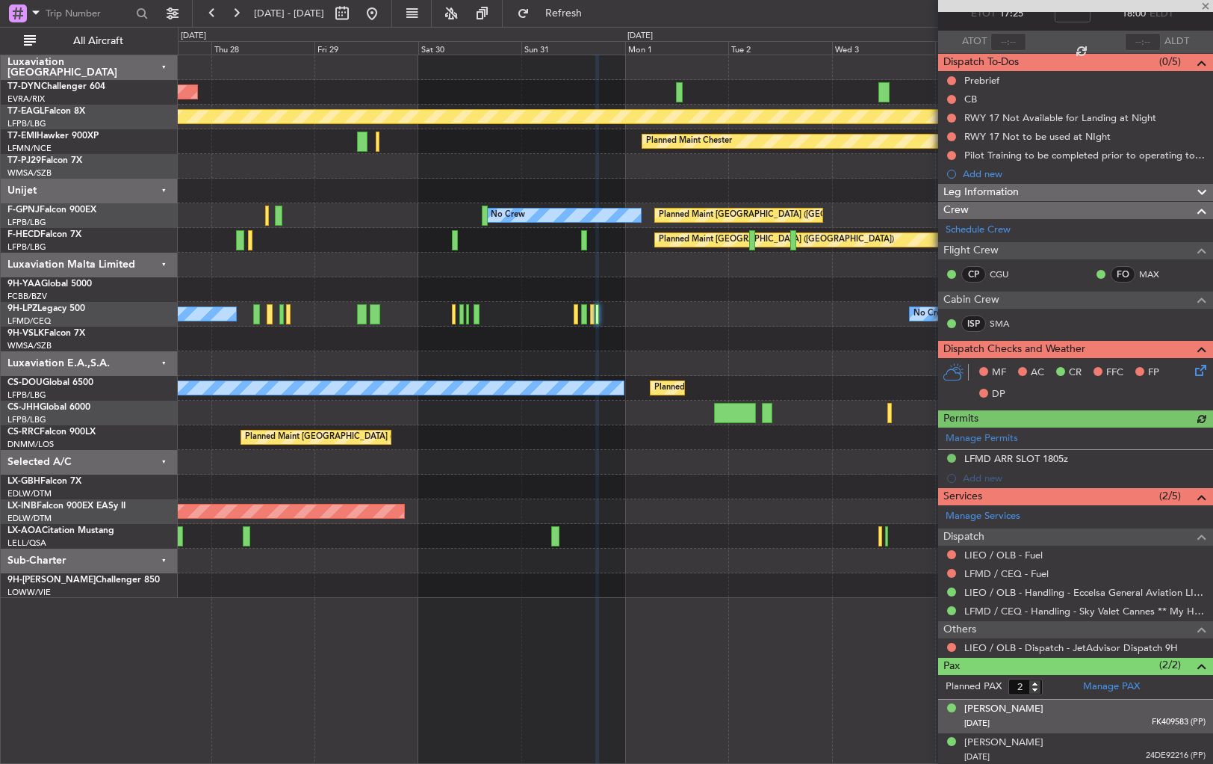
click at [1063, 716] on div "[DATE] FK409583 (PP)" at bounding box center [1085, 723] width 241 height 15
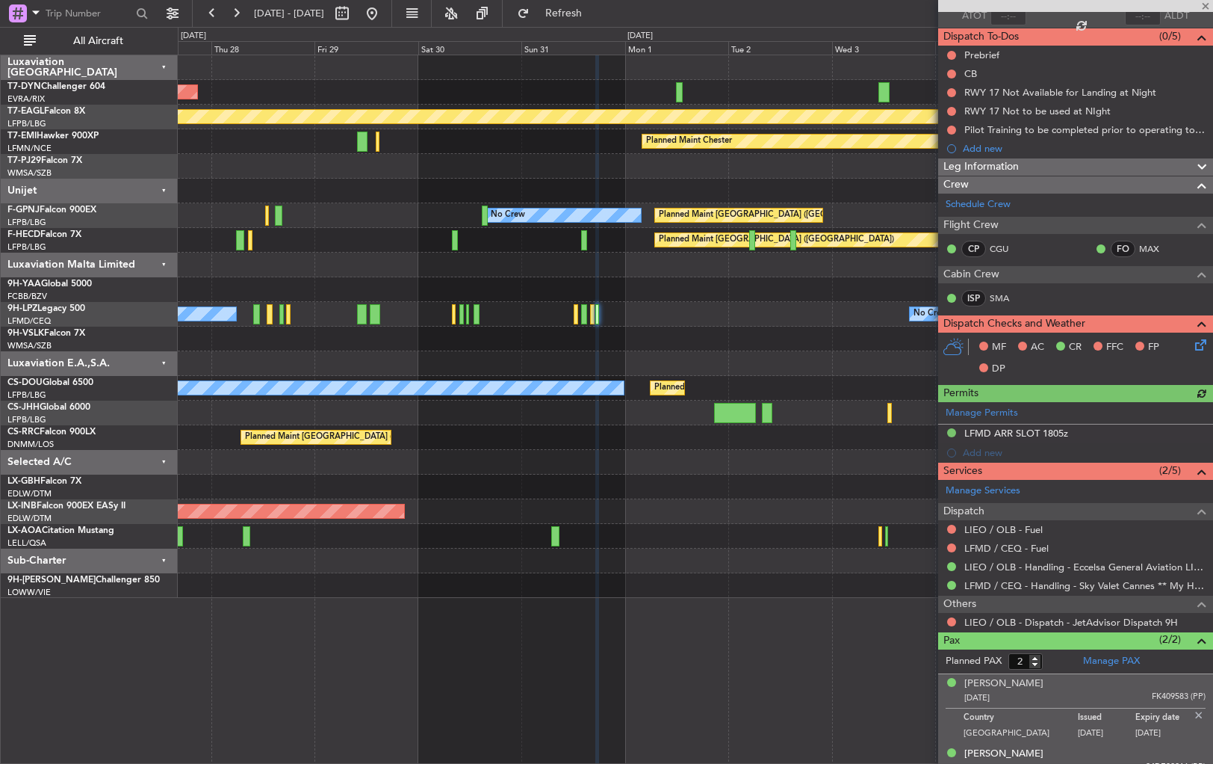
scroll to position [129, 0]
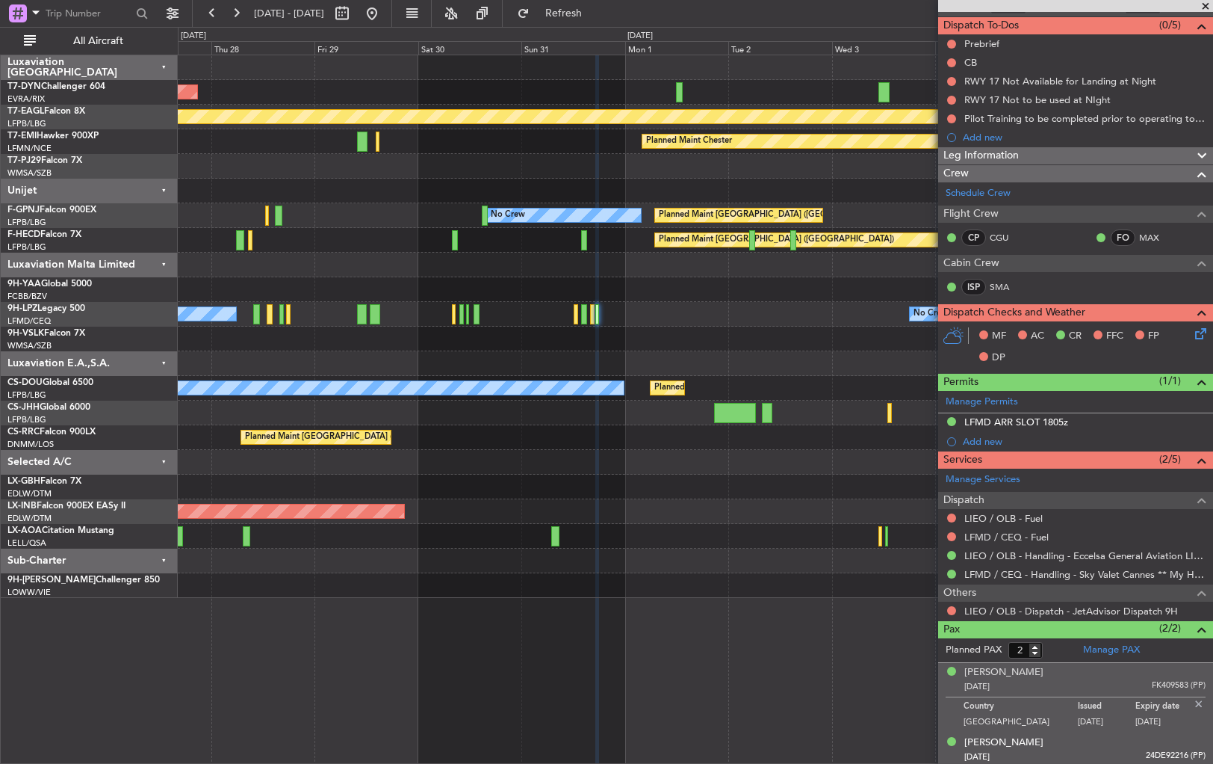
click at [1100, 750] on div "[DATE] 24DE92216 (PP)" at bounding box center [1085, 756] width 241 height 15
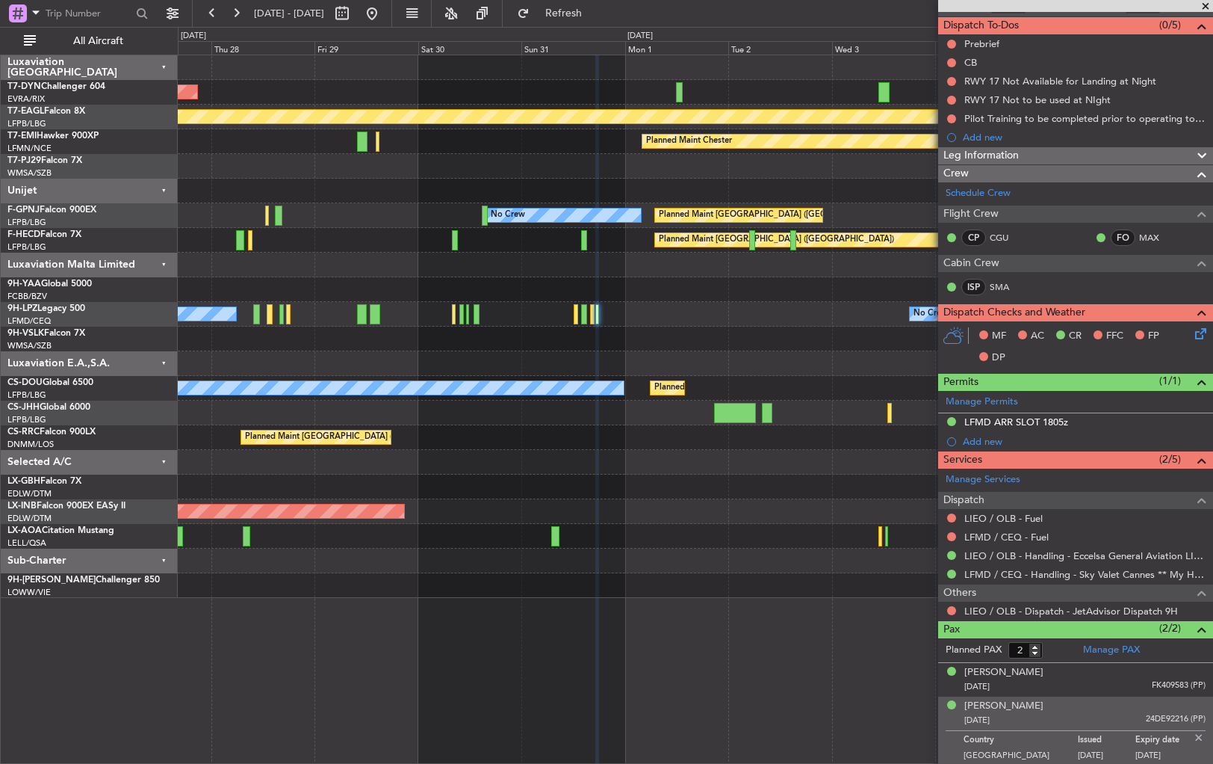
scroll to position [0, 0]
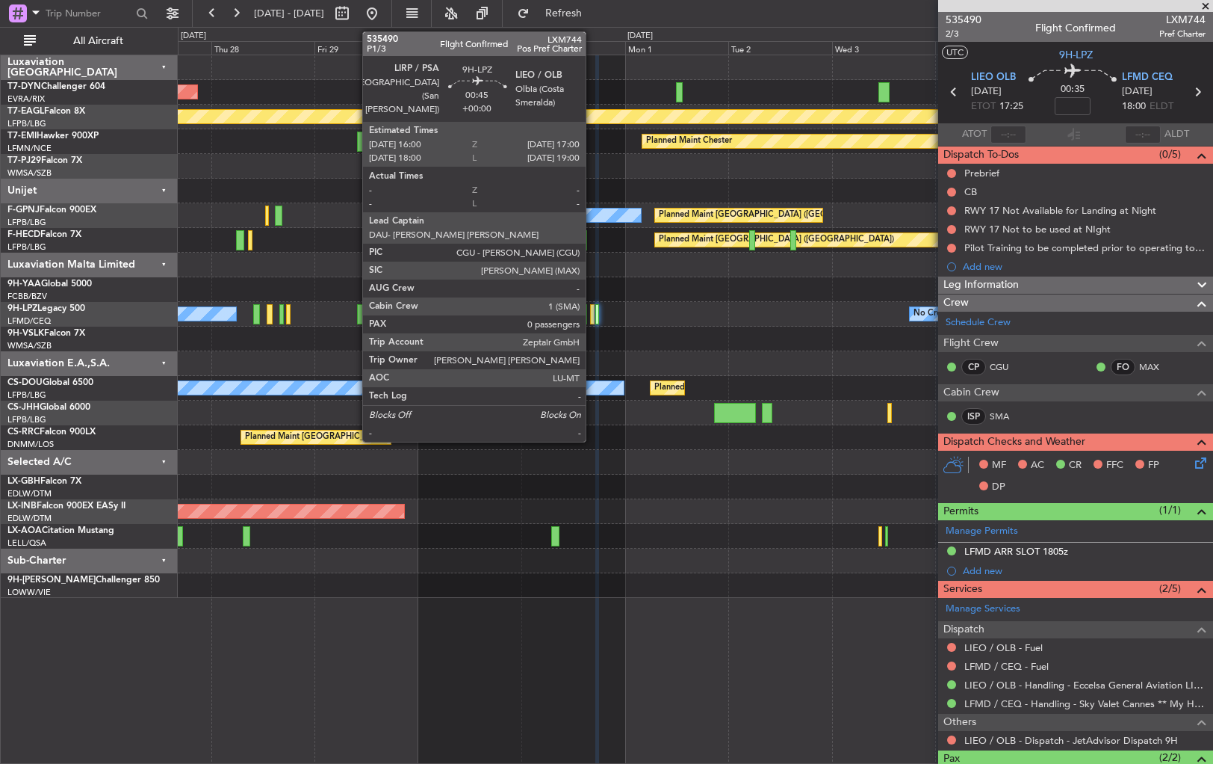
click at [592, 312] on div at bounding box center [592, 314] width 4 height 20
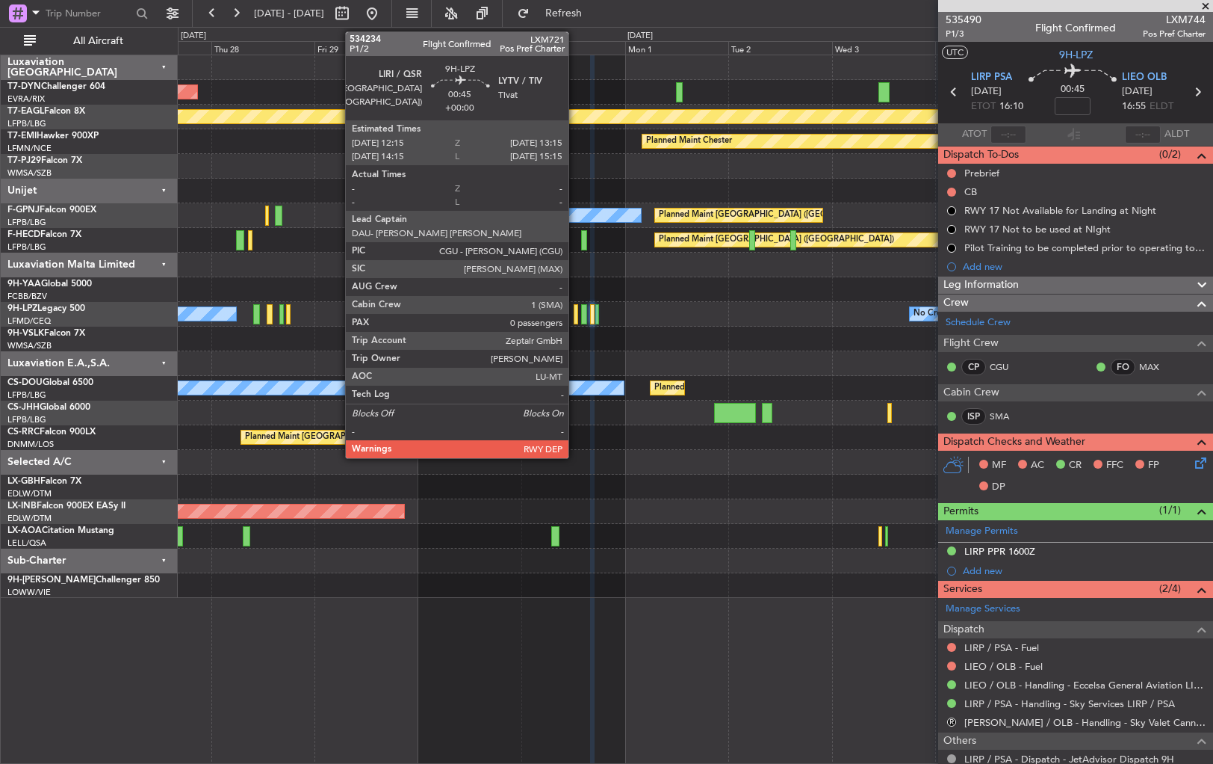
click at [575, 315] on div at bounding box center [576, 314] width 4 height 20
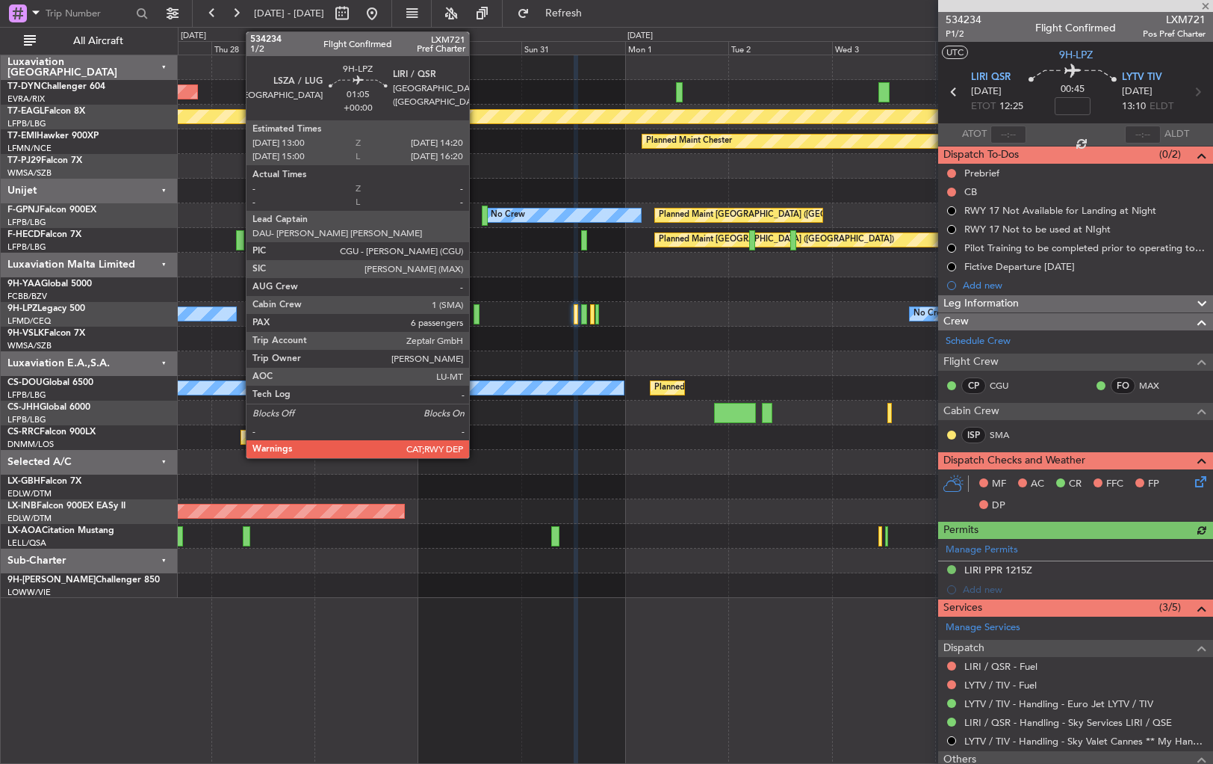
click at [476, 311] on div at bounding box center [477, 314] width 6 height 20
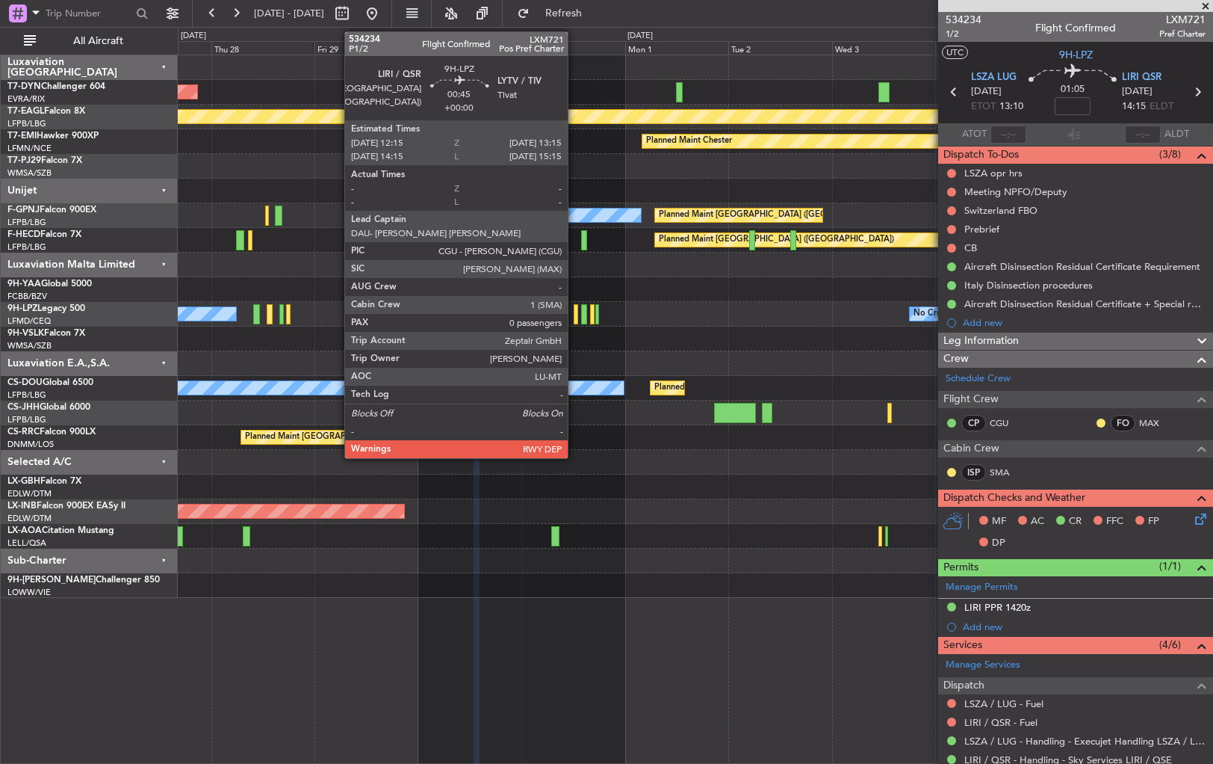
click at [575, 313] on div at bounding box center [576, 314] width 4 height 20
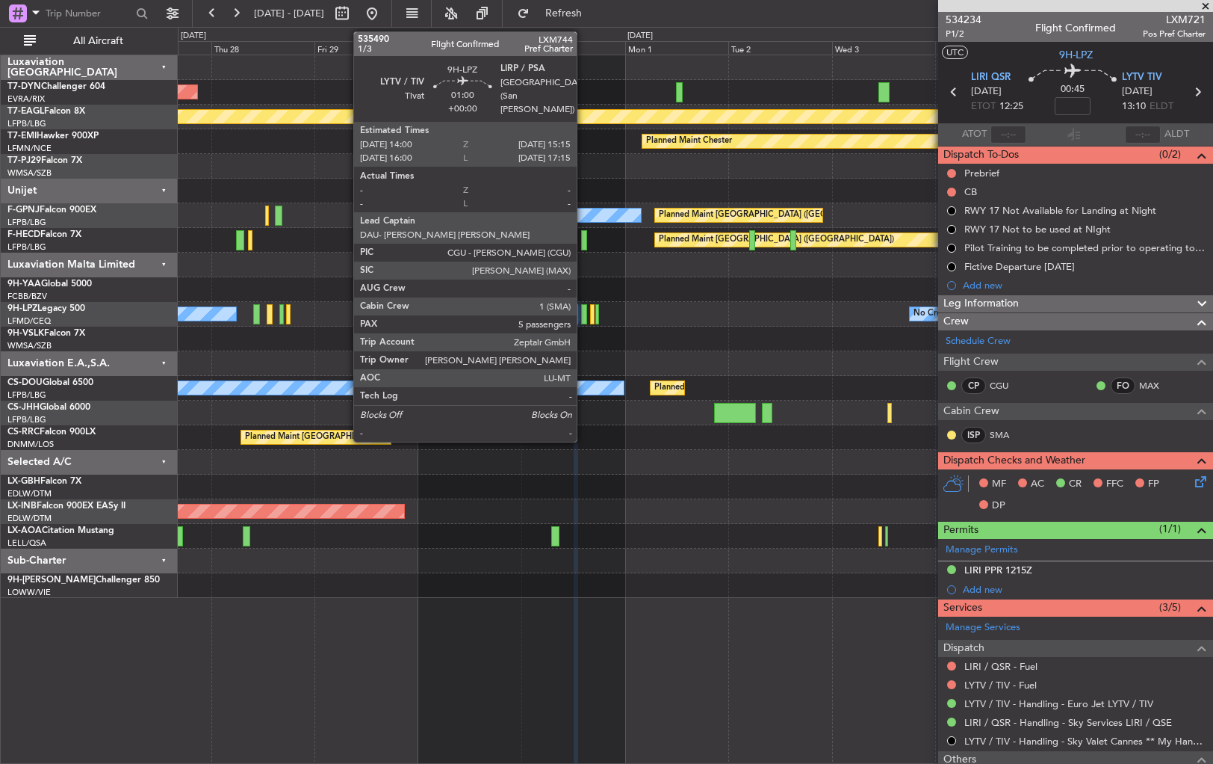
click at [583, 312] on div at bounding box center [584, 314] width 6 height 20
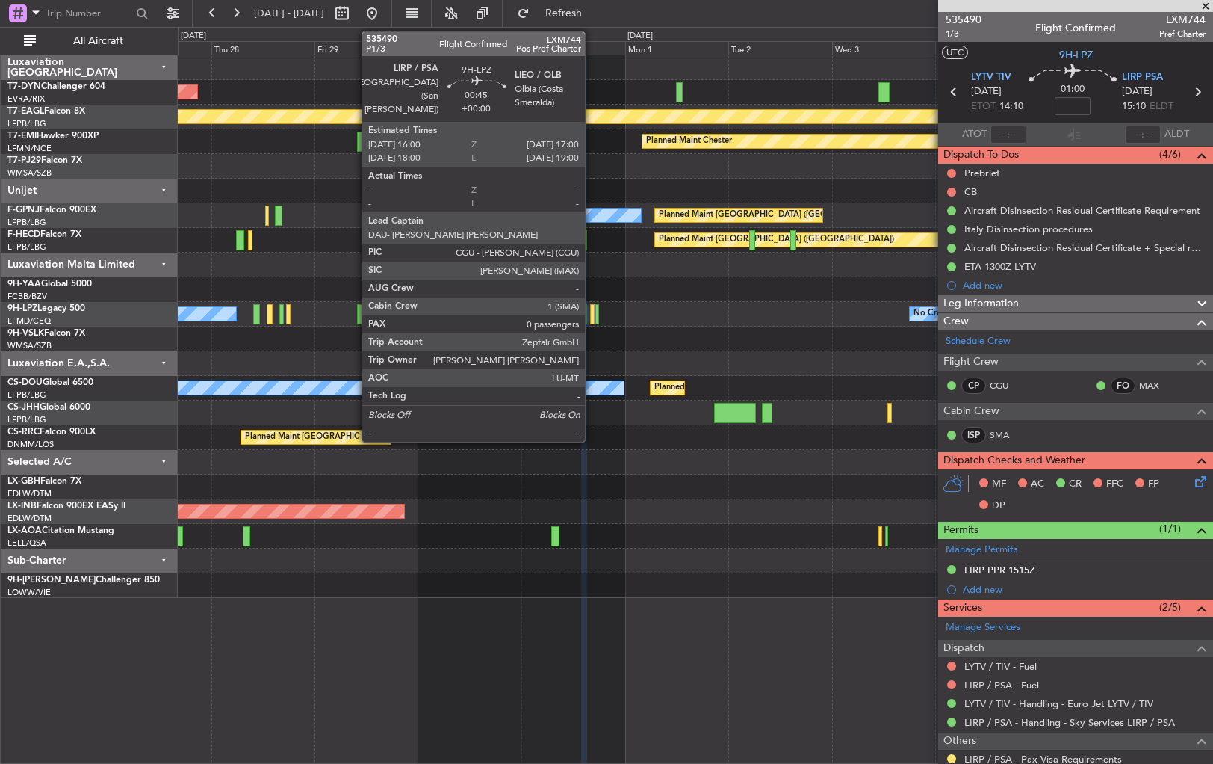
click at [592, 315] on div at bounding box center [592, 314] width 4 height 20
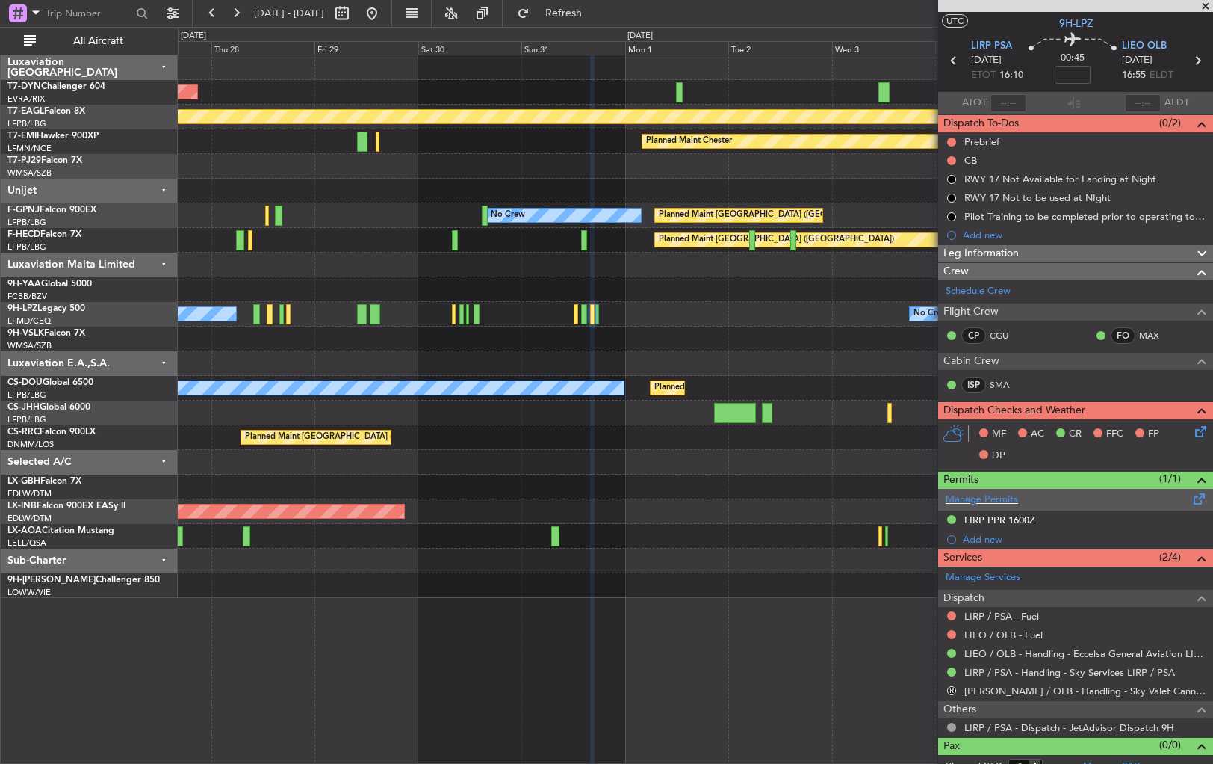
scroll to position [45, 0]
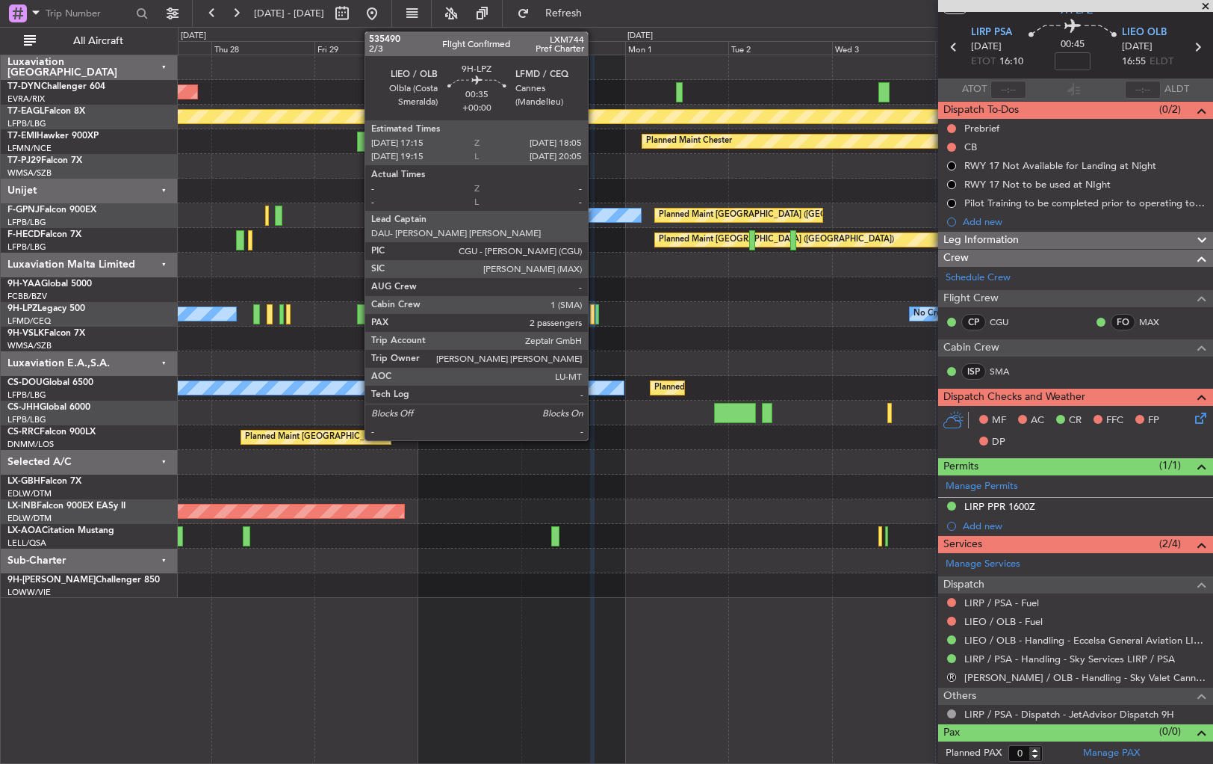
click at [595, 311] on div at bounding box center [597, 314] width 4 height 20
type input "2"
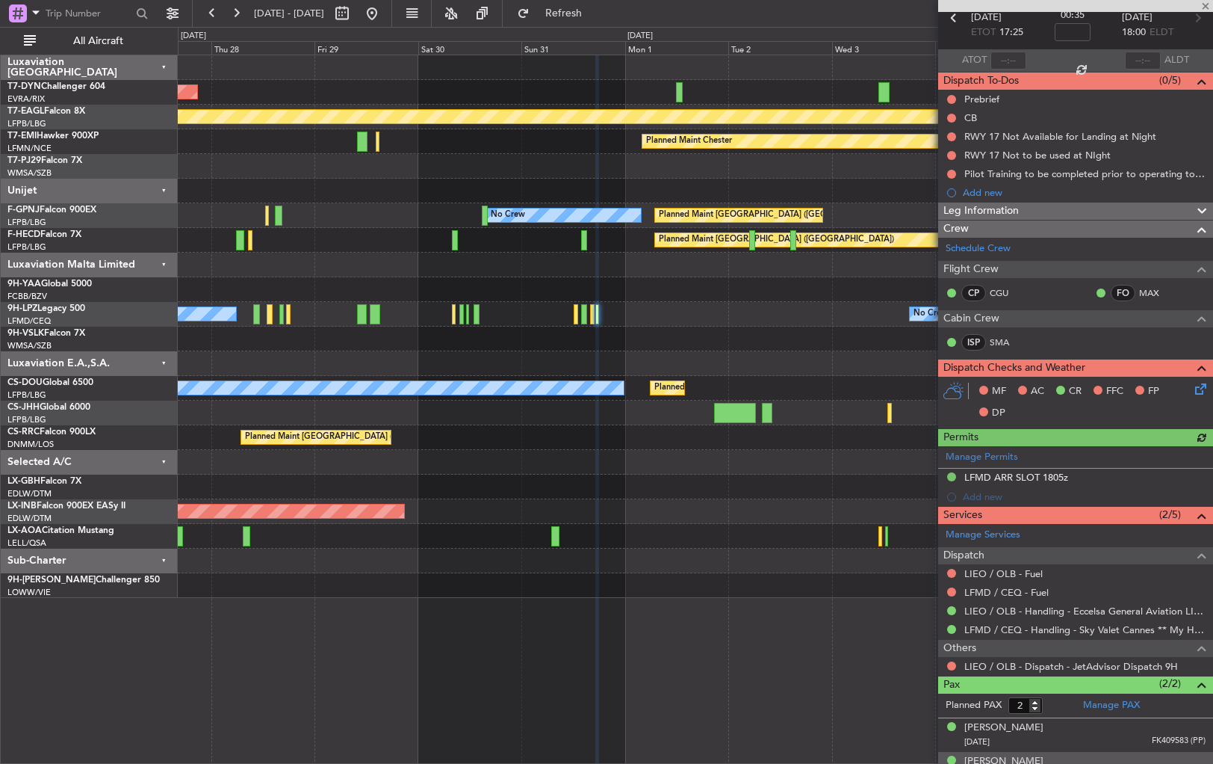
scroll to position [129, 0]
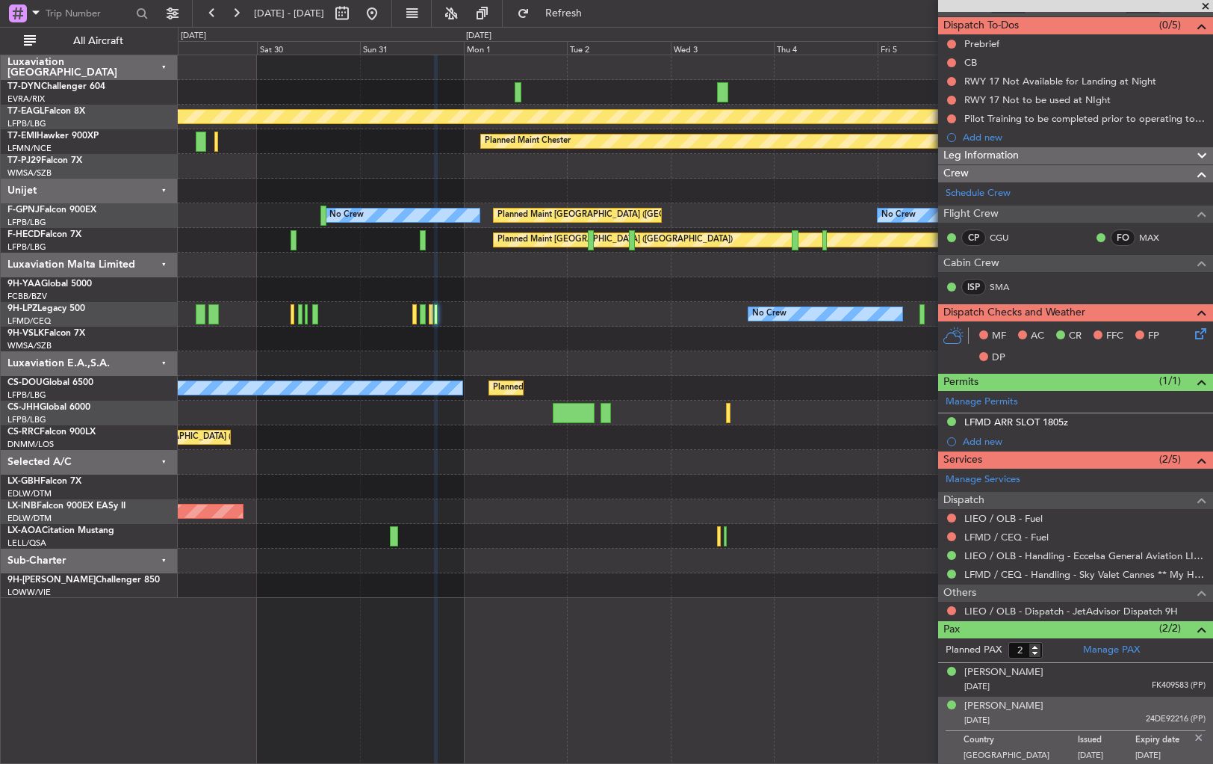
click at [646, 373] on div "AOG Maint Riga (Riga Intl) Planned Maint Geneva ([GEOGRAPHIC_DATA]) Planned Mai…" at bounding box center [695, 326] width 1035 height 542
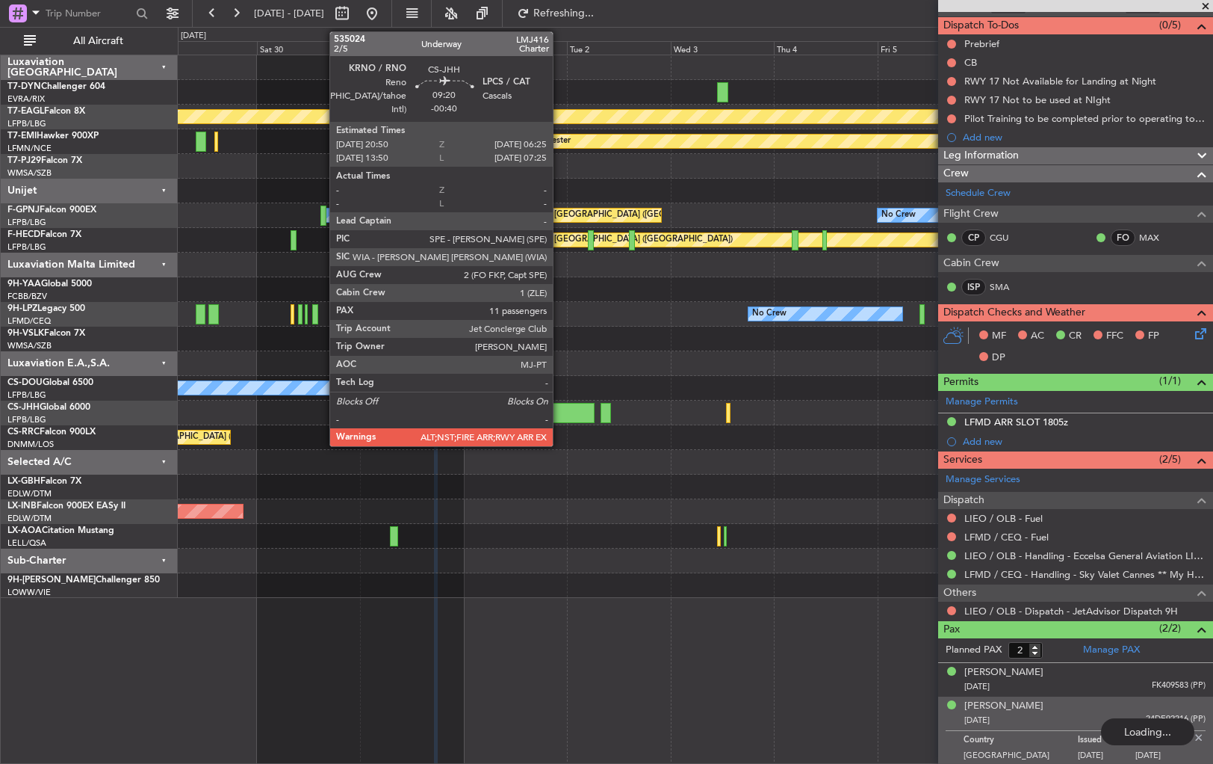
click at [560, 413] on div at bounding box center [574, 413] width 42 height 20
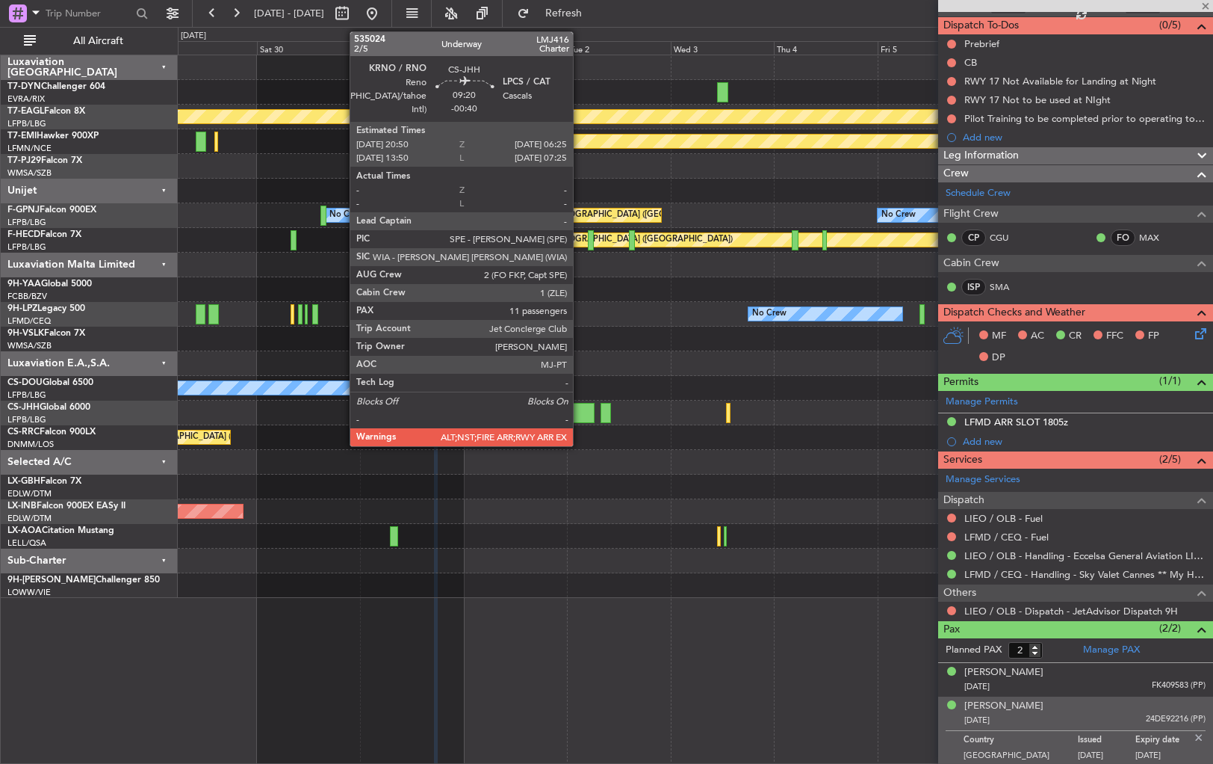
type input "-00:40"
type input "11"
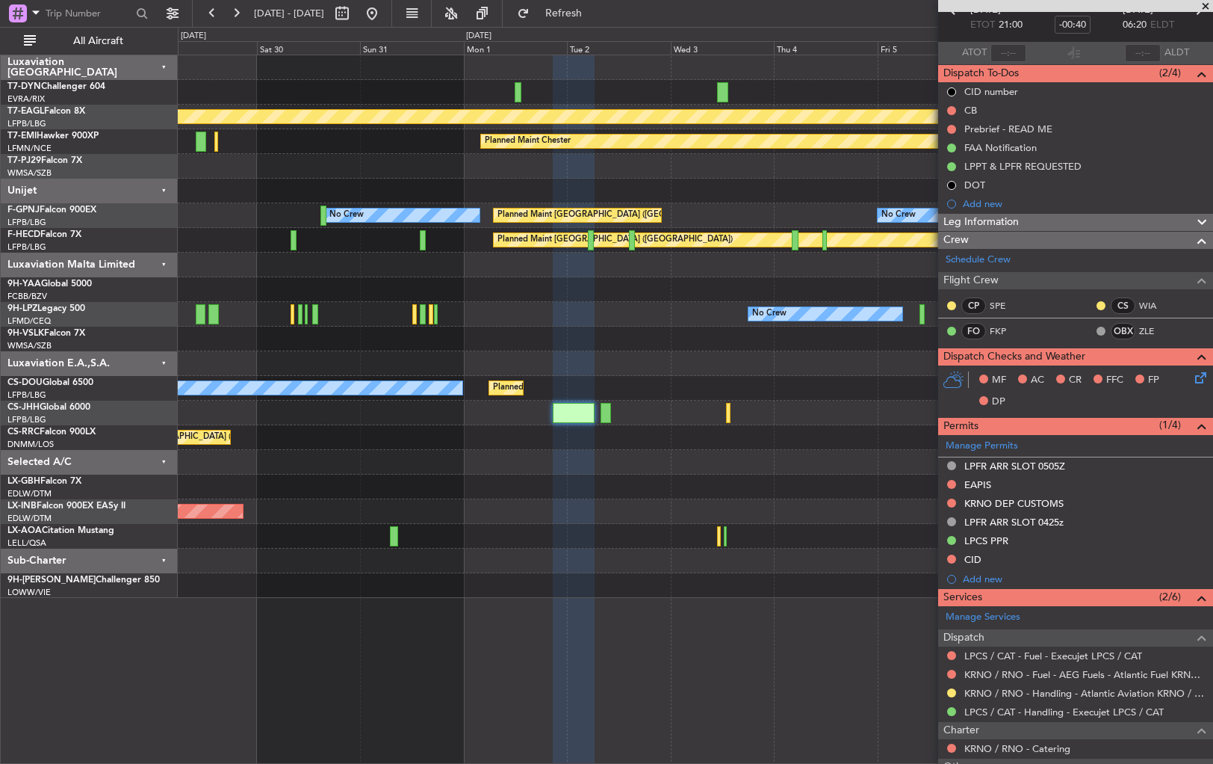
scroll to position [0, 0]
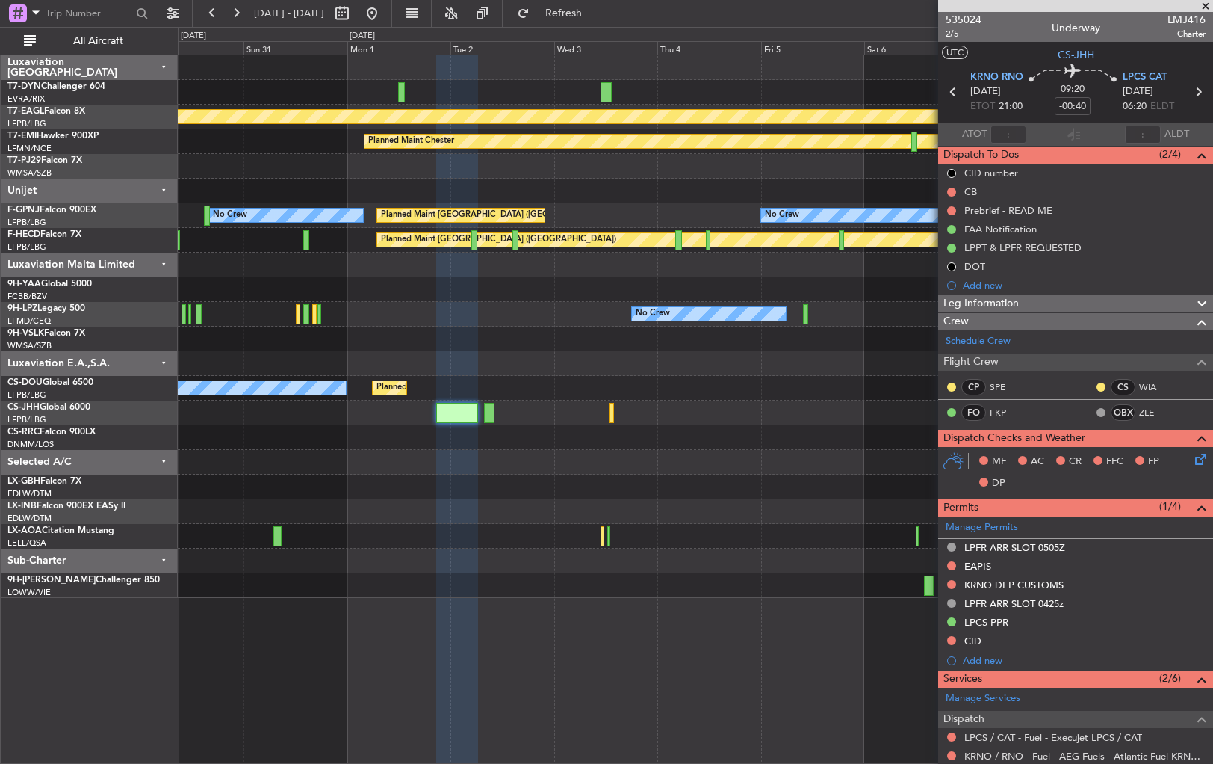
click at [448, 317] on div "No Crew No Crew No Crew" at bounding box center [695, 314] width 1035 height 25
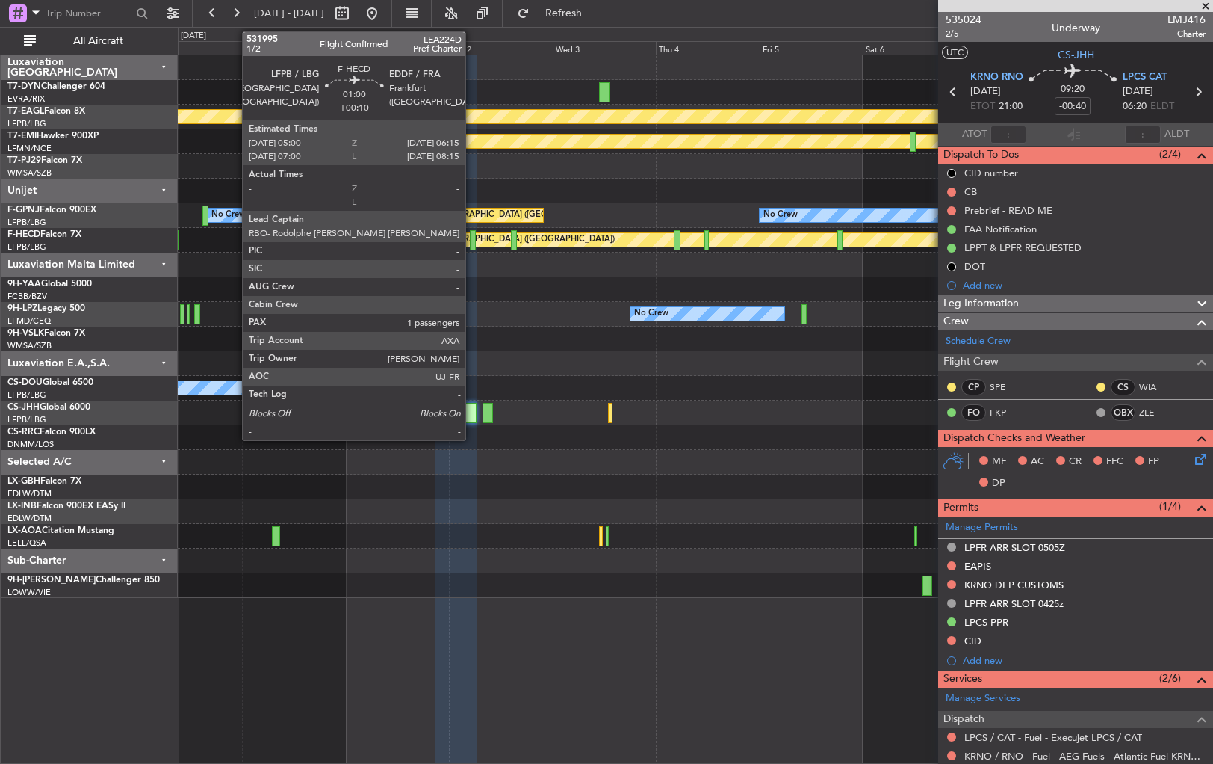
click at [472, 238] on div at bounding box center [473, 240] width 6 height 20
type input "+00:10"
type input "1"
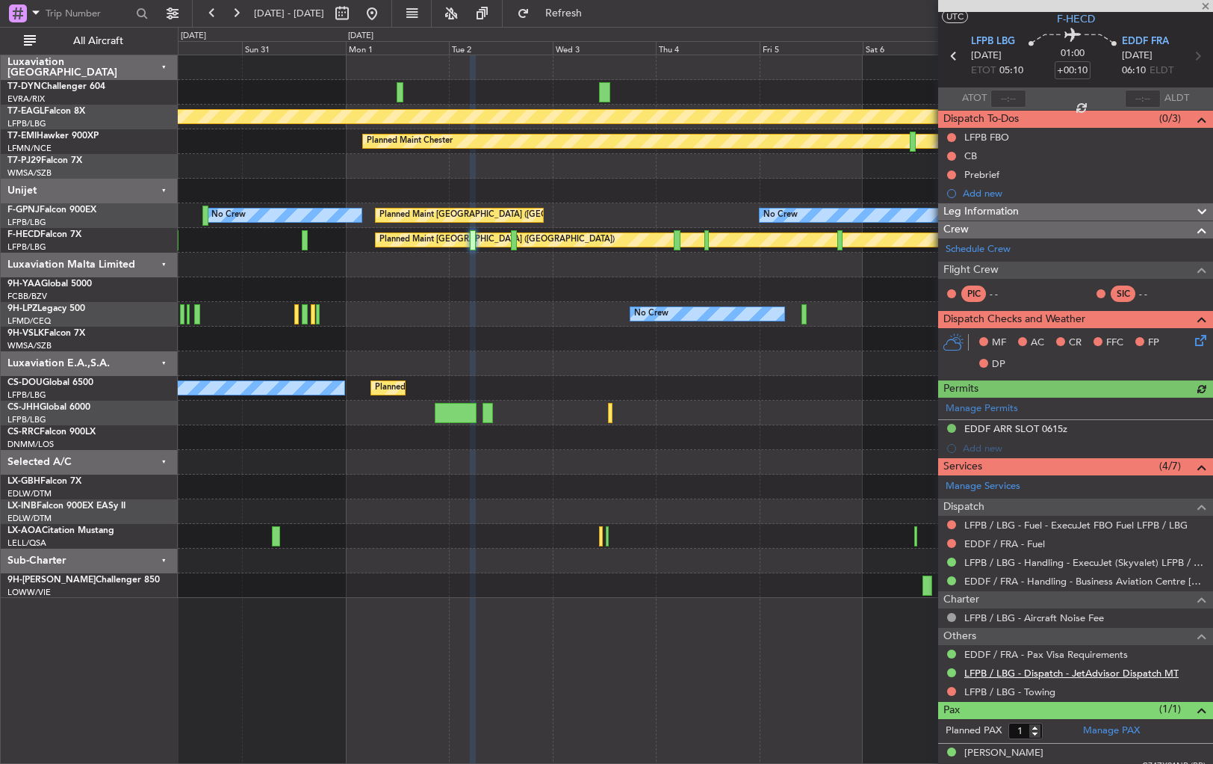
scroll to position [46, 0]
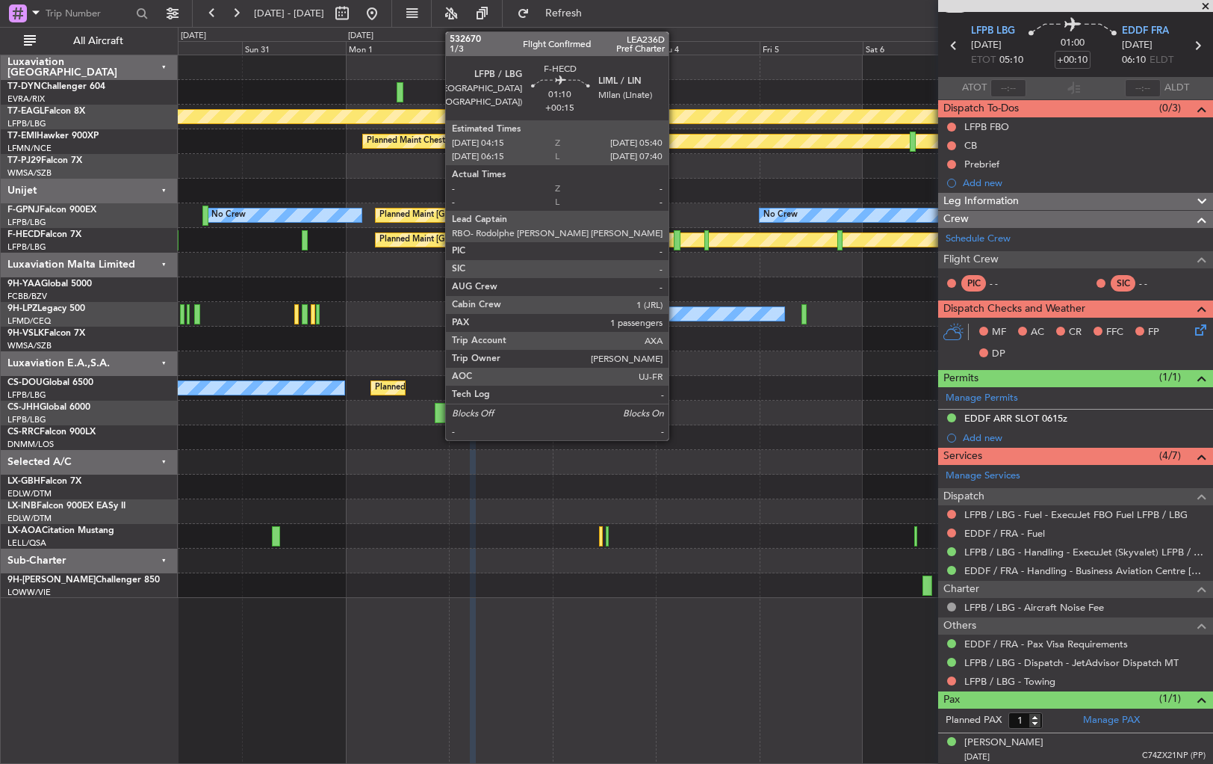
click at [675, 241] on div at bounding box center [677, 240] width 7 height 20
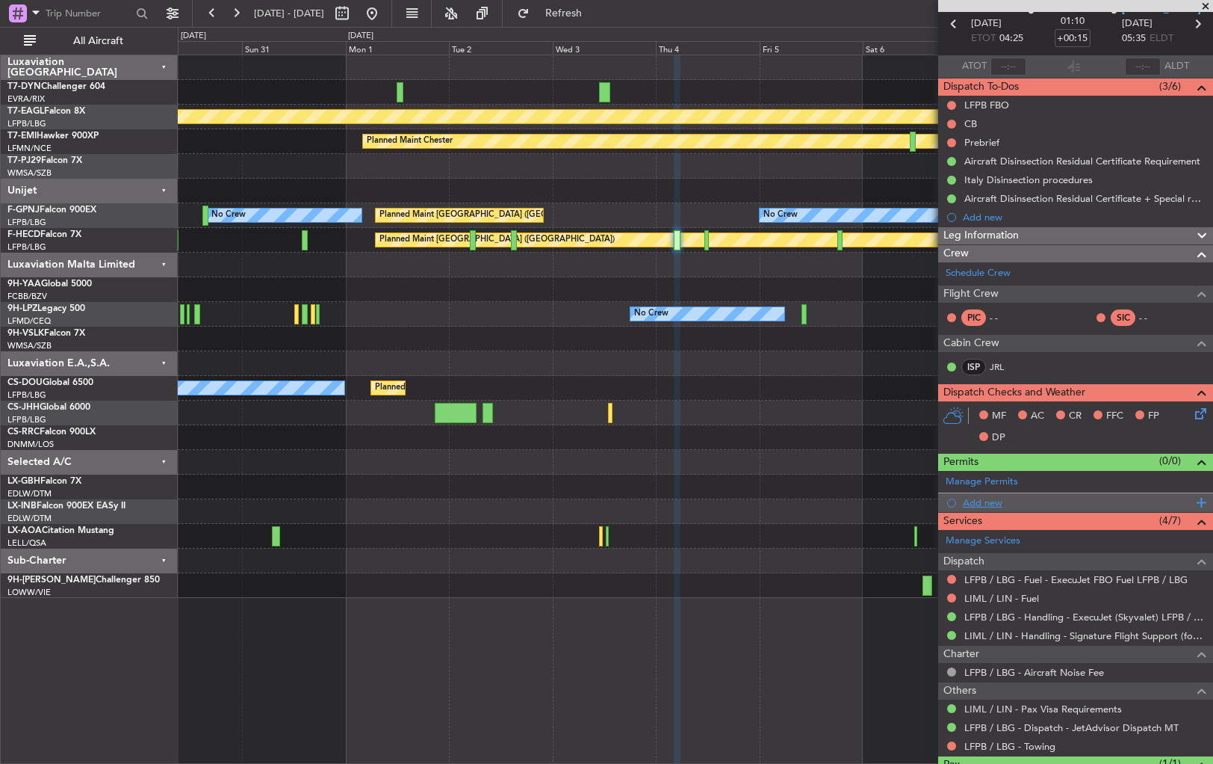
scroll to position [133, 0]
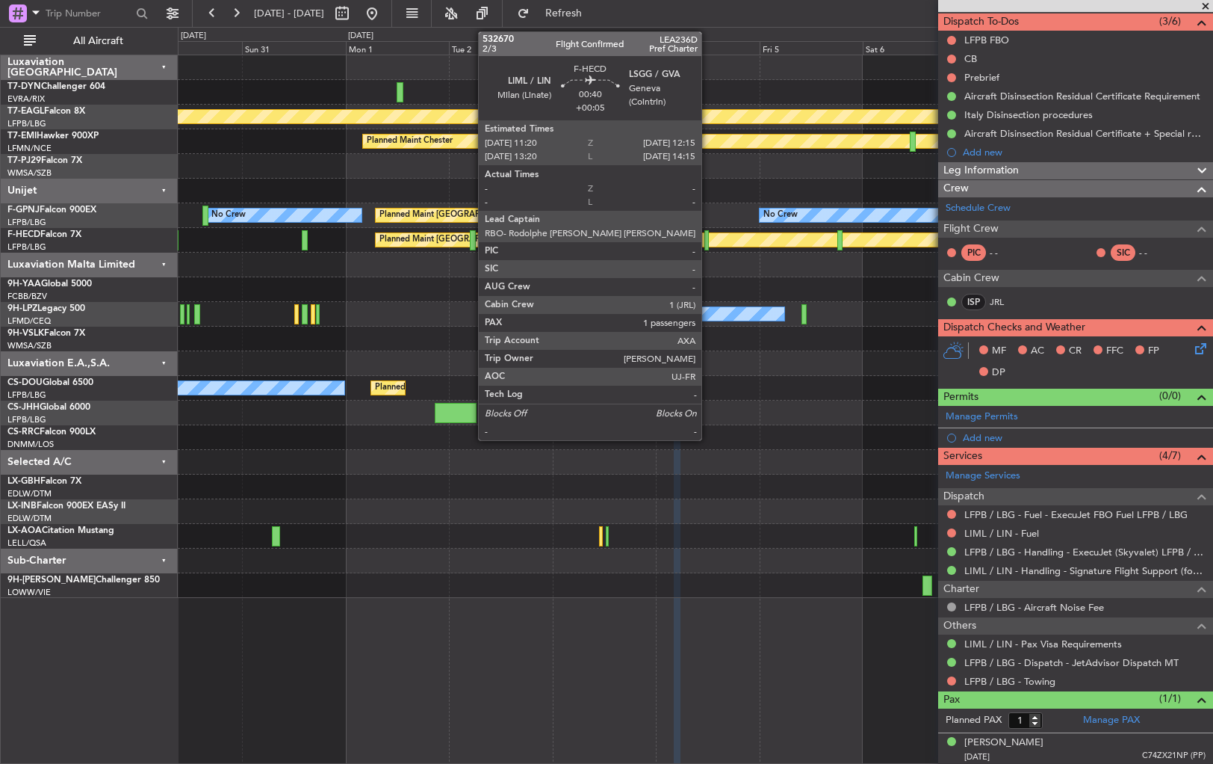
click at [708, 241] on div "Planned Maint [GEOGRAPHIC_DATA] ([GEOGRAPHIC_DATA])" at bounding box center [718, 239] width 684 height 13
click at [705, 240] on div at bounding box center [707, 240] width 4 height 20
type input "+00:05"
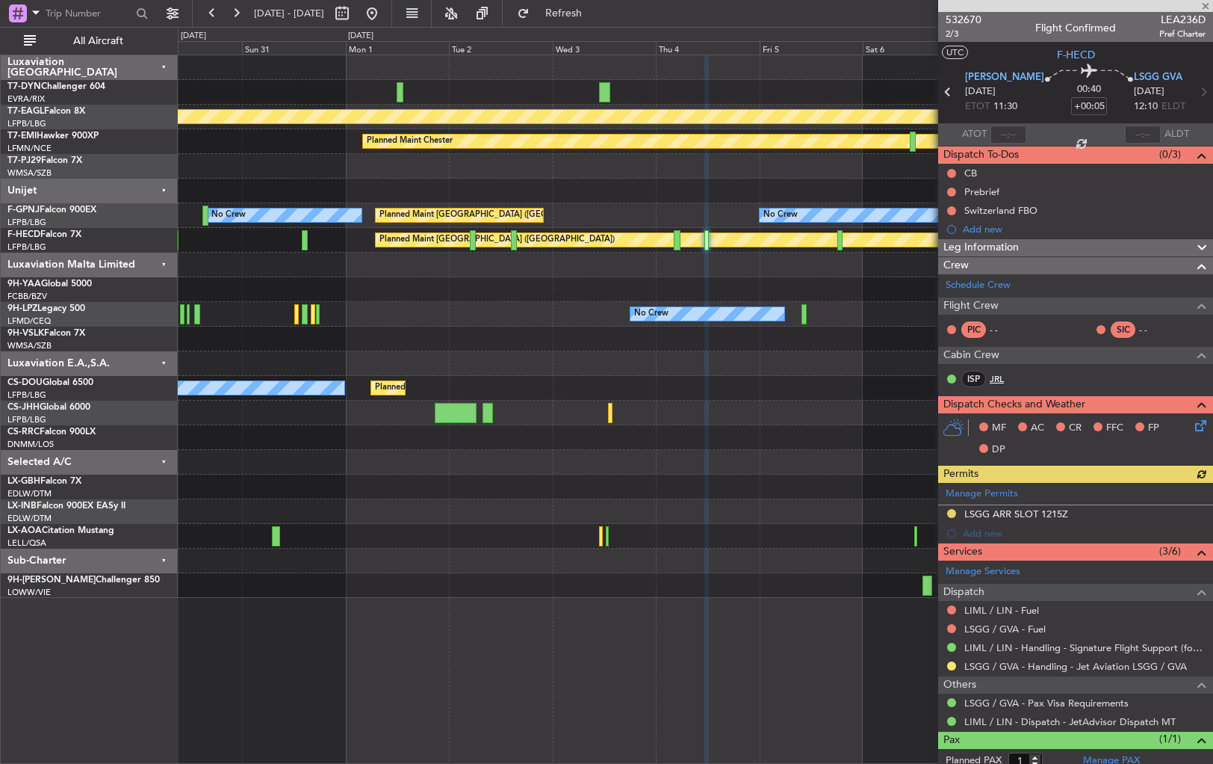
scroll to position [40, 0]
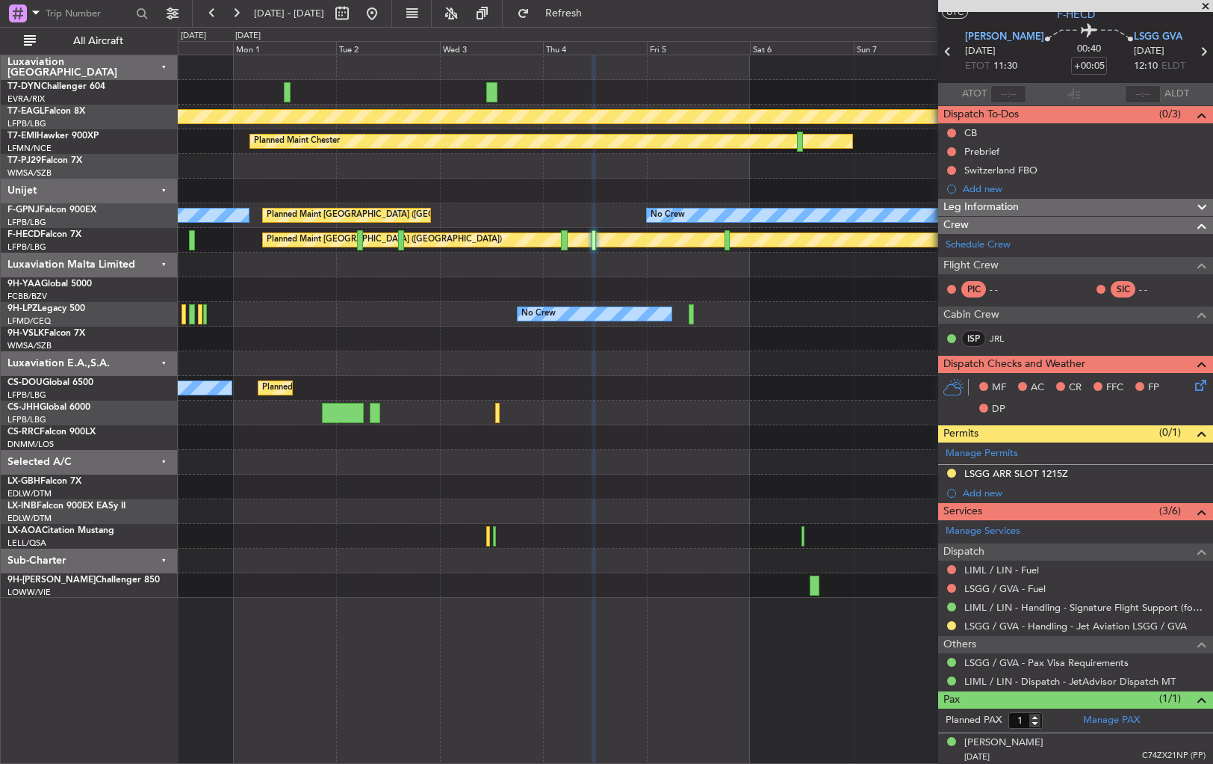
click at [487, 347] on div at bounding box center [695, 338] width 1035 height 25
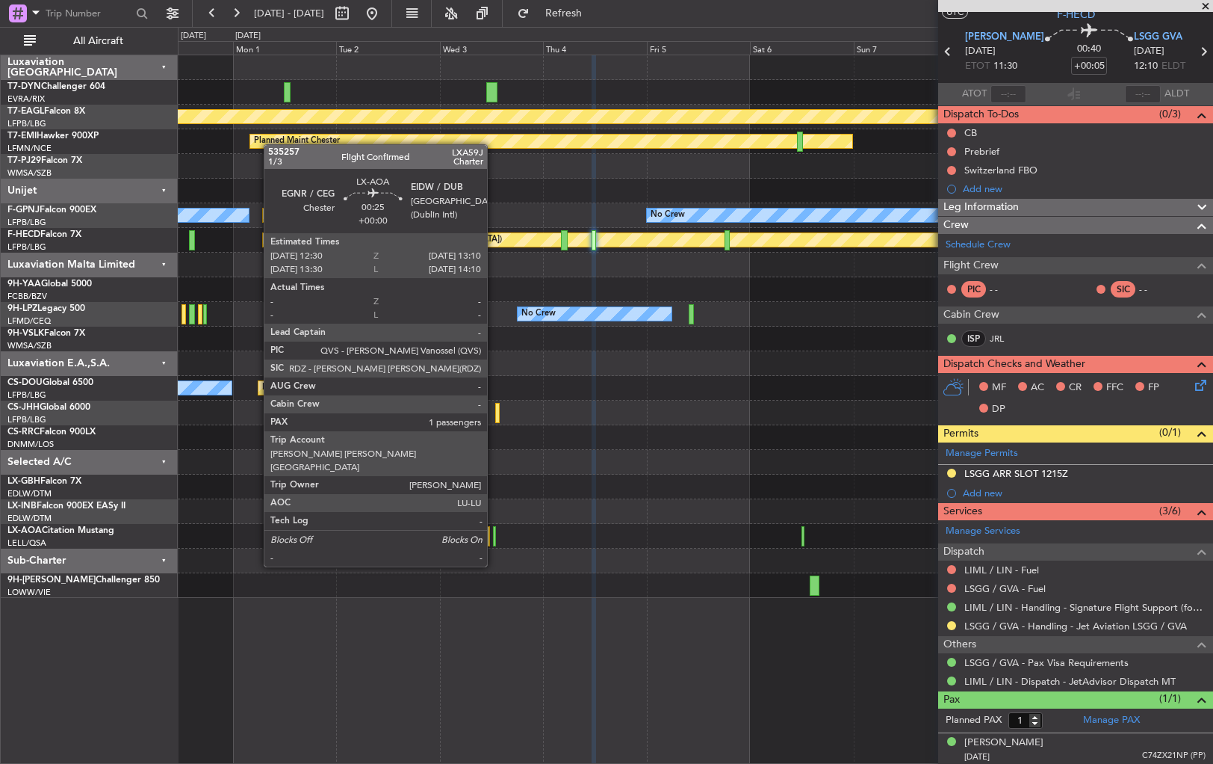
click at [494, 538] on div at bounding box center [494, 536] width 3 height 20
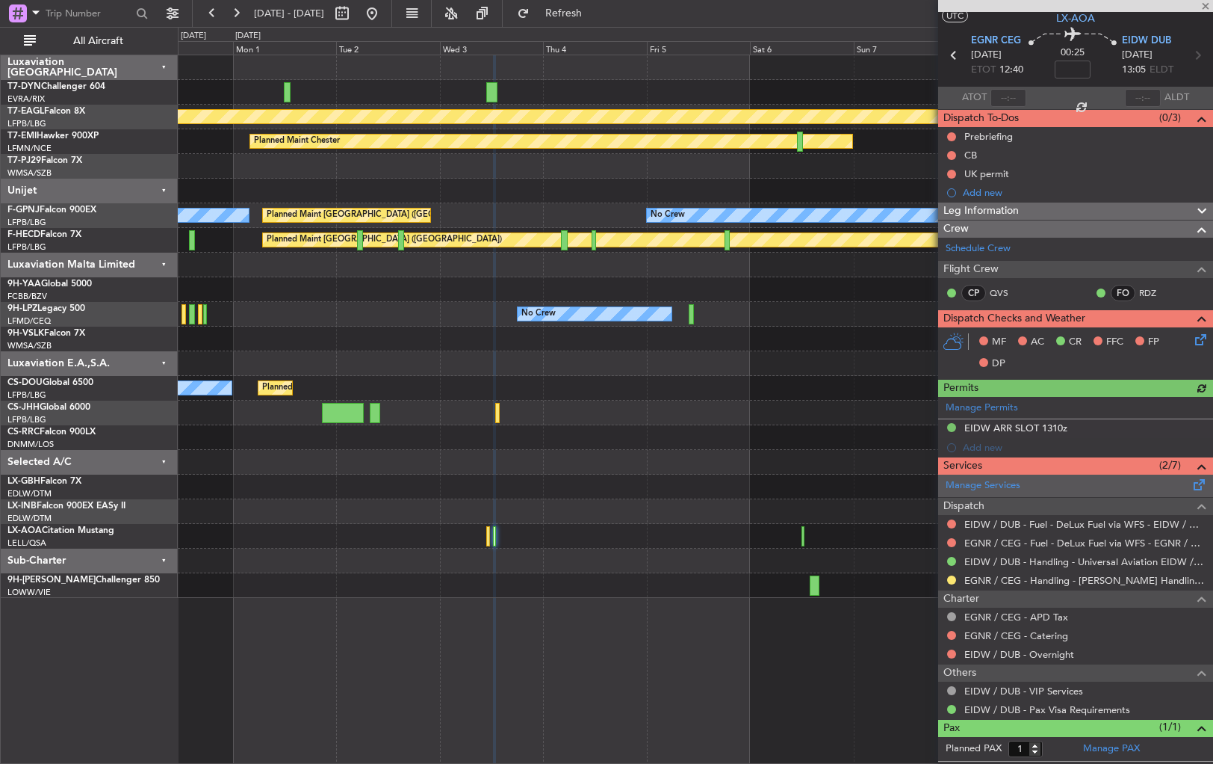
scroll to position [66, 0]
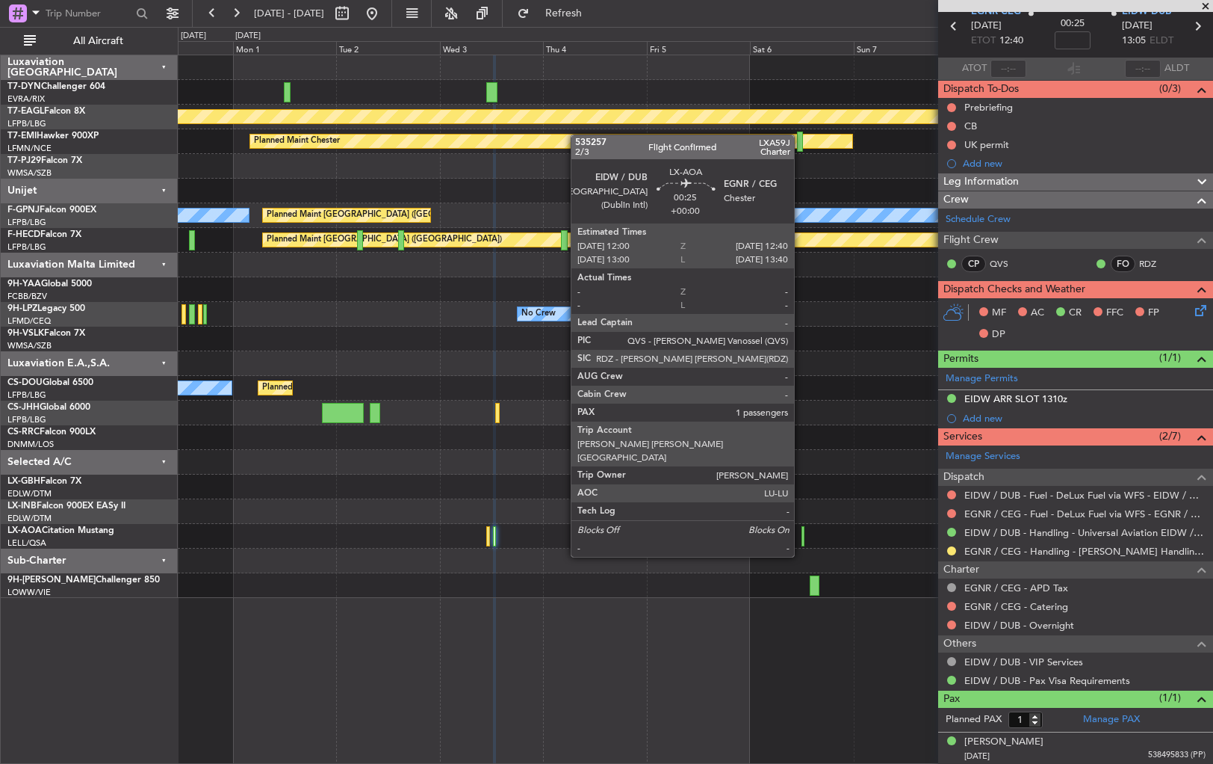
click at [802, 528] on div at bounding box center [803, 536] width 3 height 20
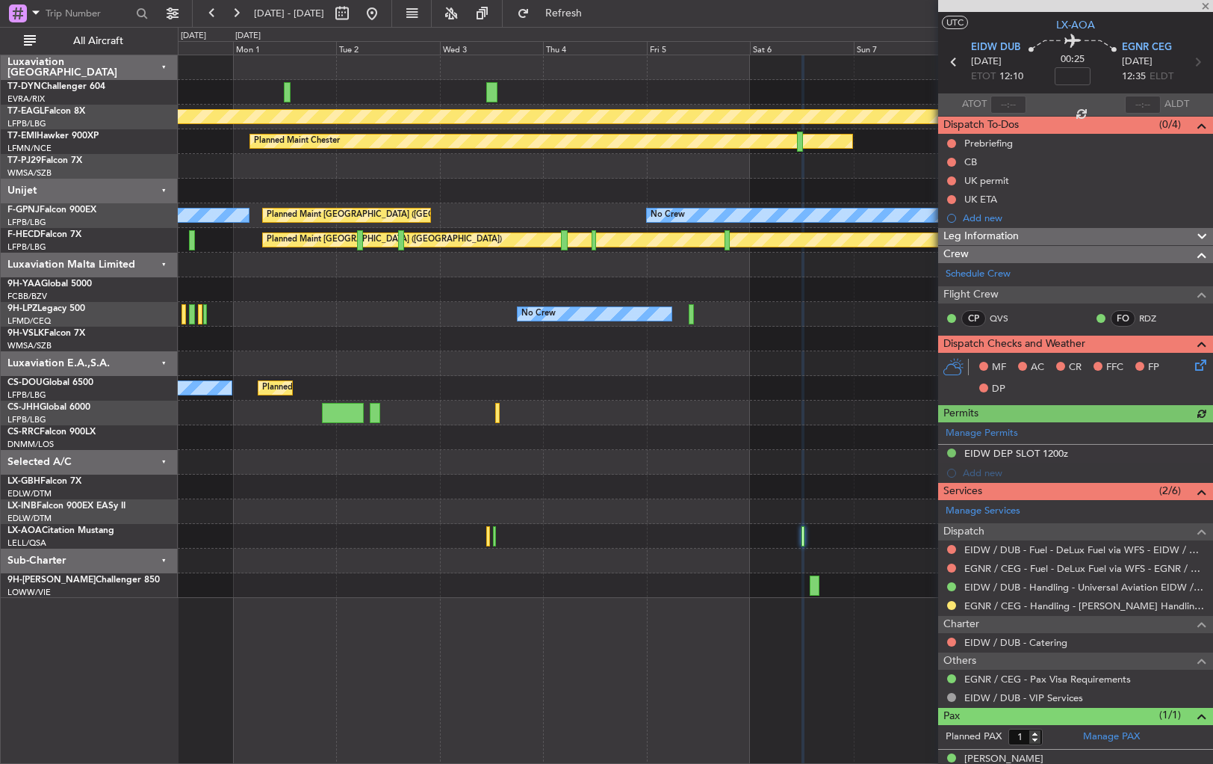
scroll to position [46, 0]
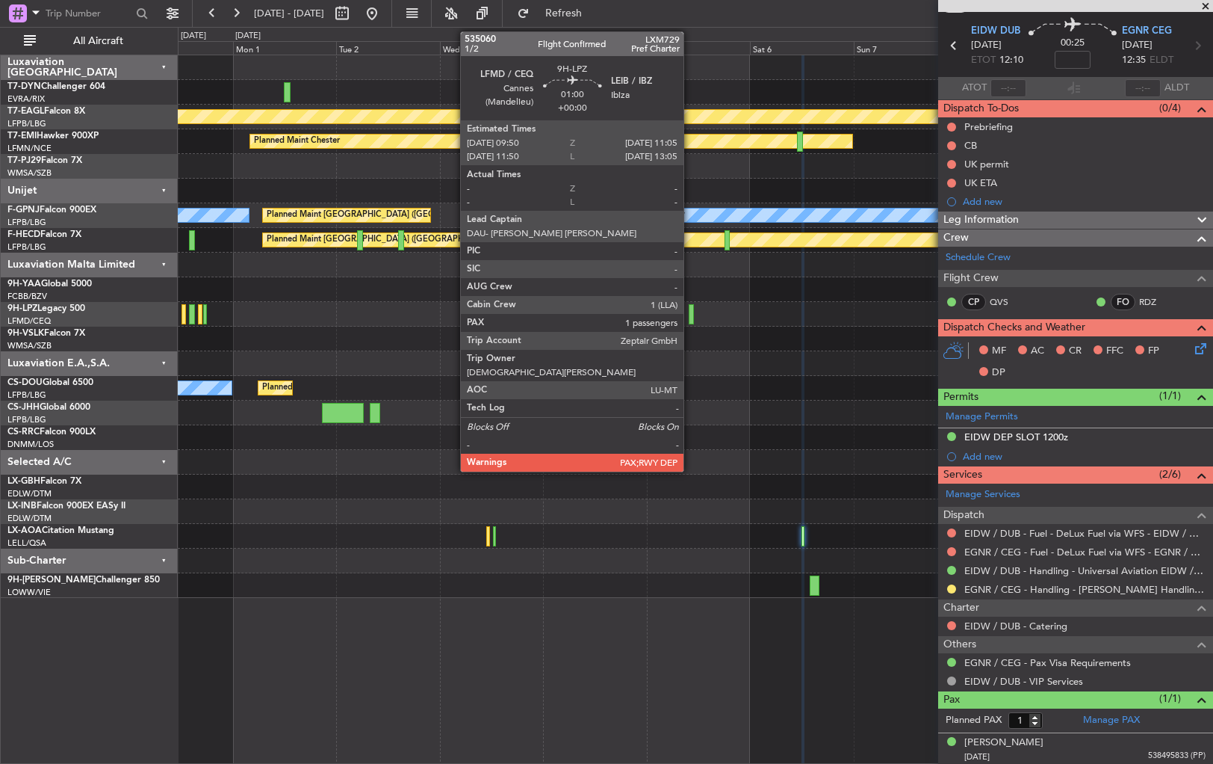
click at [690, 313] on div at bounding box center [692, 314] width 6 height 20
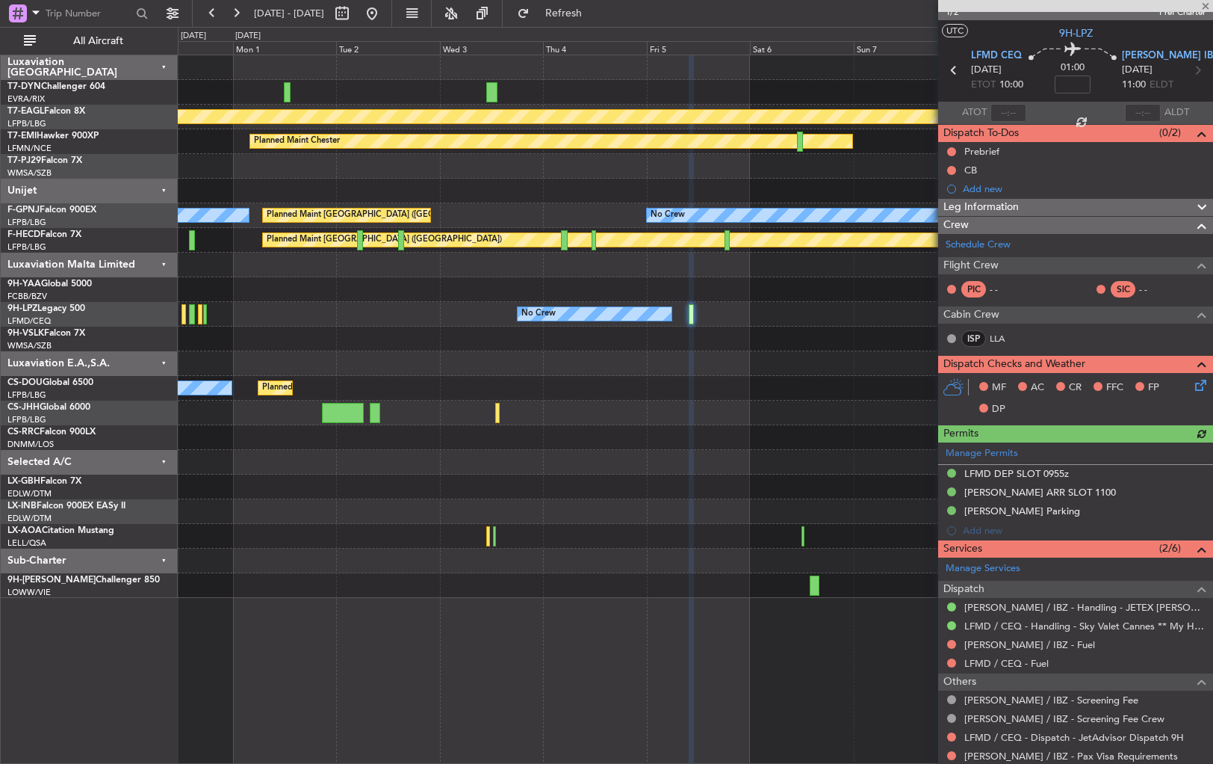
scroll to position [82, 0]
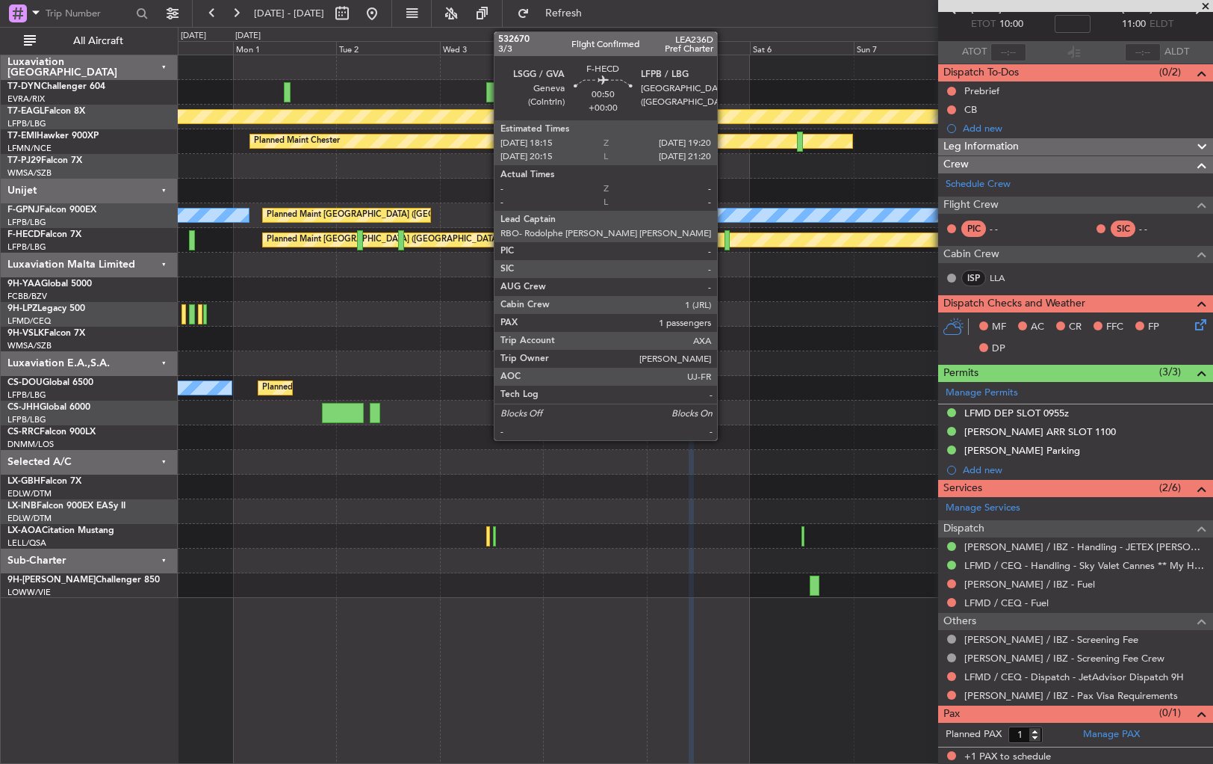
click at [725, 235] on div at bounding box center [727, 240] width 5 height 20
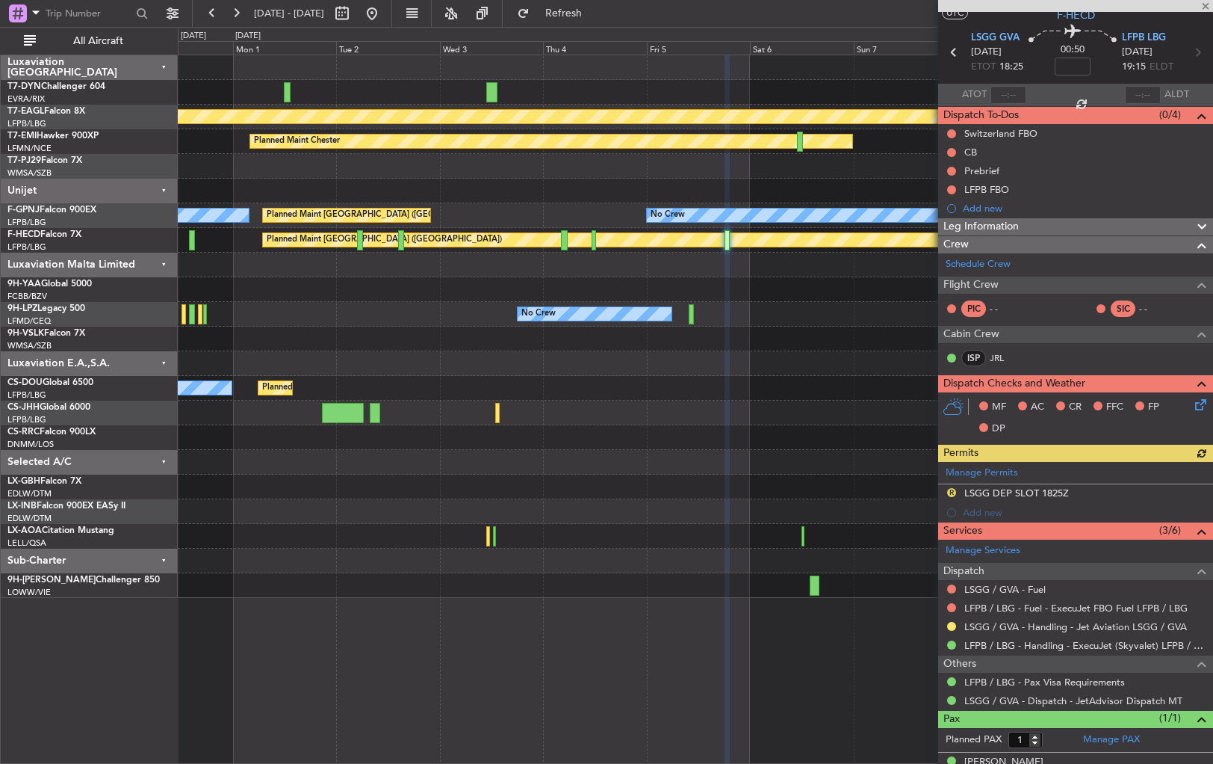
scroll to position [60, 0]
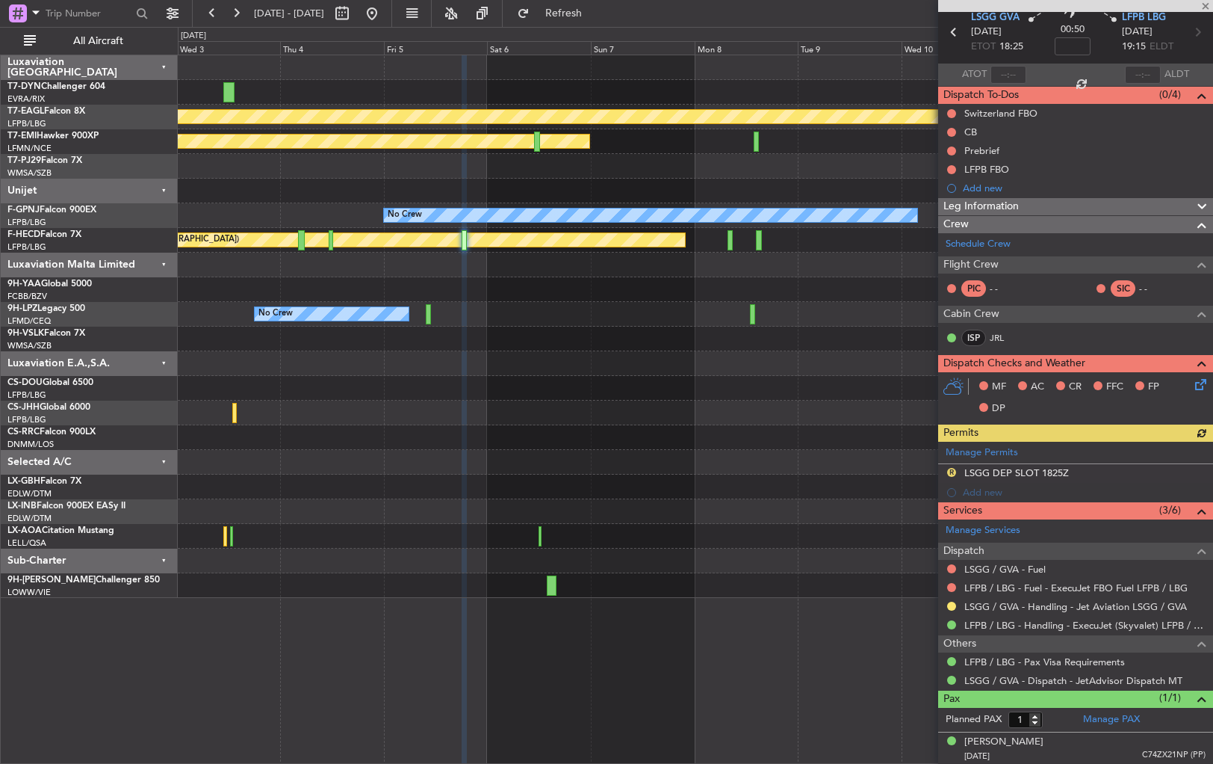
click at [530, 397] on div "Planned Maint Geneva (Cointrin) Planned Maint [PERSON_NAME] No Crew No Crew No …" at bounding box center [695, 326] width 1035 height 542
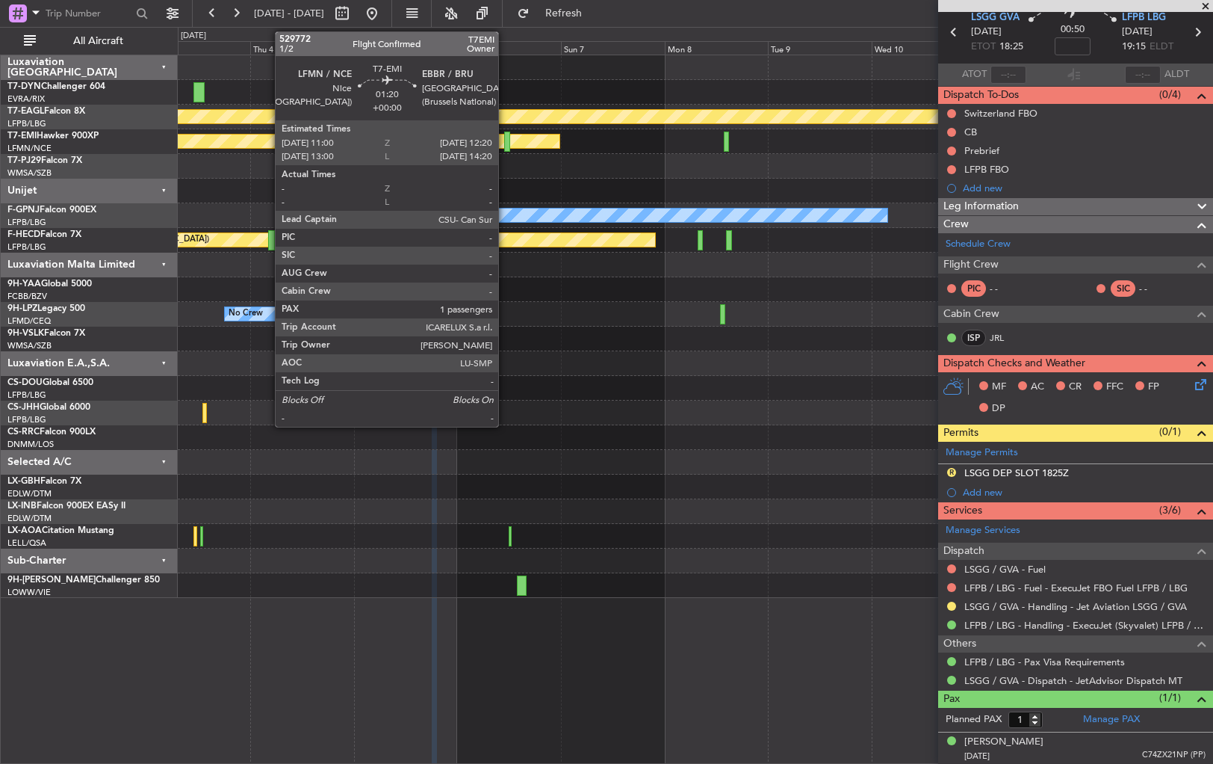
click at [505, 137] on div at bounding box center [507, 141] width 6 height 20
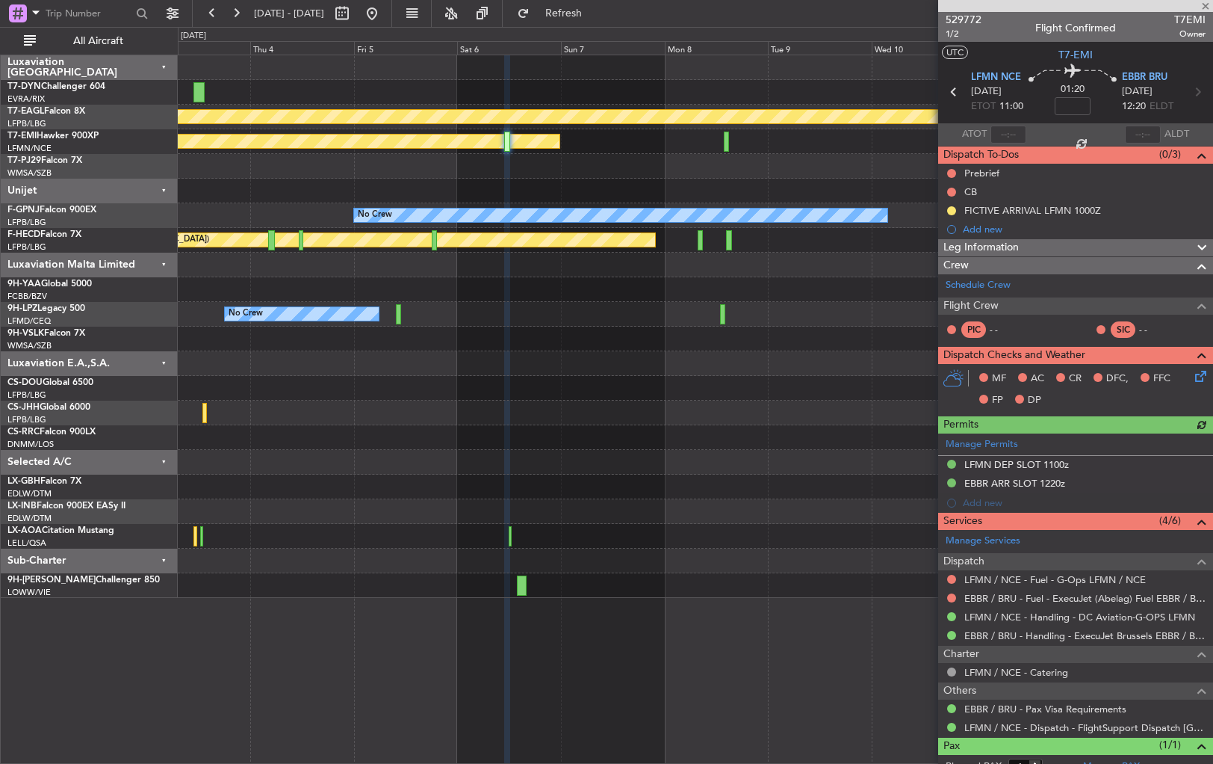
scroll to position [46, 0]
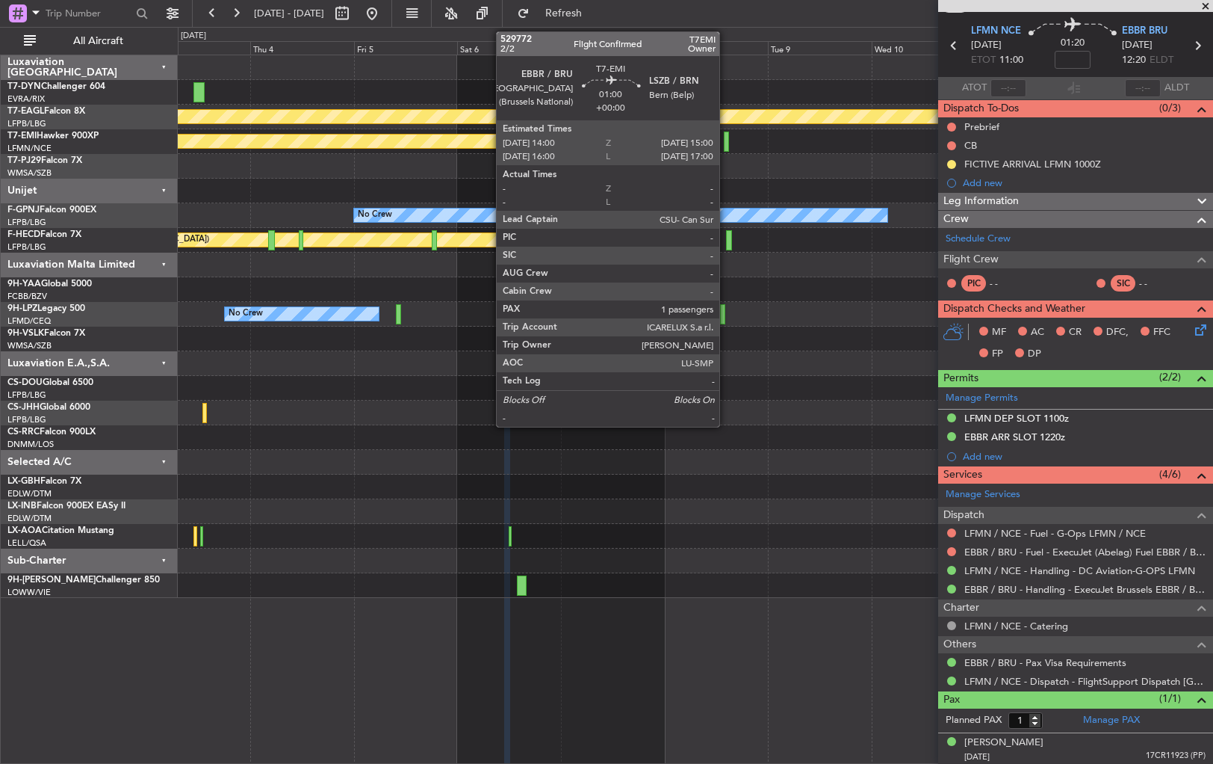
click at [726, 138] on div at bounding box center [726, 141] width 4 height 20
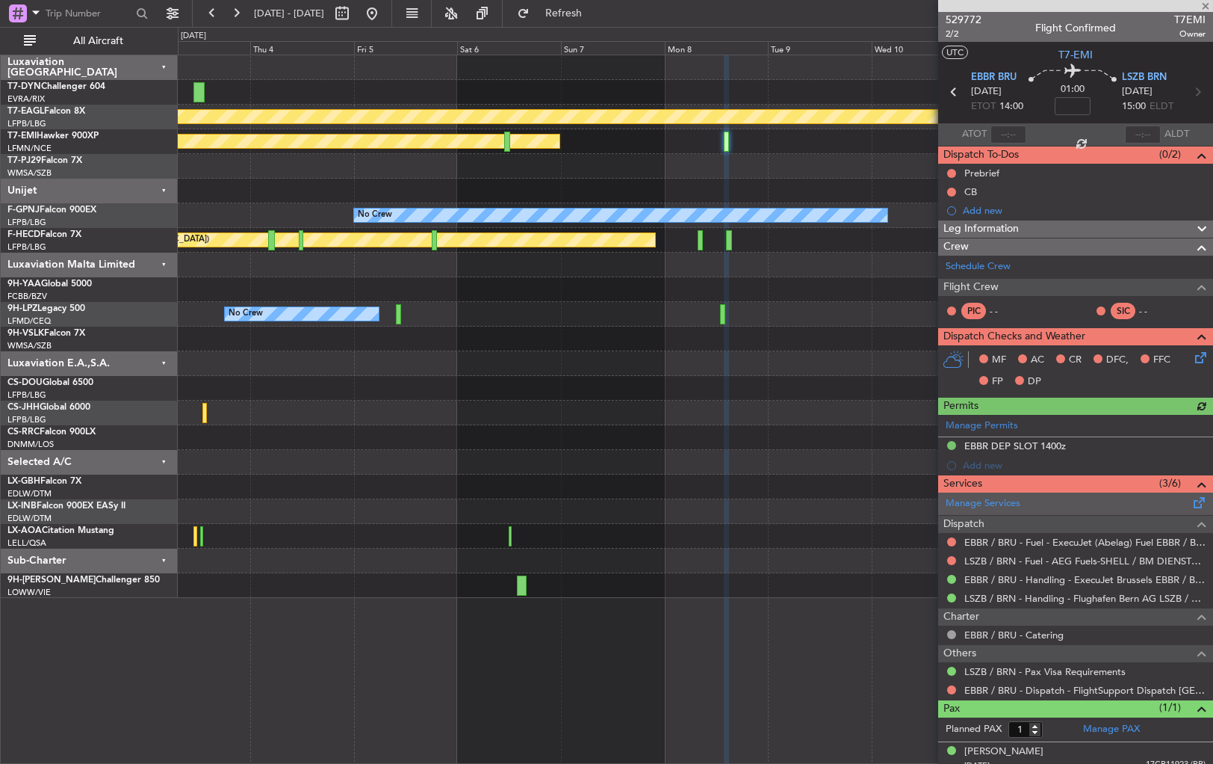
scroll to position [9, 0]
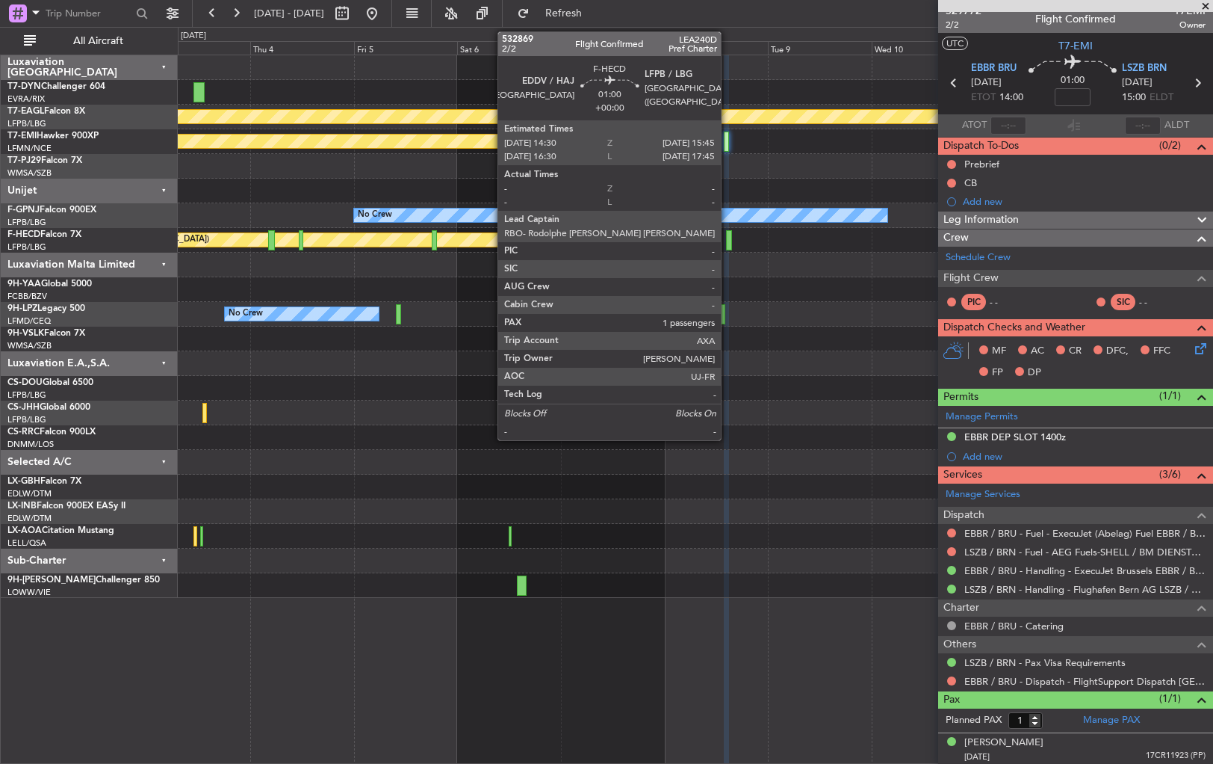
click at [728, 239] on div at bounding box center [729, 240] width 6 height 20
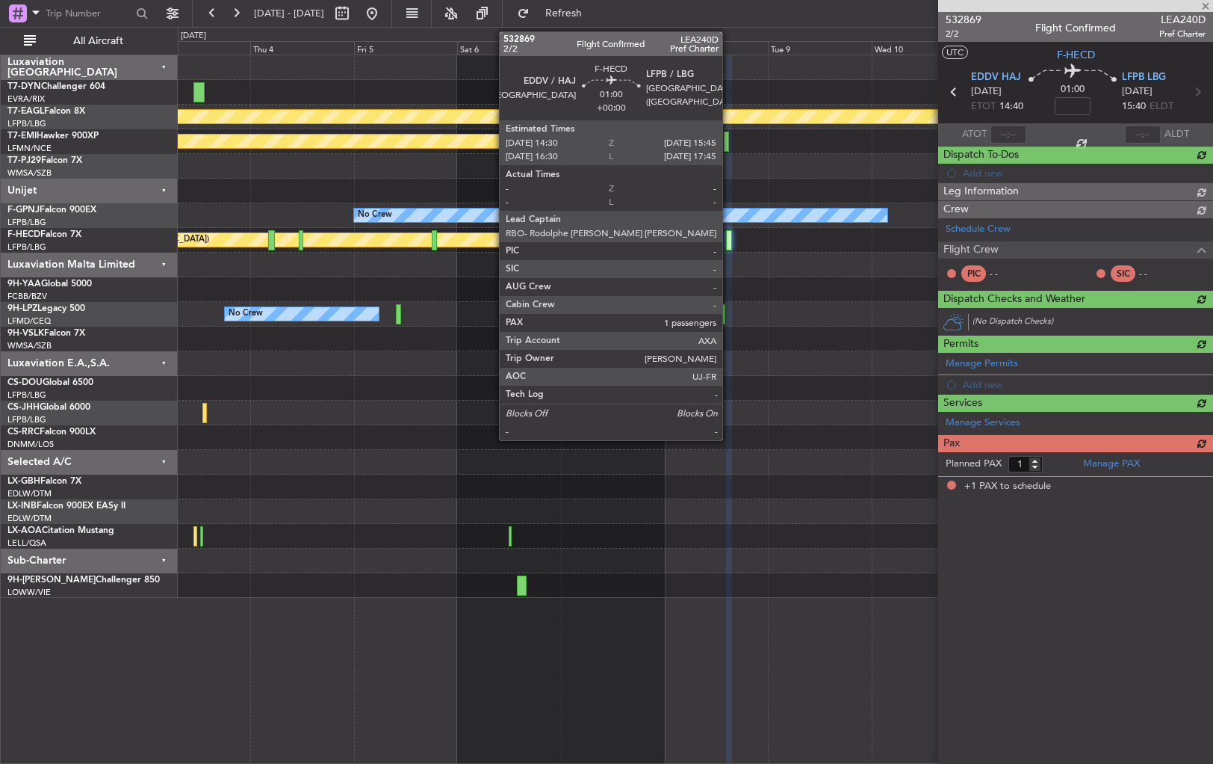
scroll to position [0, 0]
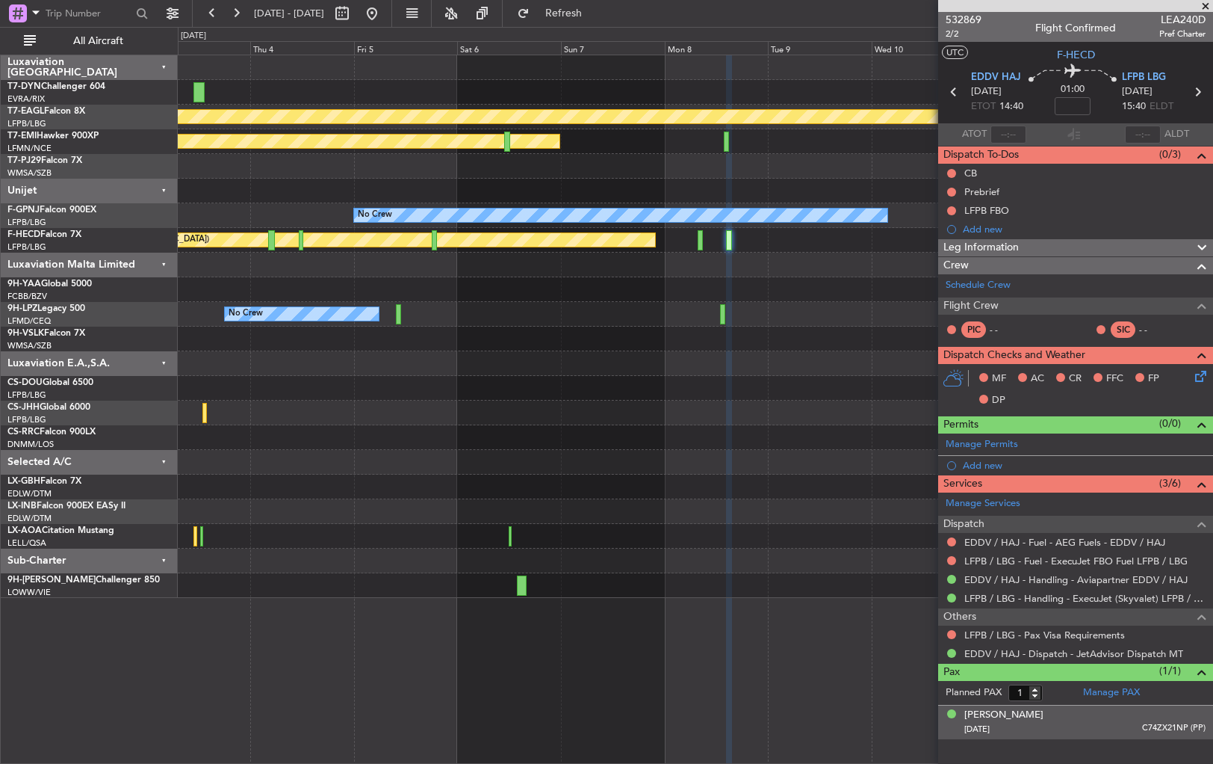
click at [1097, 726] on div "[DATE] C74ZX21NP (PP)" at bounding box center [1085, 729] width 241 height 15
click at [953, 630] on button at bounding box center [951, 634] width 9 height 9
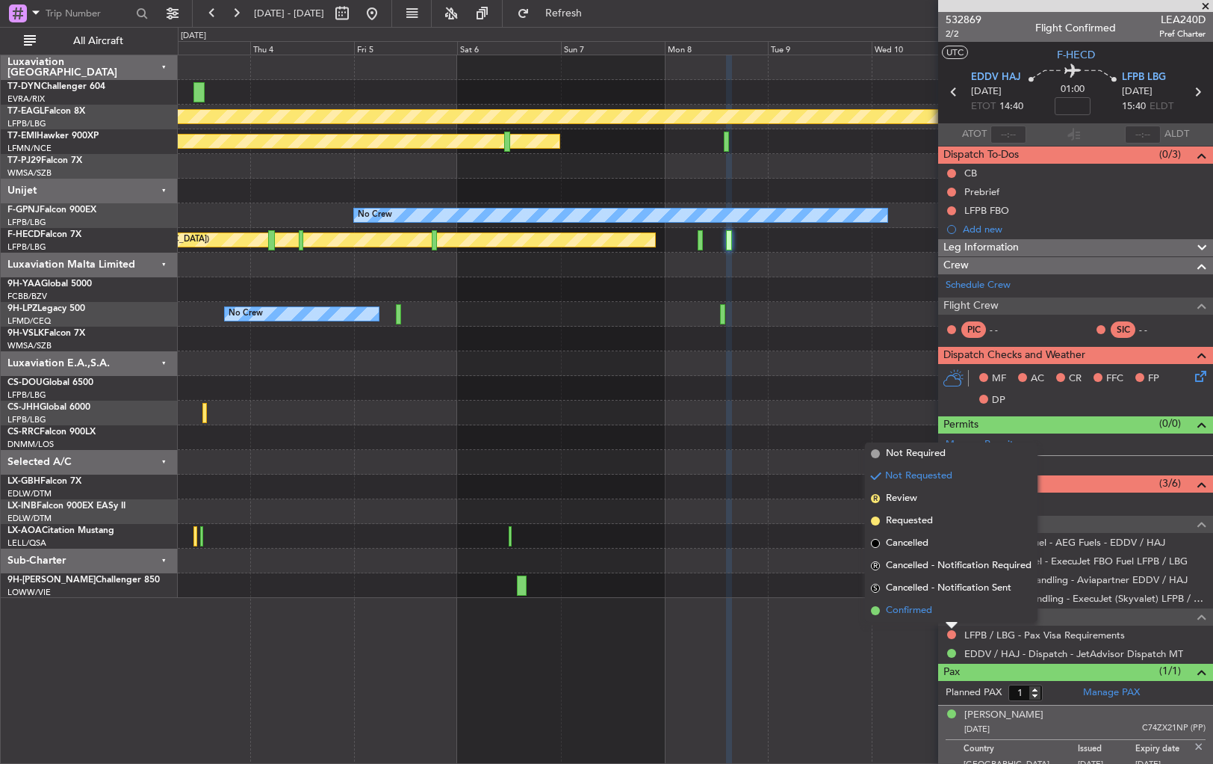
click at [885, 613] on li "Confirmed" at bounding box center [951, 610] width 173 height 22
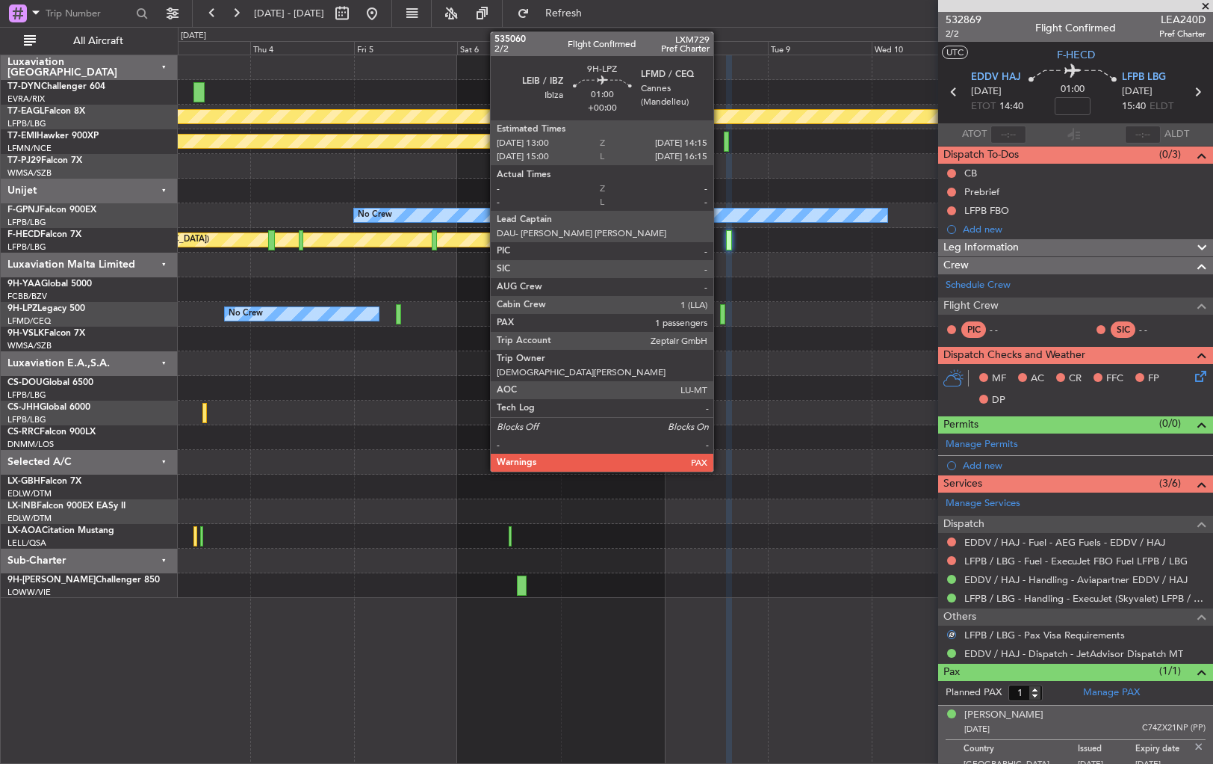
click at [720, 315] on div at bounding box center [723, 314] width 6 height 20
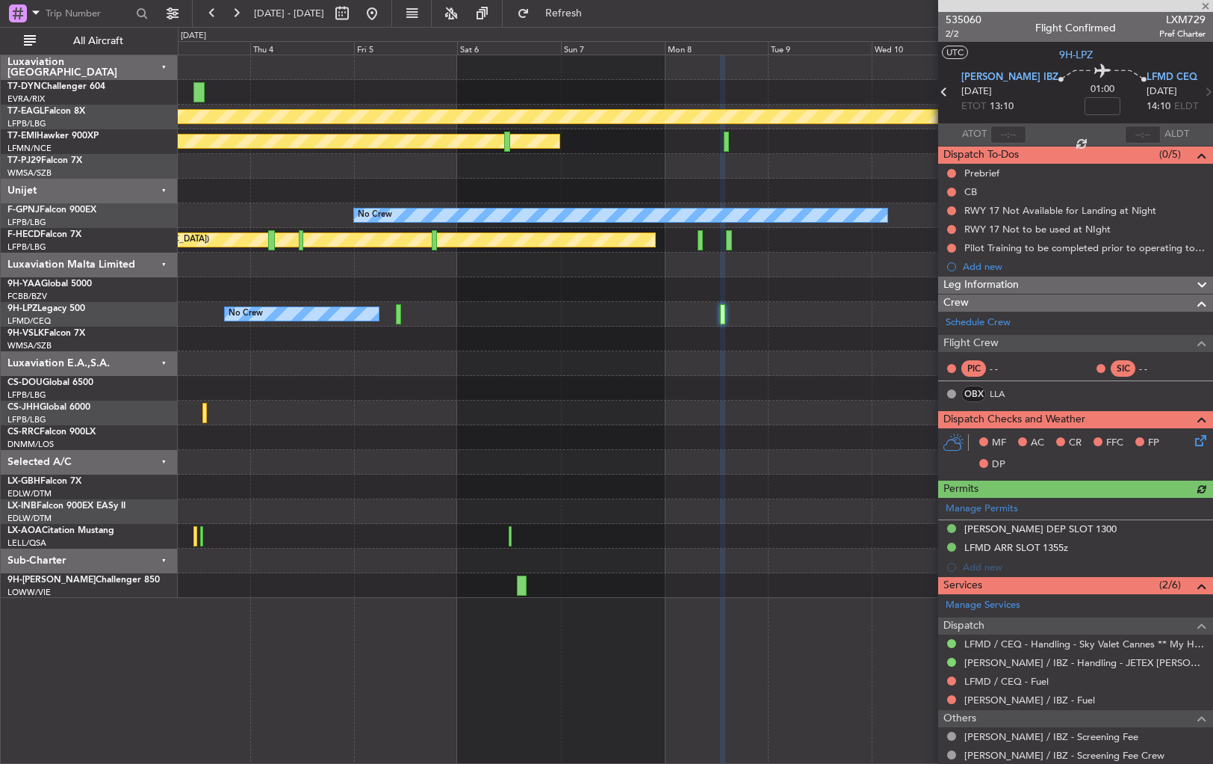
scroll to position [97, 0]
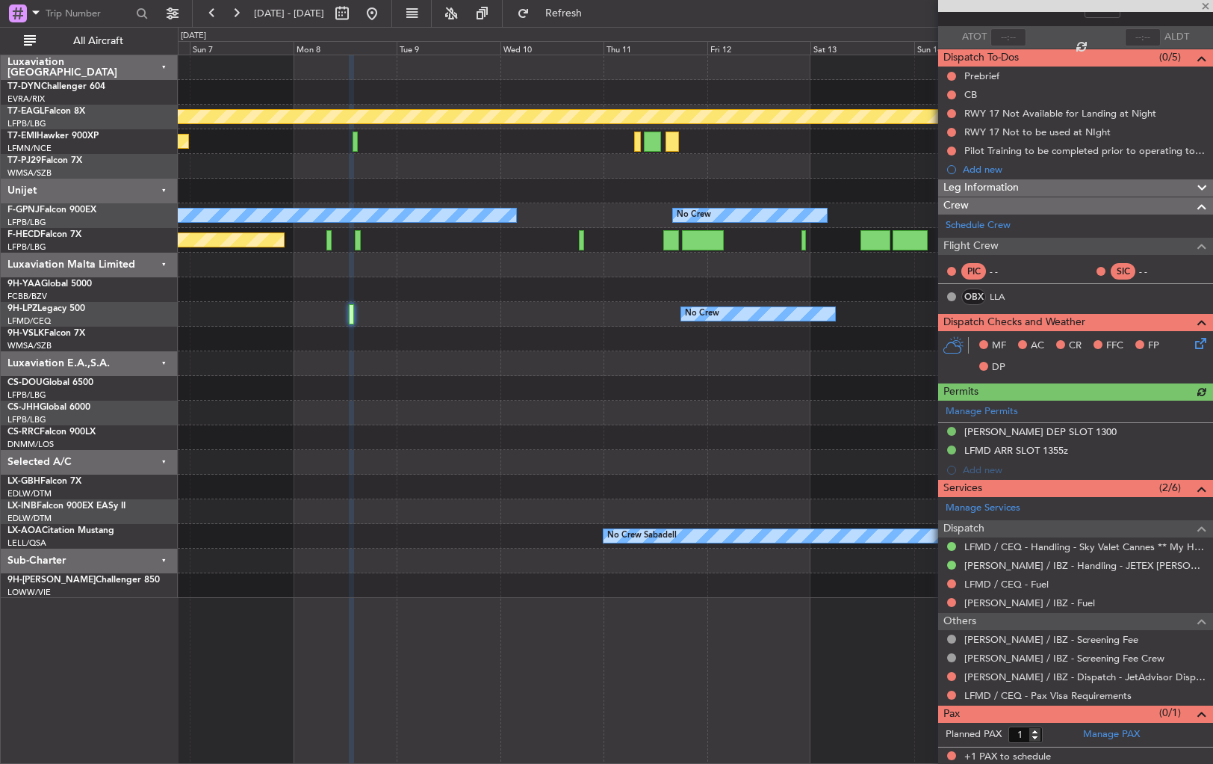
click at [436, 381] on div "Planned Maint Geneva (Cointrin) Planned Maint [PERSON_NAME] No Crew No Crew No …" at bounding box center [695, 326] width 1035 height 542
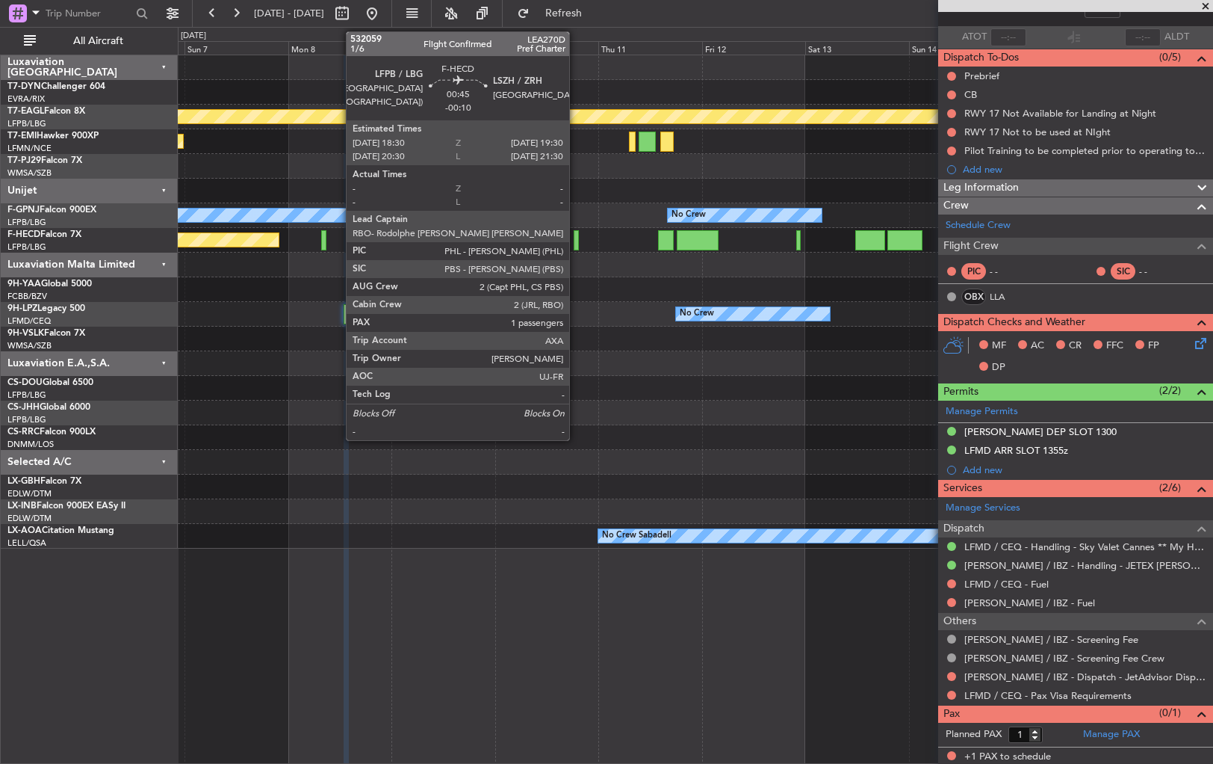
click at [576, 234] on div at bounding box center [576, 240] width 4 height 20
type input "-00:10"
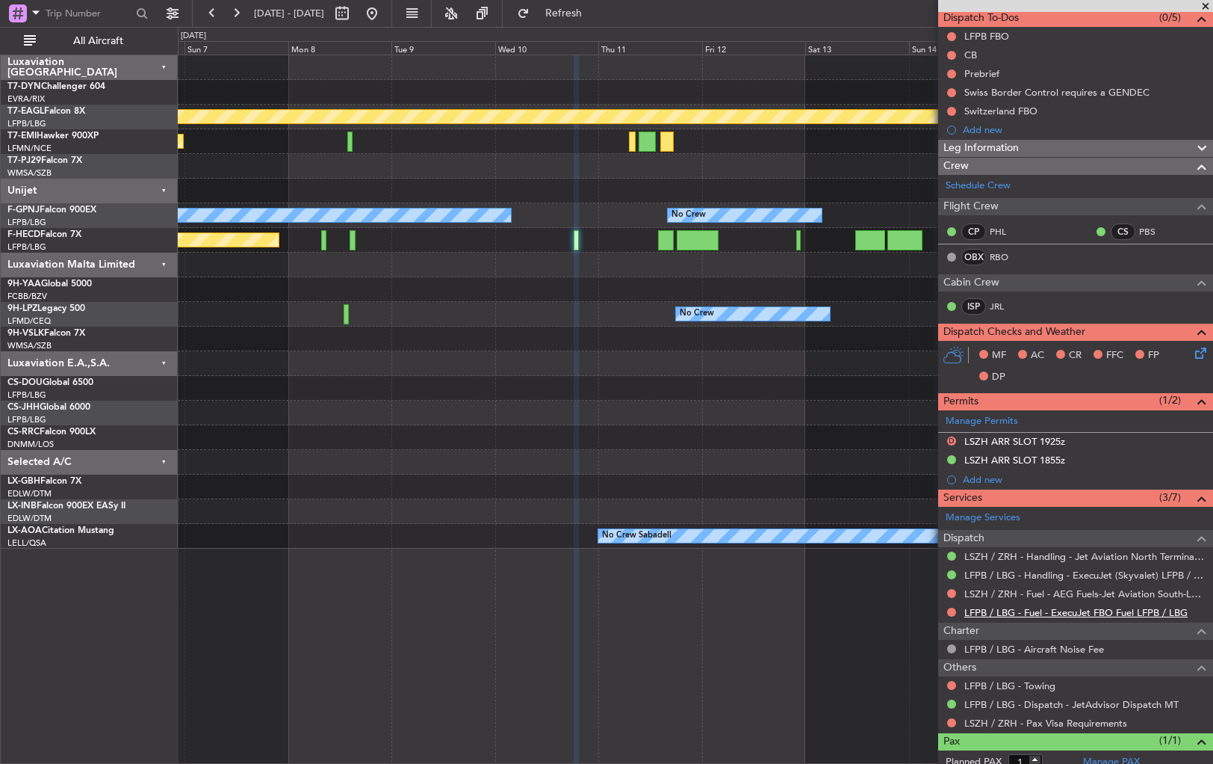
scroll to position [179, 0]
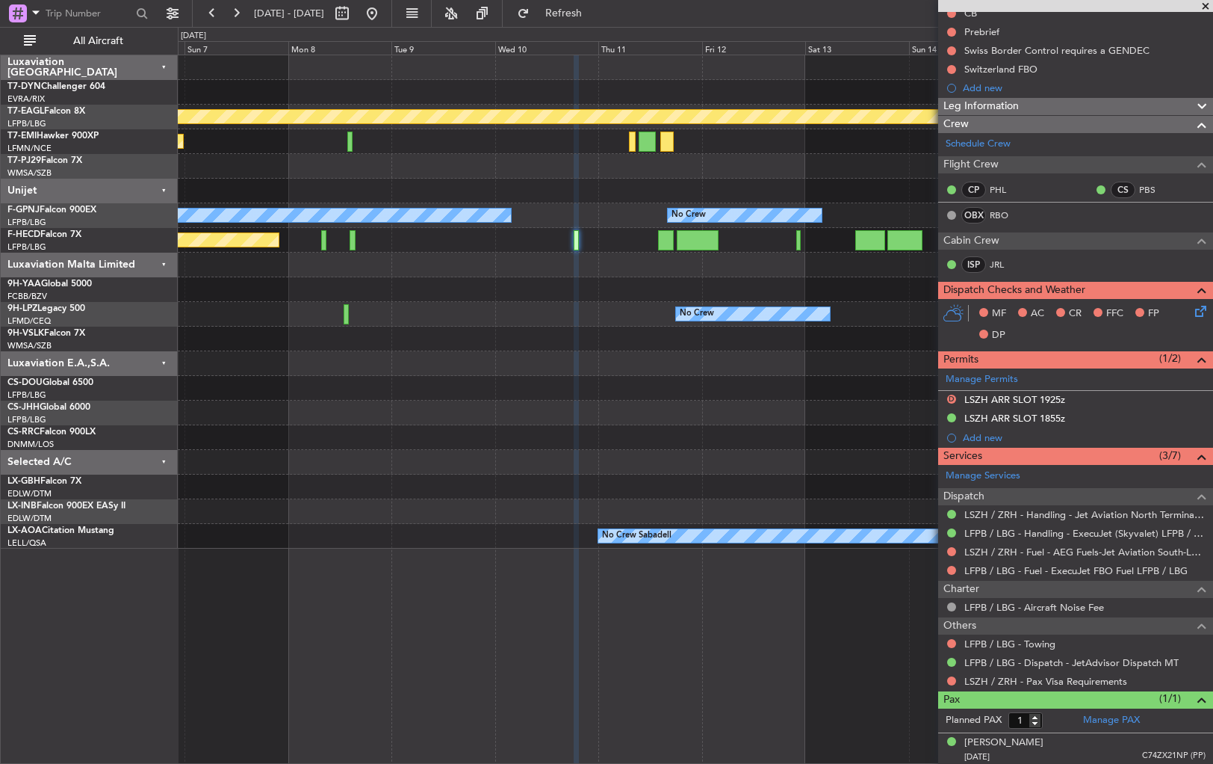
click at [944, 681] on div "LSZH / ZRH - Pax Visa Requirements" at bounding box center [1075, 681] width 275 height 19
click at [948, 681] on button at bounding box center [951, 680] width 9 height 9
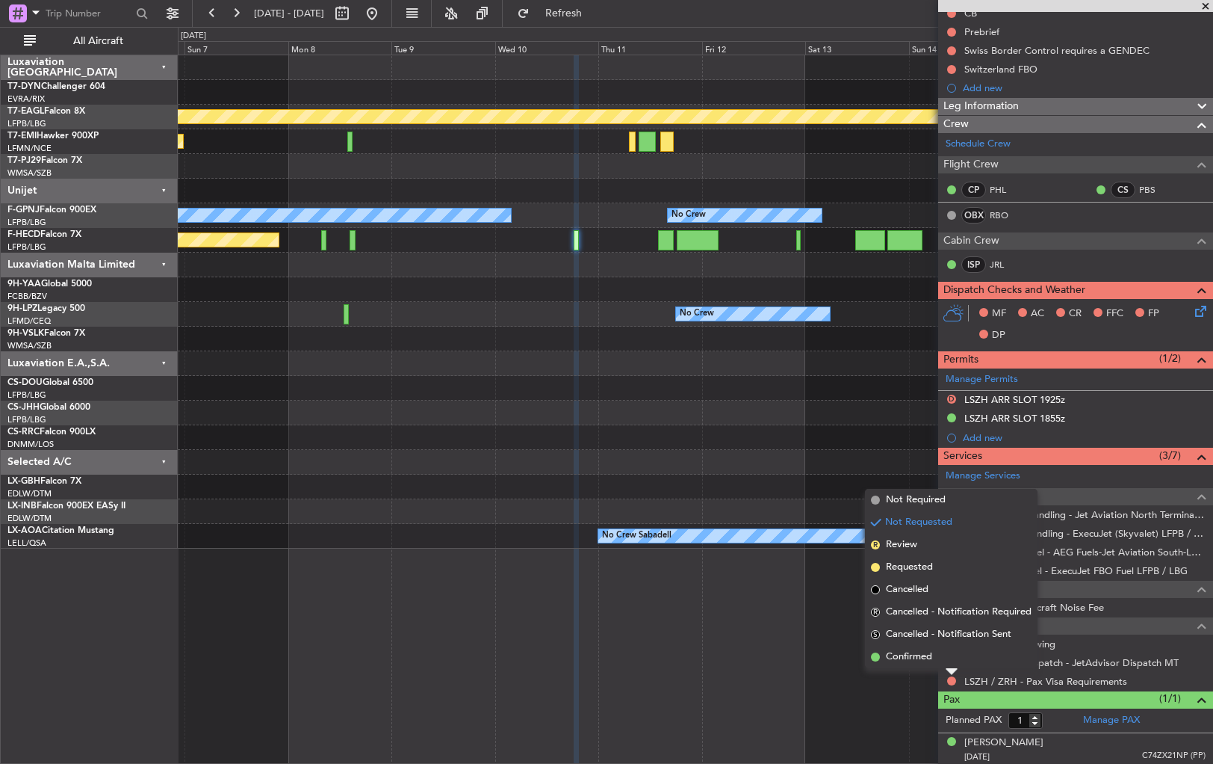
click at [879, 659] on li "Confirmed" at bounding box center [951, 657] width 173 height 22
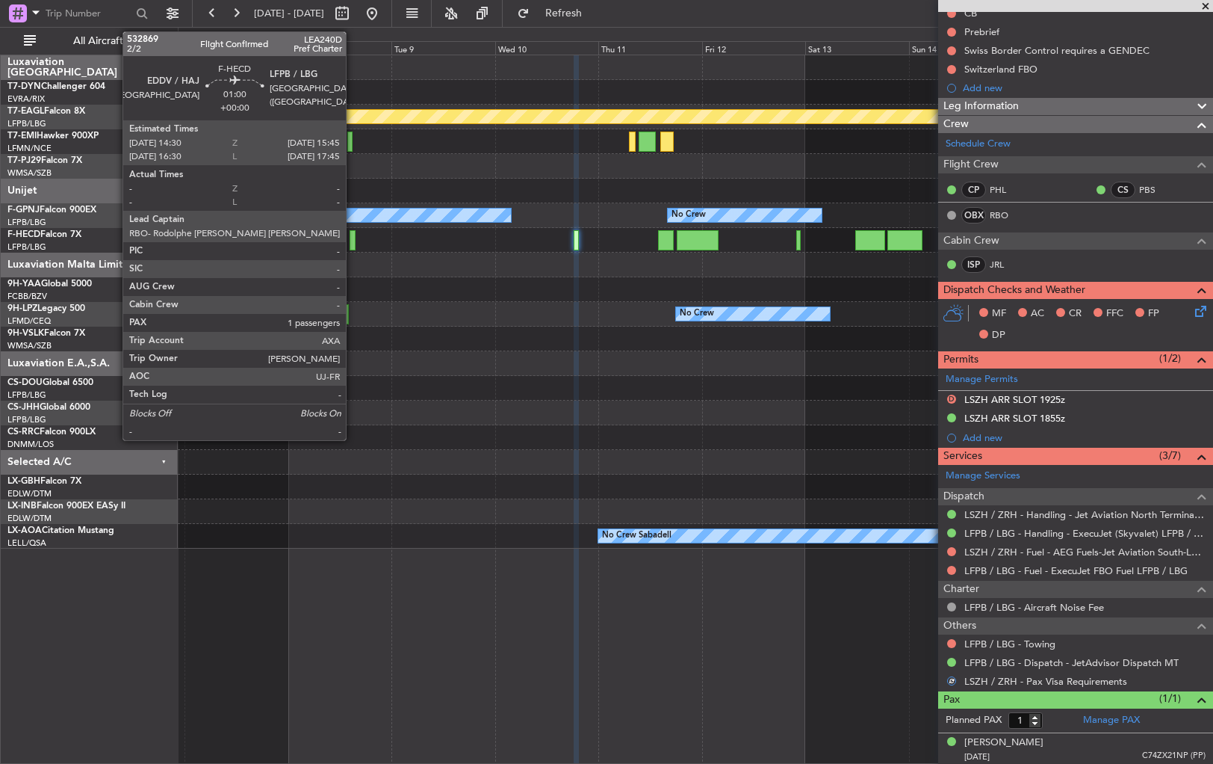
click at [353, 239] on div at bounding box center [353, 240] width 6 height 20
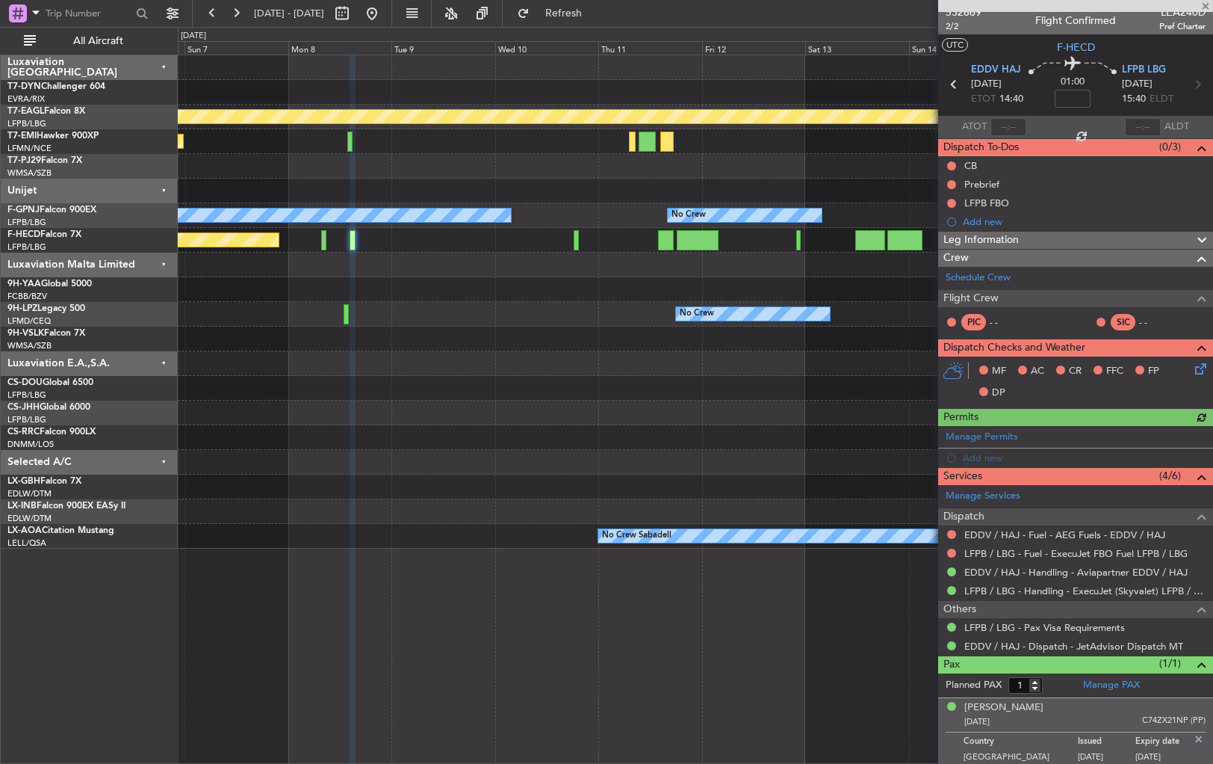
scroll to position [9, 0]
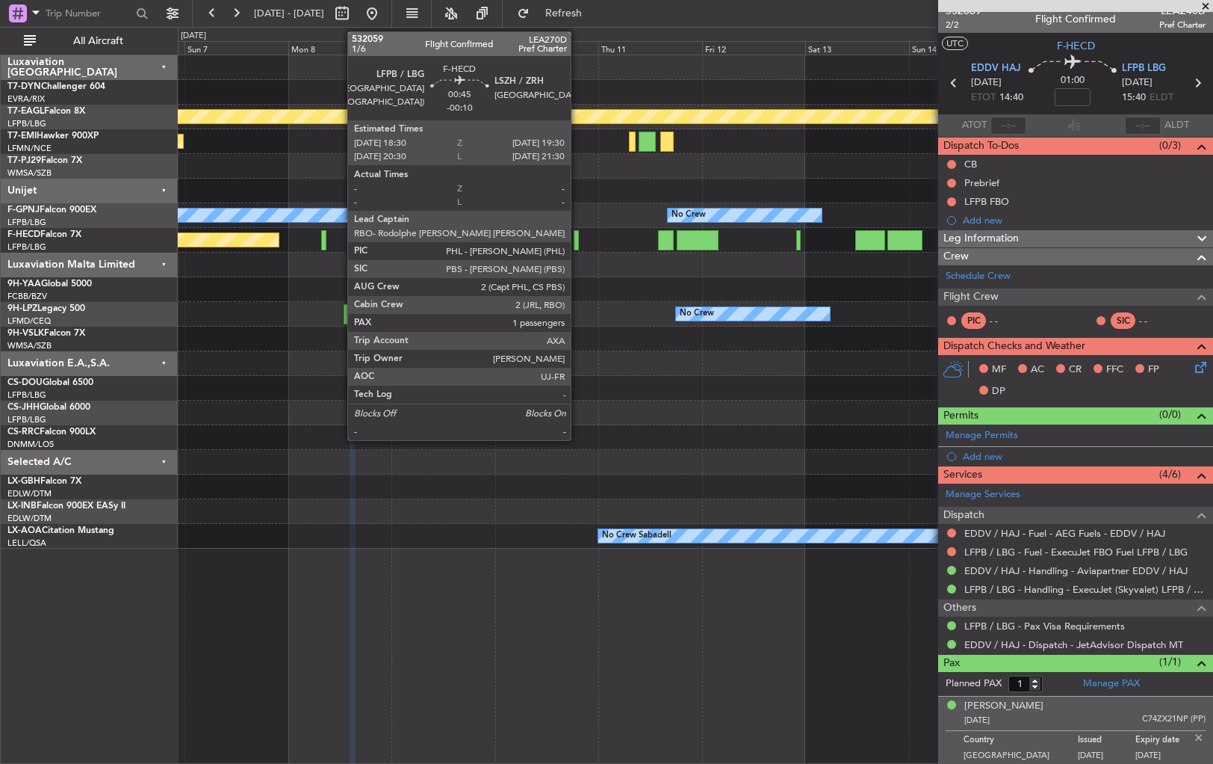
click at [578, 233] on div at bounding box center [576, 240] width 4 height 20
type input "-00:10"
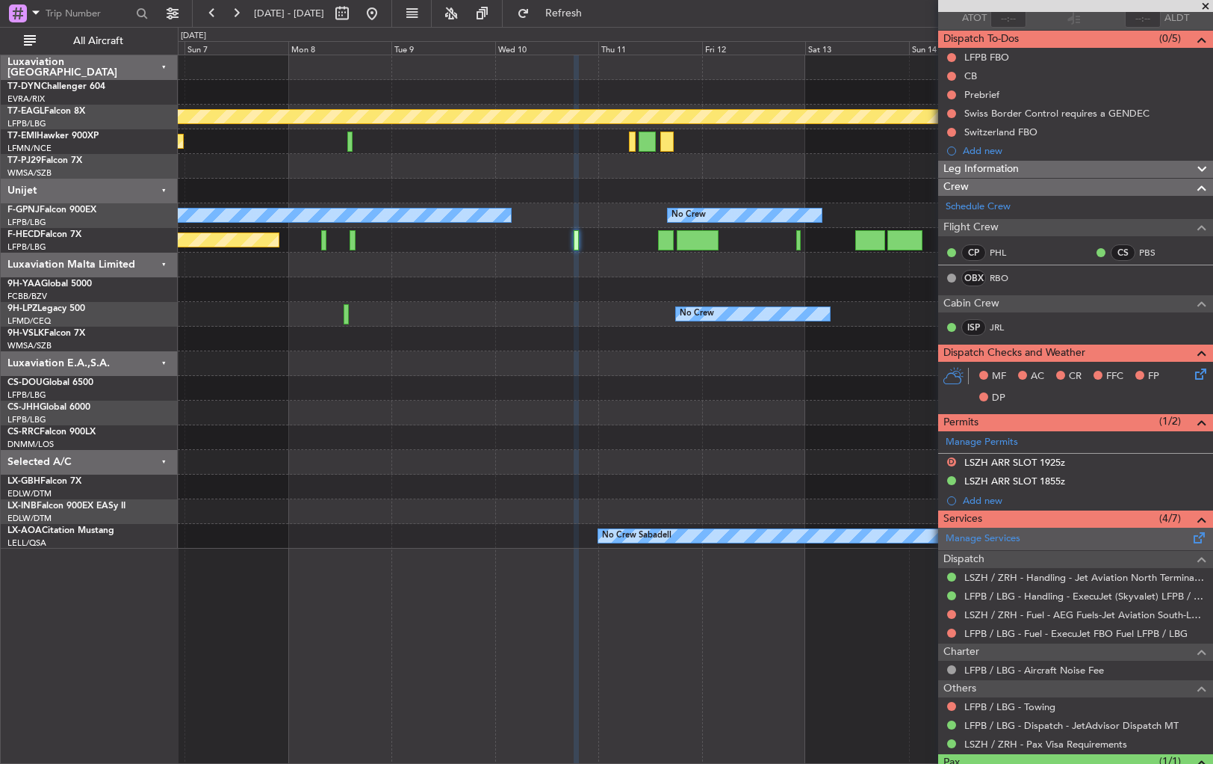
scroll to position [179, 0]
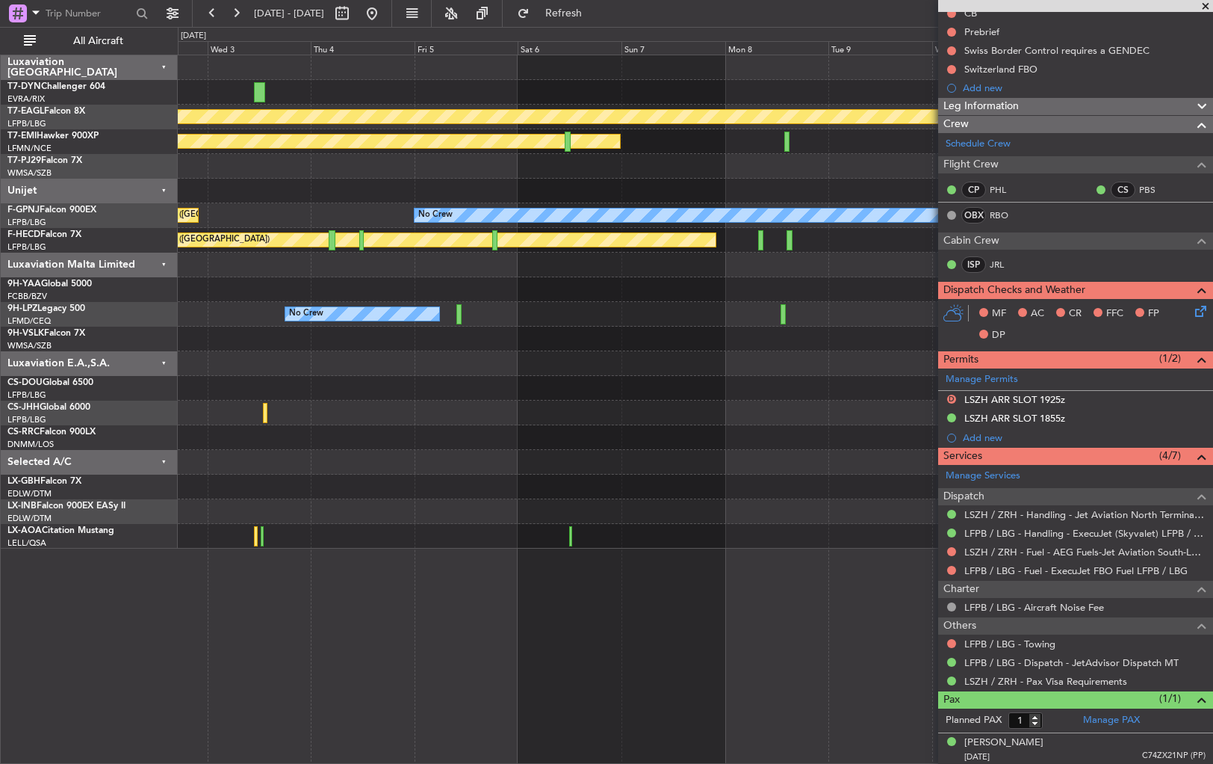
click at [836, 388] on div "Planned Maint Geneva (Cointrin) Planned Maint [PERSON_NAME] No Crew No Crew No …" at bounding box center [695, 301] width 1035 height 493
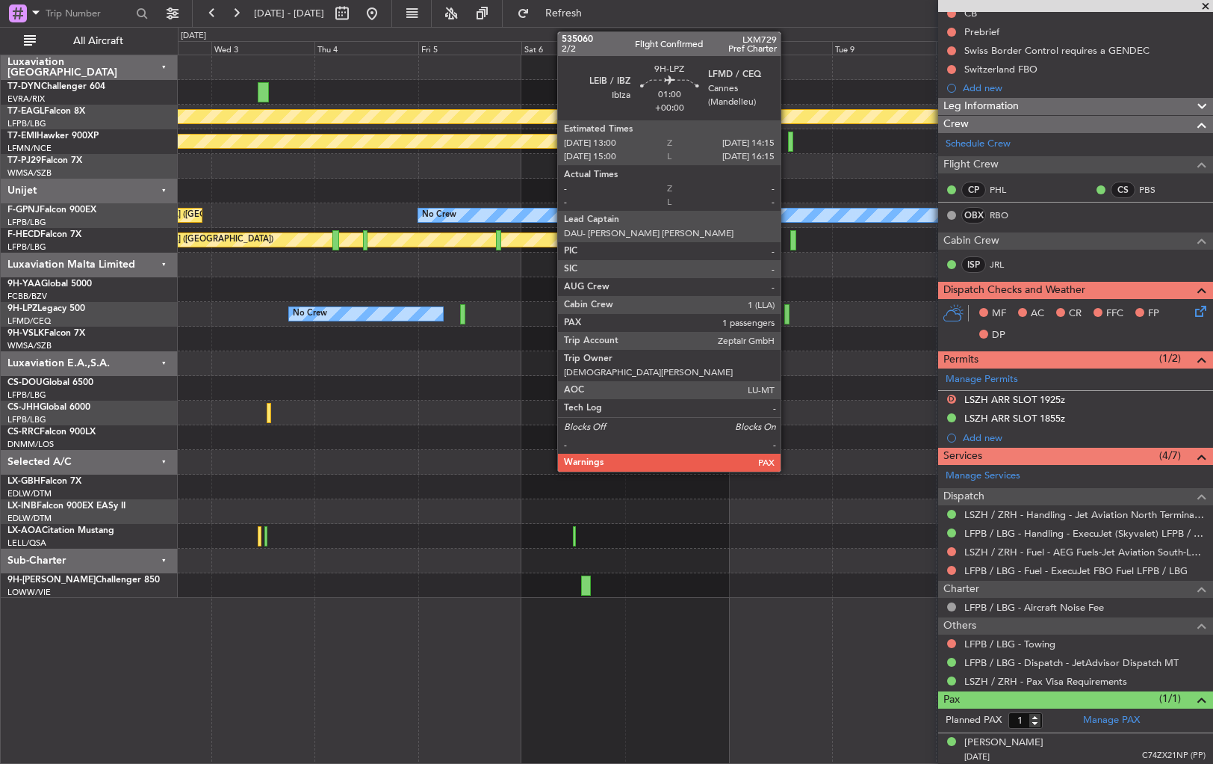
click at [787, 315] on div at bounding box center [787, 314] width 6 height 20
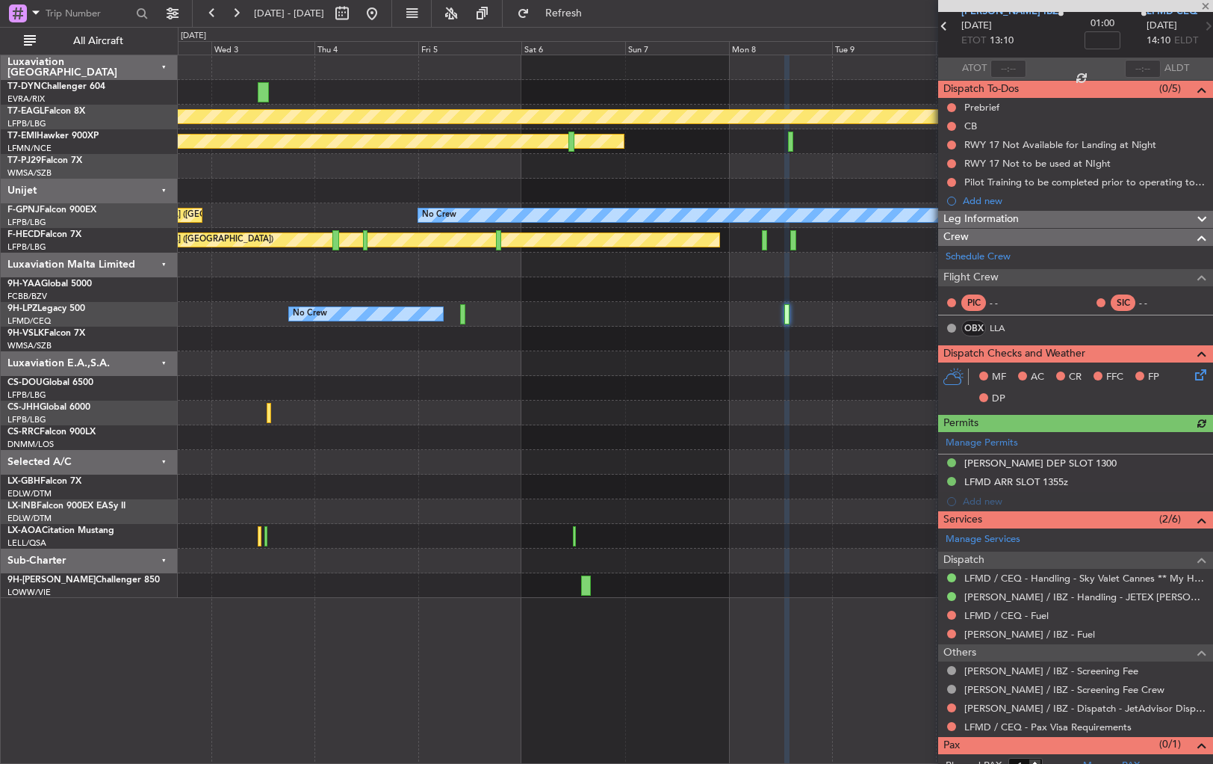
scroll to position [97, 0]
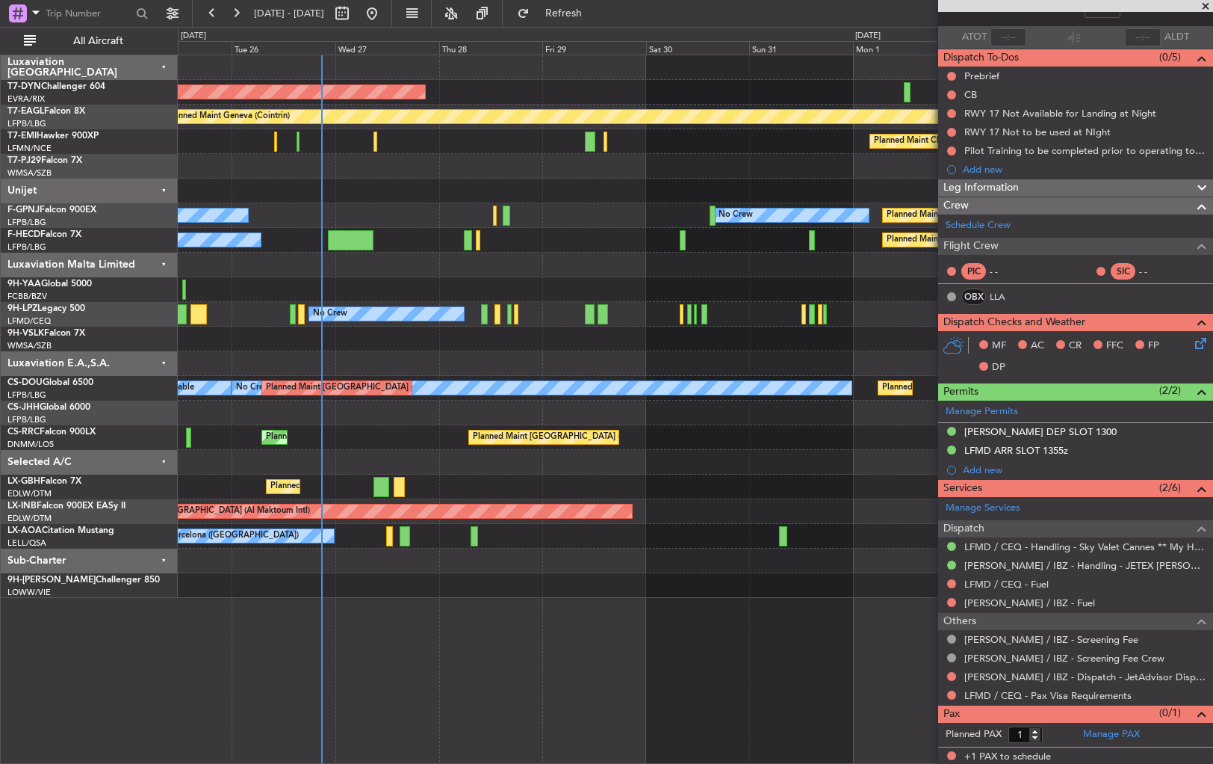
click at [932, 472] on div "AOG Maint Riga (Riga Intl) Planned Maint Geneva ([GEOGRAPHIC_DATA]) Planned Mai…" at bounding box center [695, 326] width 1035 height 542
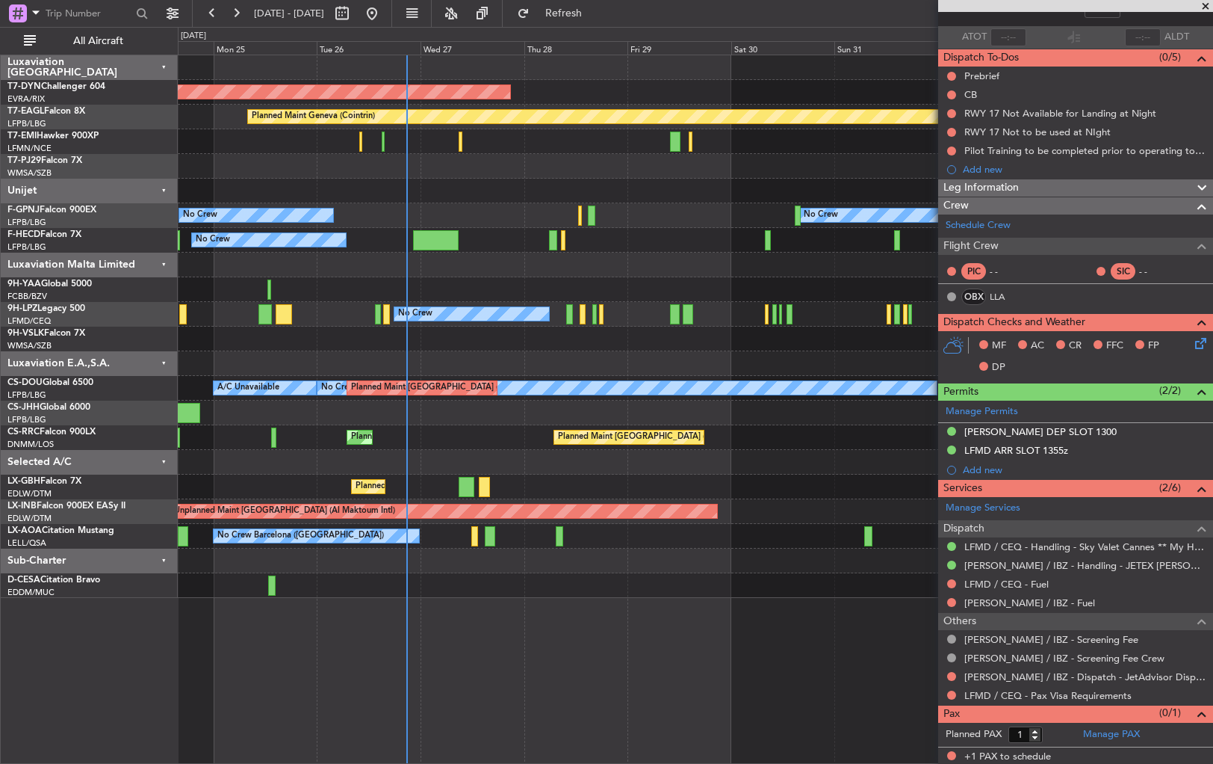
click at [473, 425] on div "Planned Maint [GEOGRAPHIC_DATA] ([GEOGRAPHIC_DATA]) Planned Maint [GEOGRAPHIC_D…" at bounding box center [695, 437] width 1035 height 25
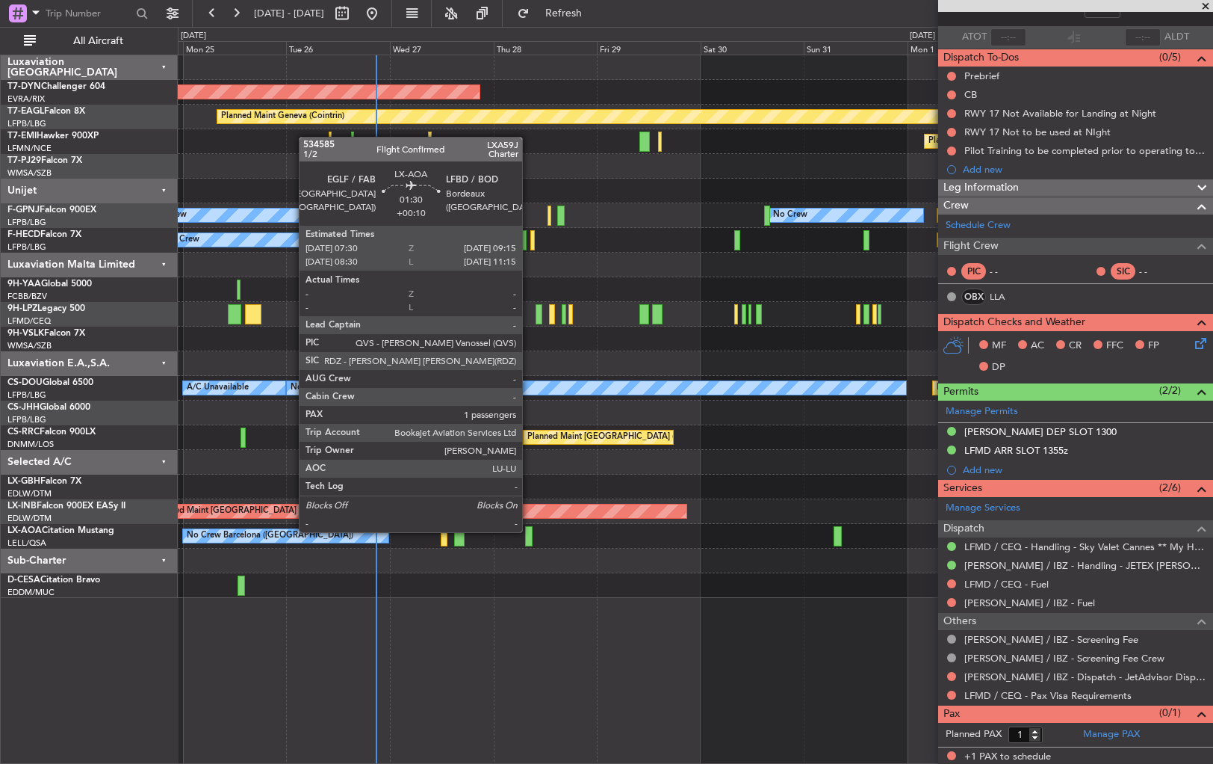
click at [529, 530] on div at bounding box center [529, 536] width 8 height 20
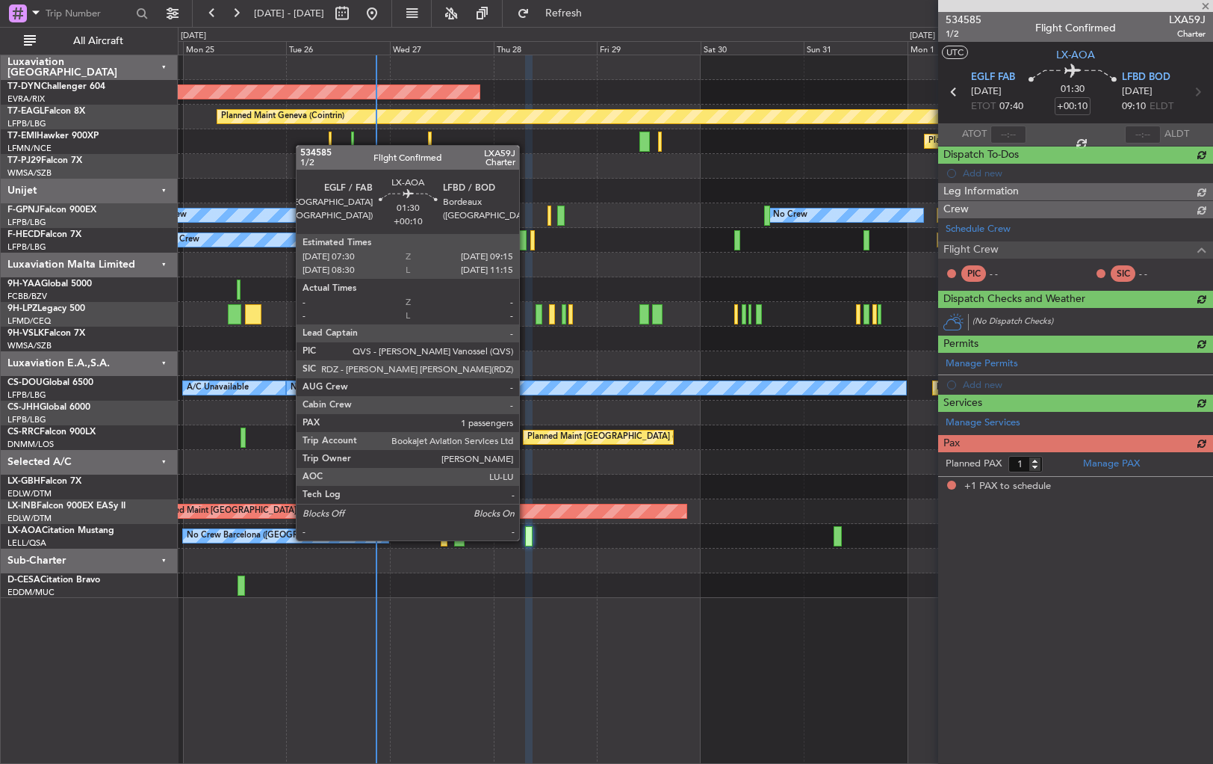
scroll to position [0, 0]
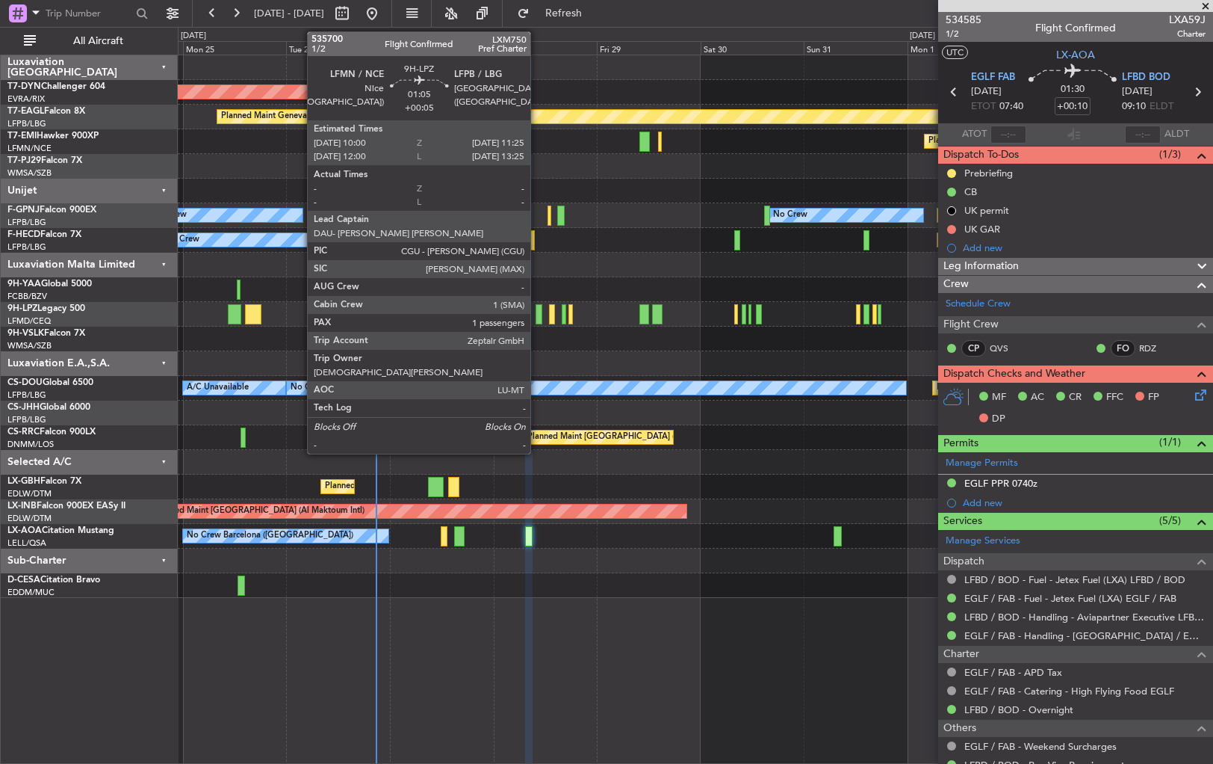
click at [537, 317] on div at bounding box center [539, 314] width 7 height 20
type input "+00:05"
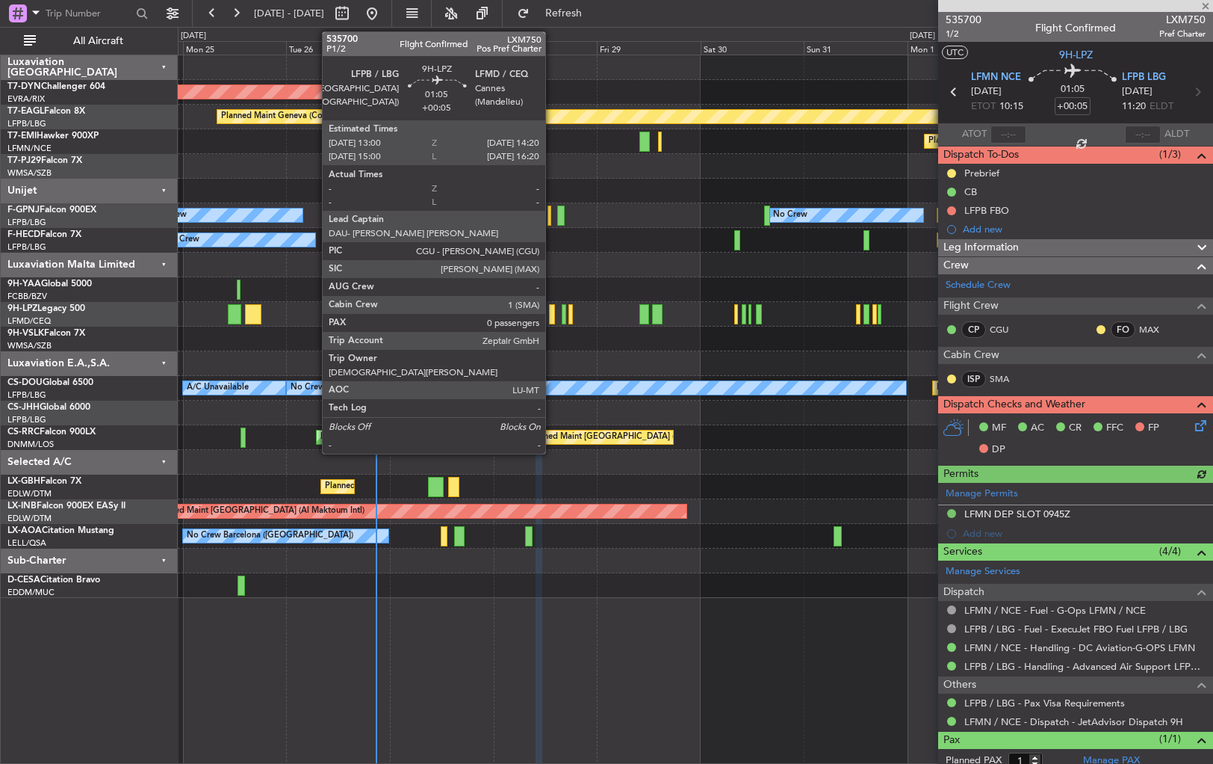
click at [552, 312] on div at bounding box center [552, 314] width 6 height 20
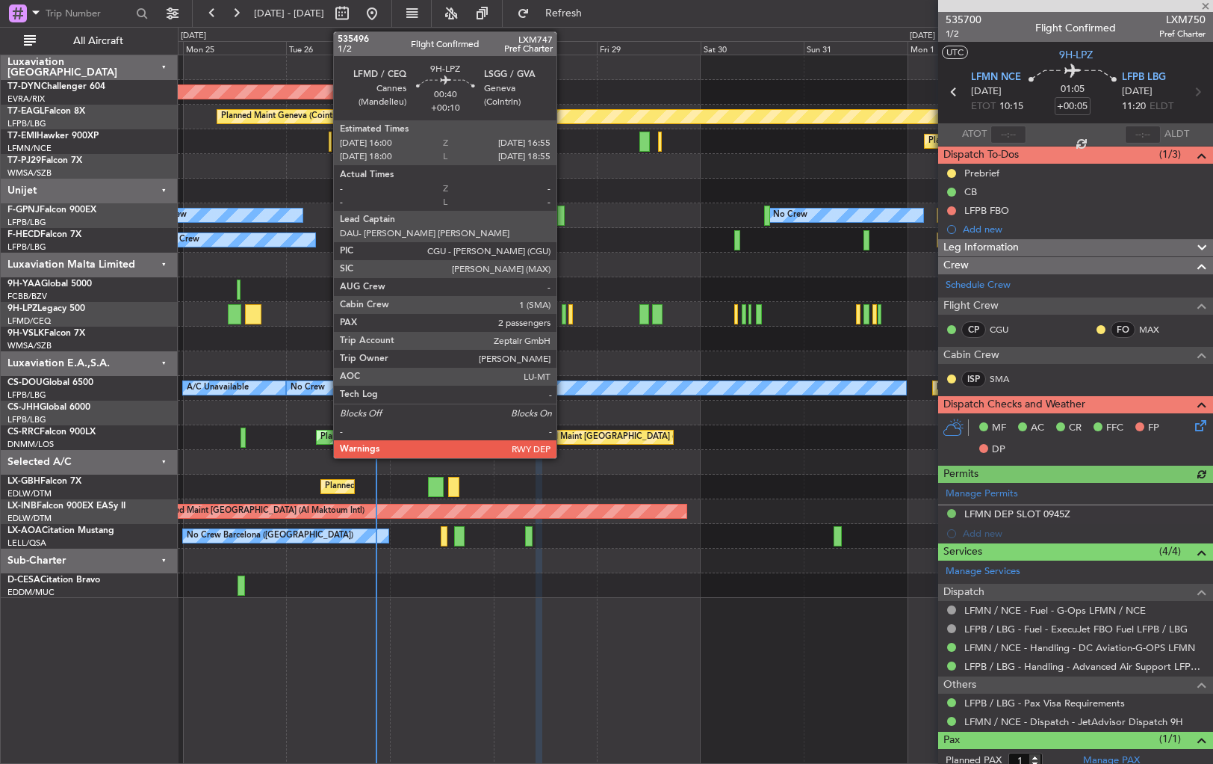
type input "0"
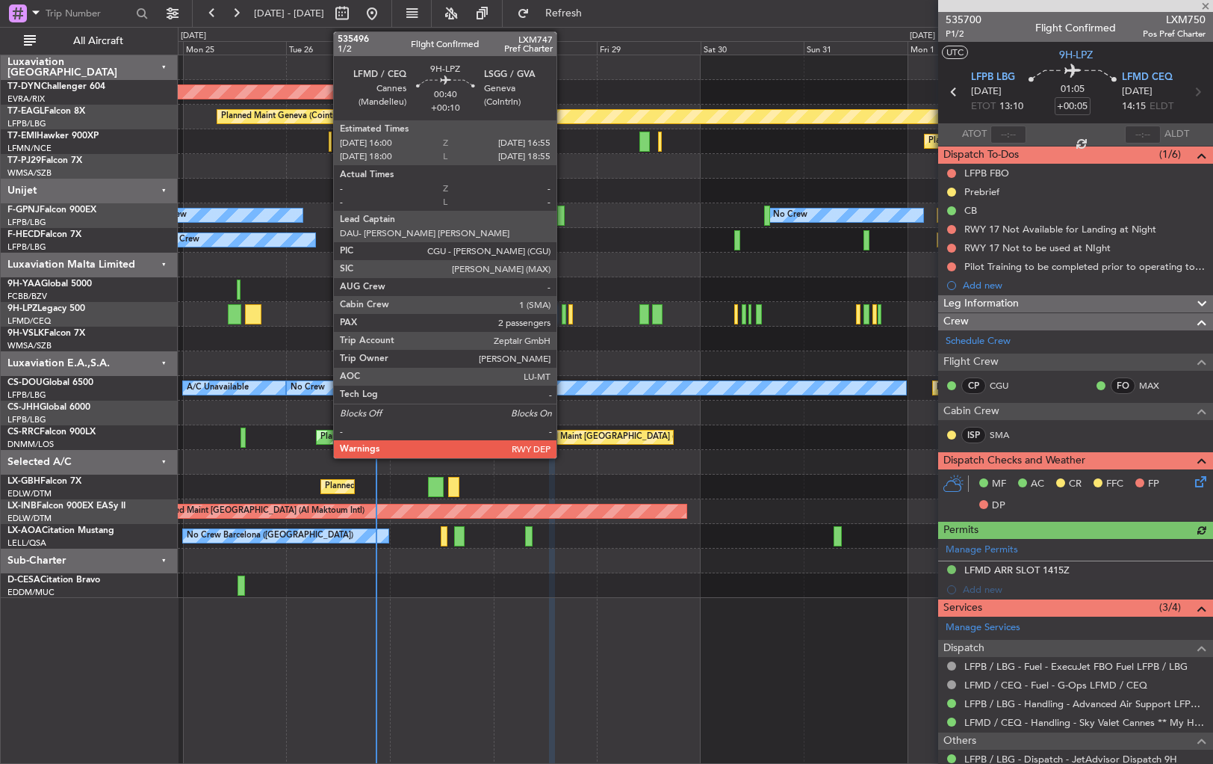
click at [563, 315] on div at bounding box center [564, 314] width 4 height 20
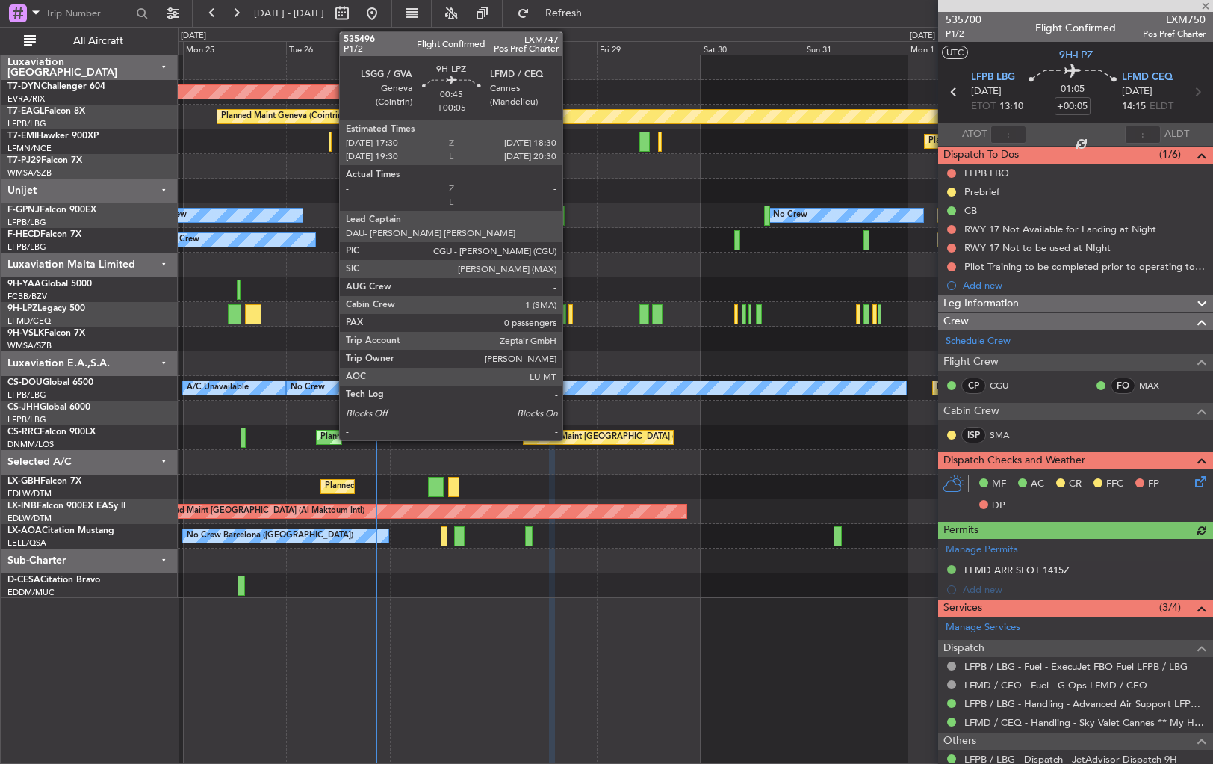
type input "+00:10"
type input "2"
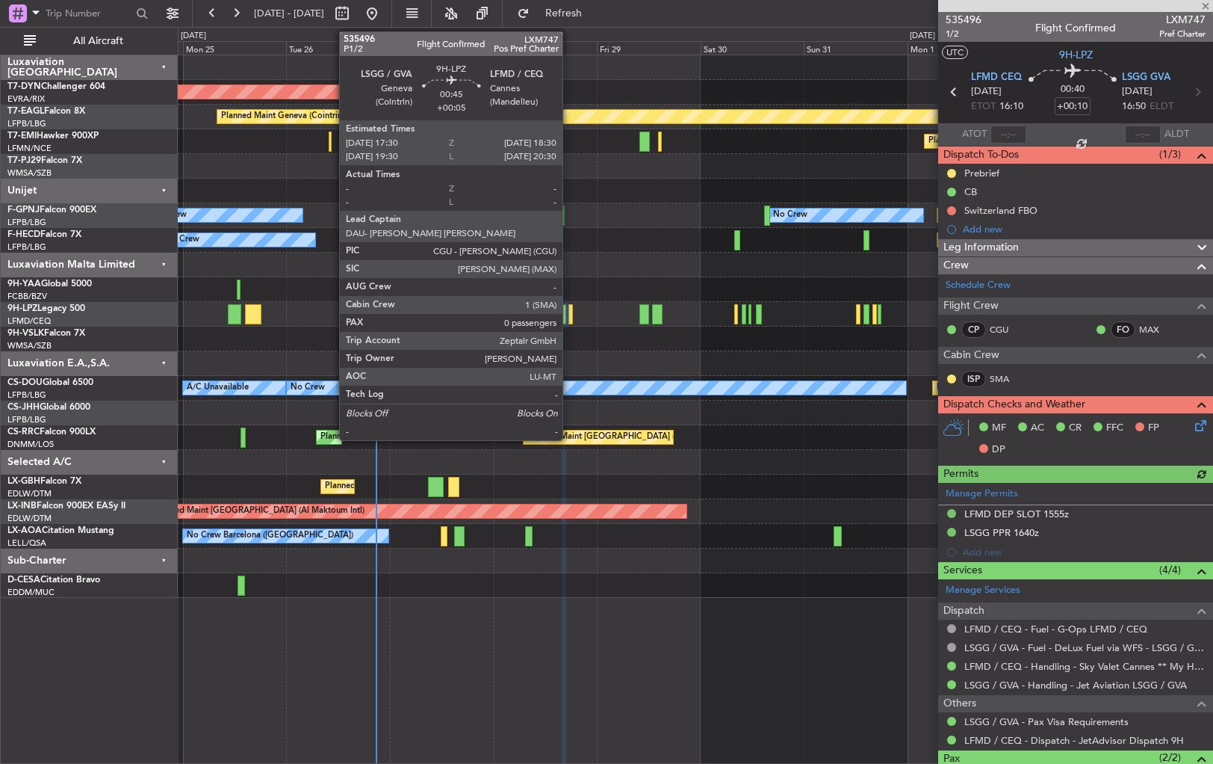
click at [569, 320] on div at bounding box center [571, 314] width 4 height 20
type input "+00:05"
type input "0"
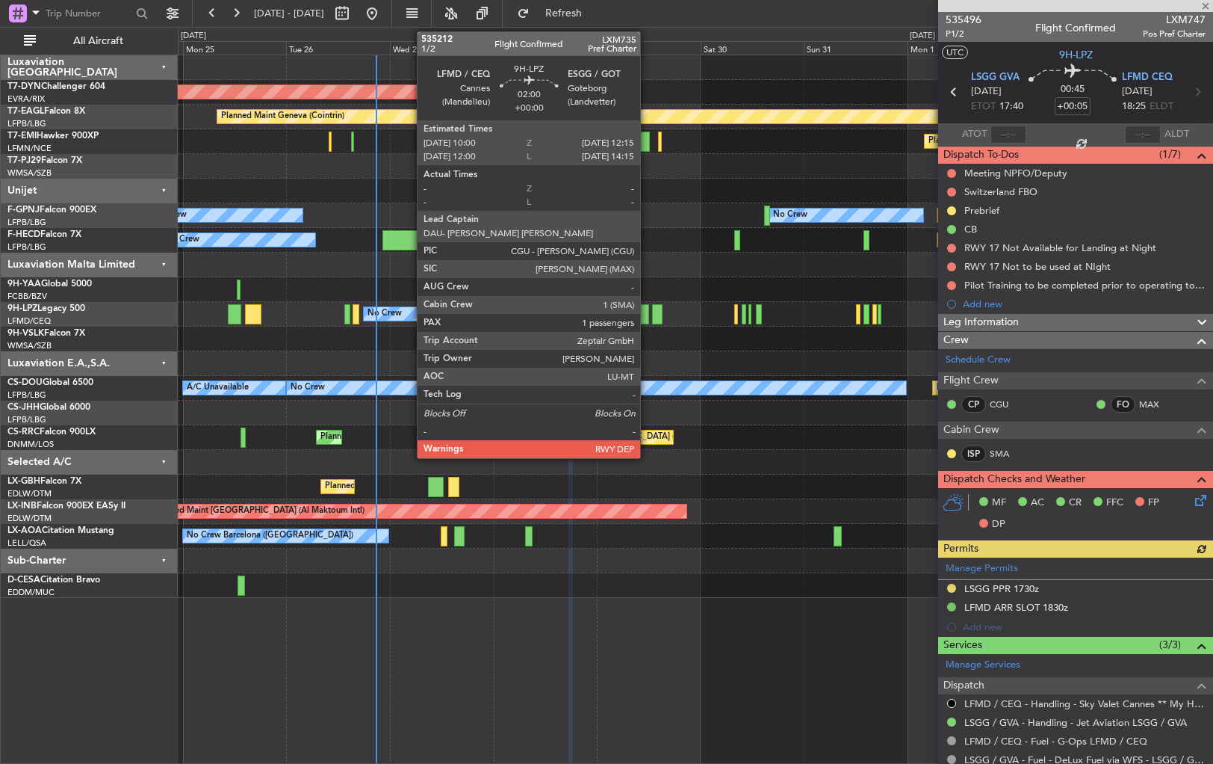
click at [647, 312] on div at bounding box center [645, 314] width 10 height 20
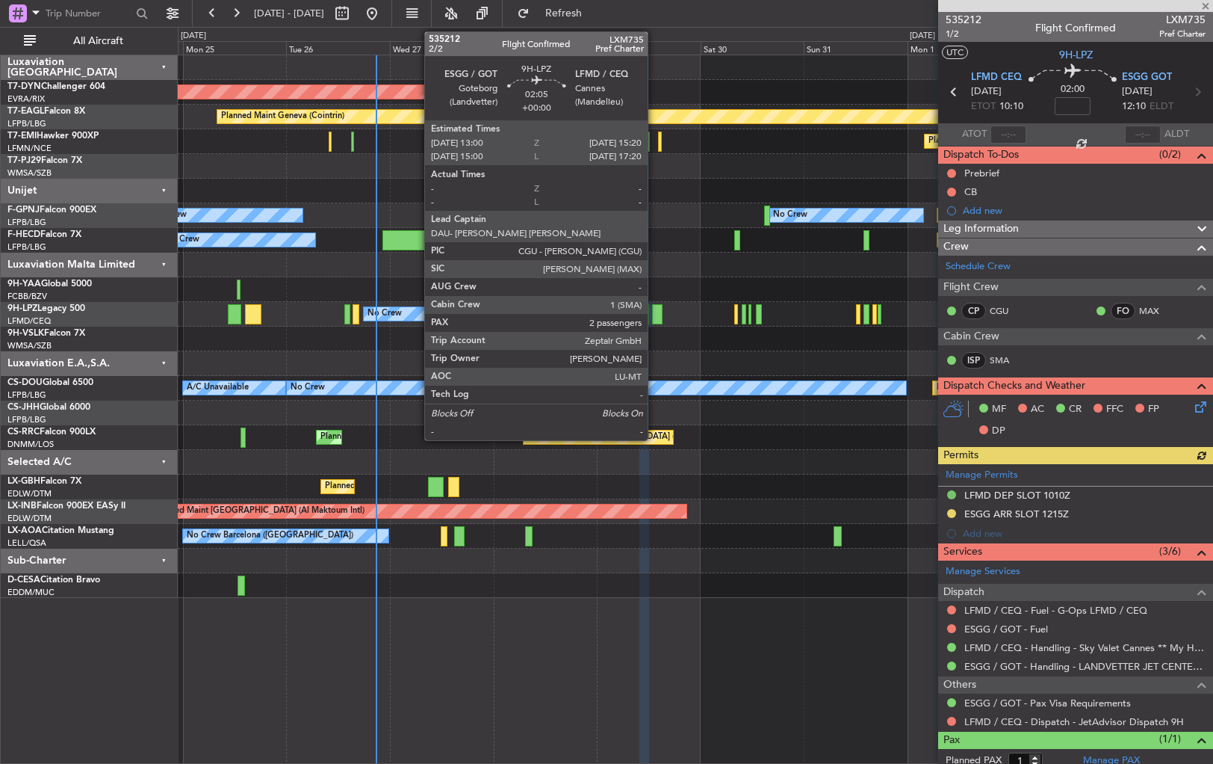
click at [654, 317] on div at bounding box center [657, 314] width 10 height 20
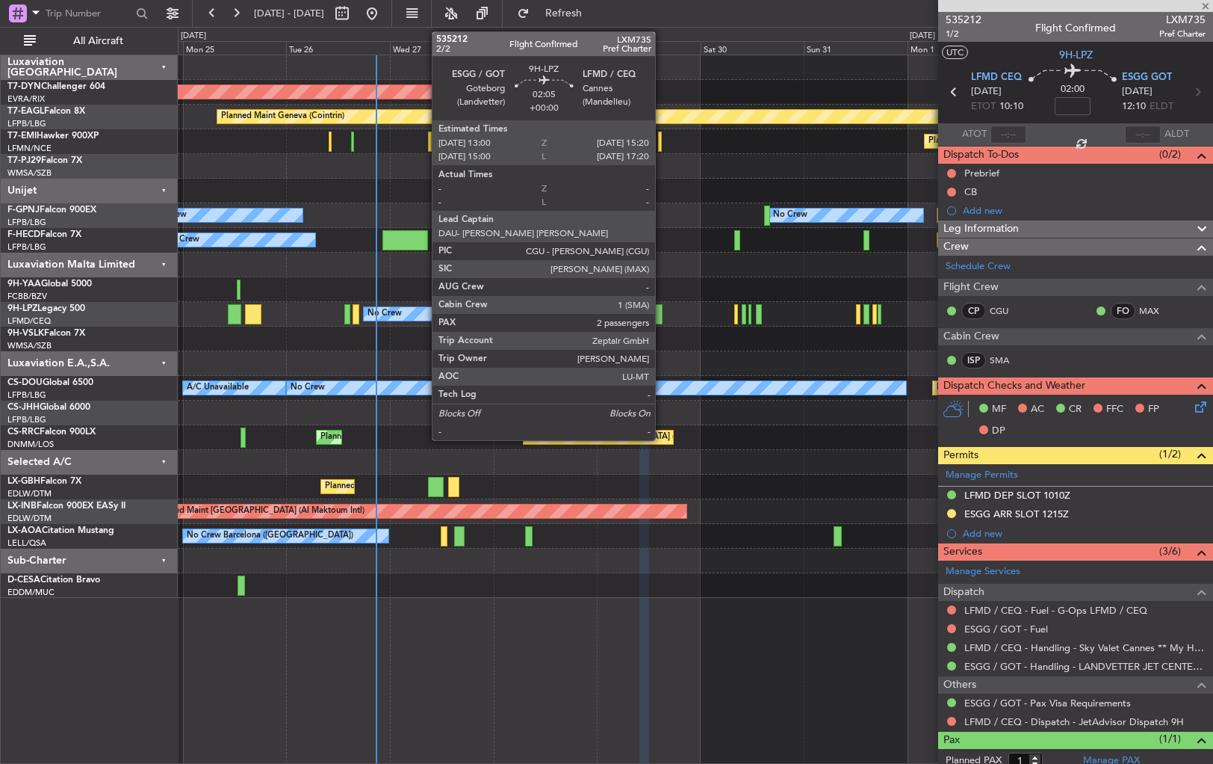
type input "2"
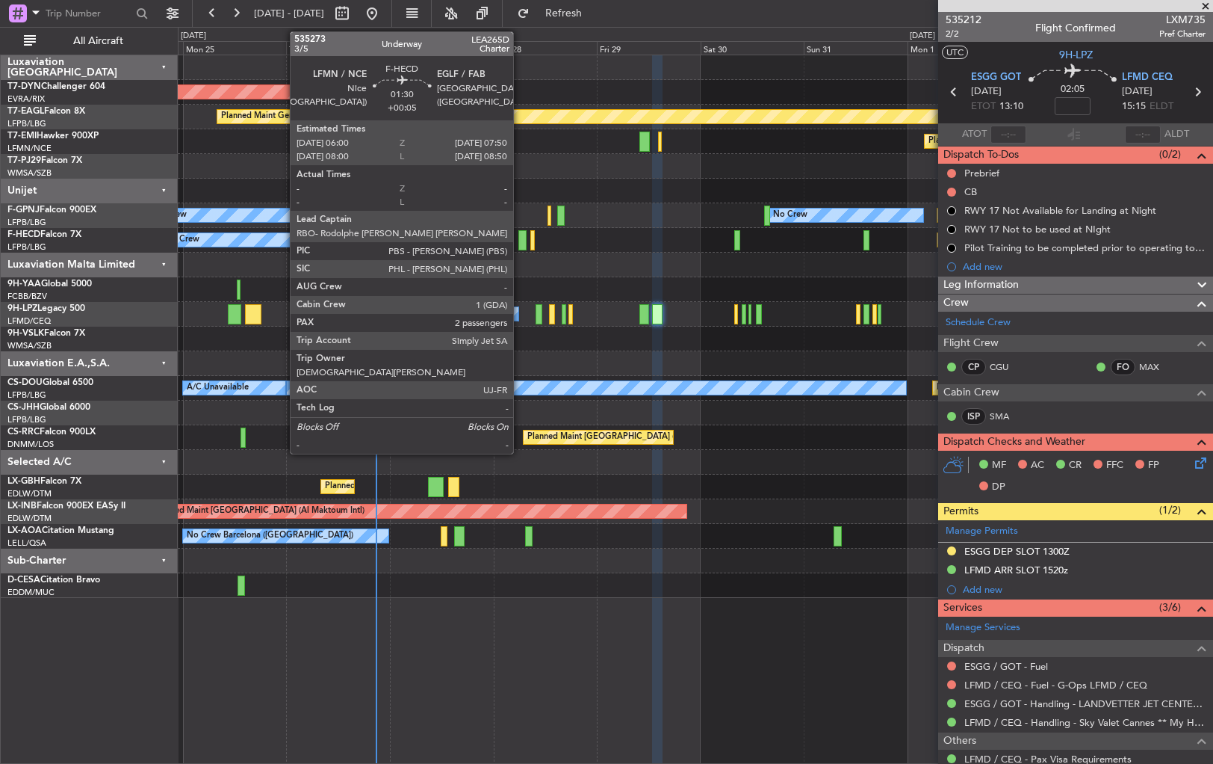
click at [520, 239] on div at bounding box center [522, 240] width 8 height 20
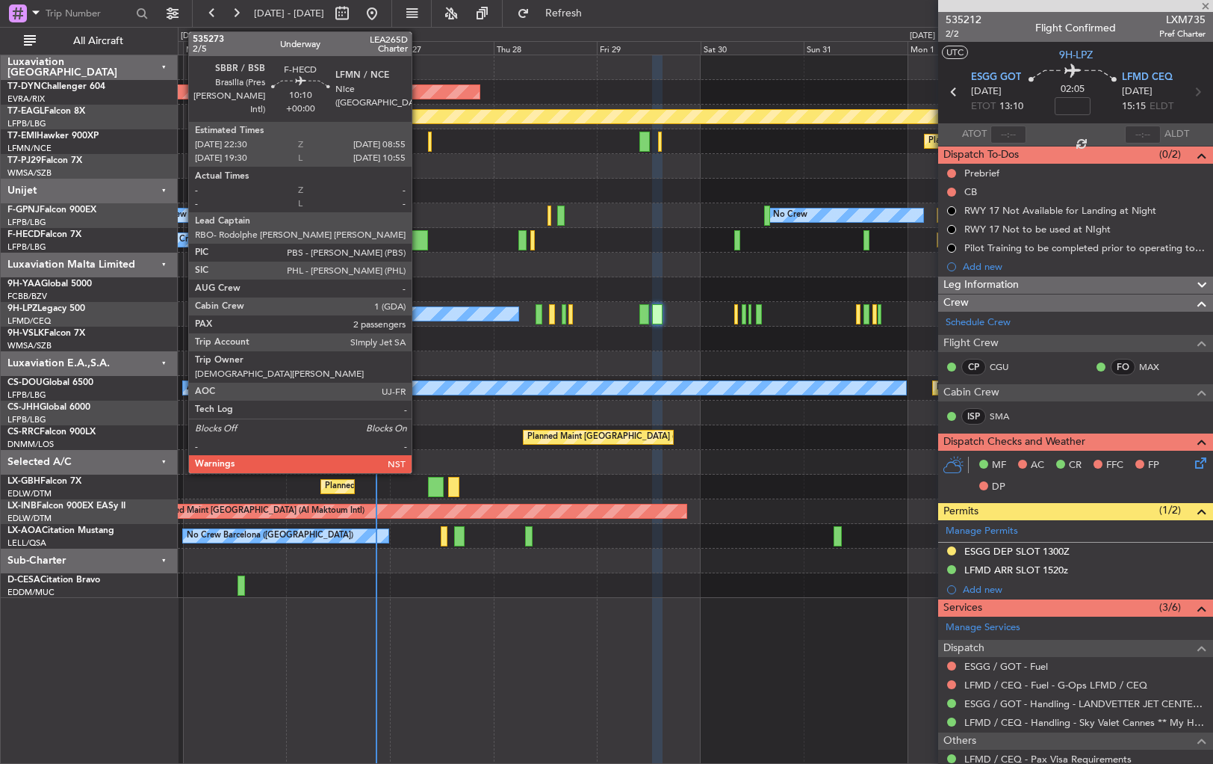
click at [418, 230] on div at bounding box center [406, 240] width 46 height 20
